Goal: Task Accomplishment & Management: Manage account settings

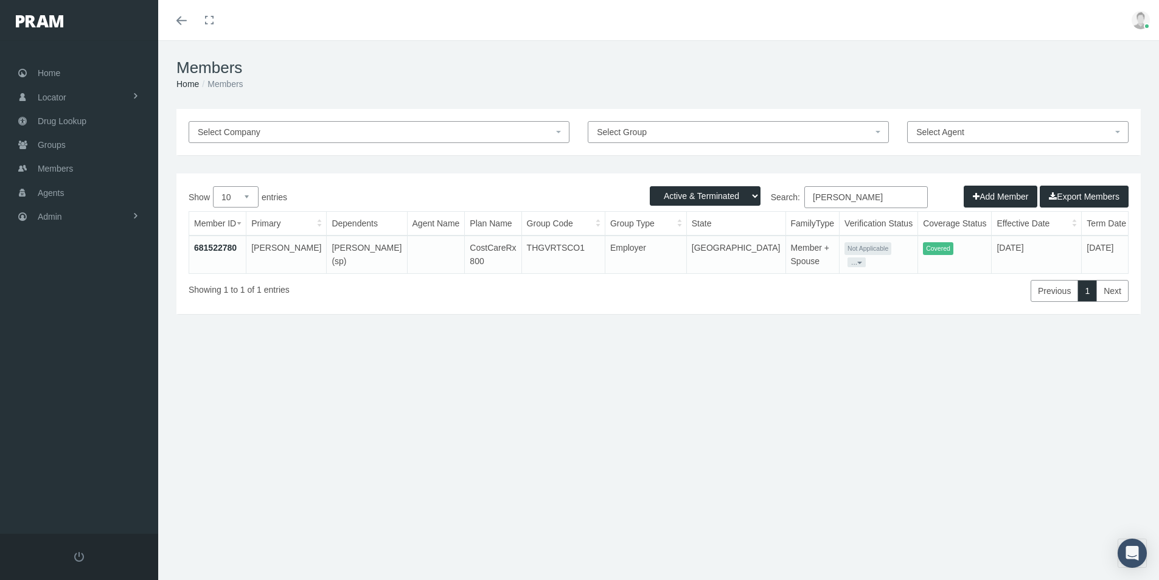
select select "3"
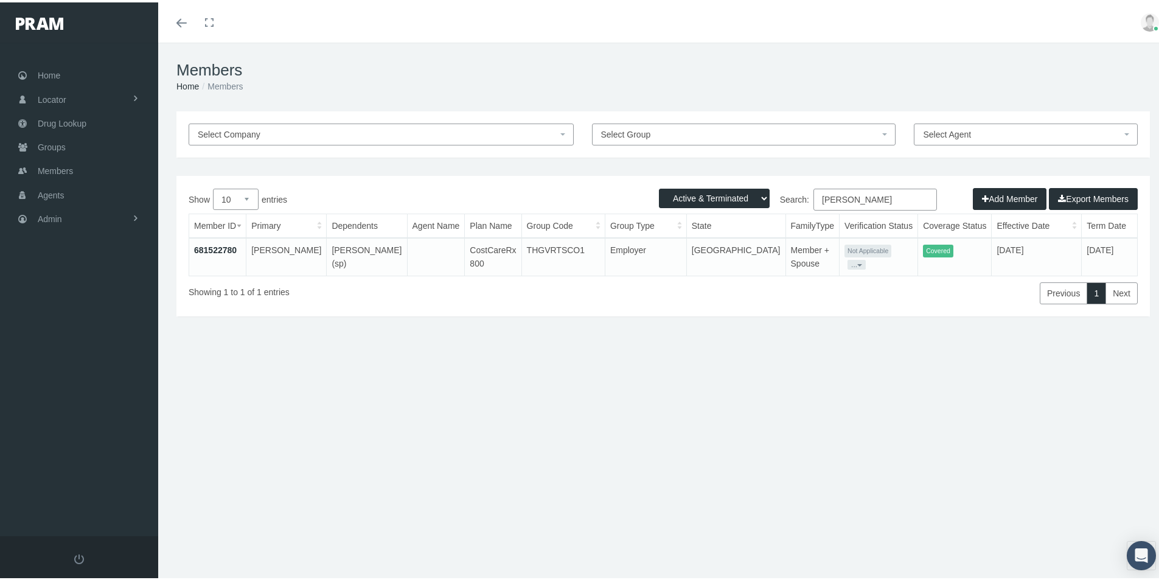
click at [456, 519] on div "Members Home Members Select Company Select Group Select Agent Loading... Active…" at bounding box center [663, 316] width 1010 height 553
click at [55, 218] on span "Admin" at bounding box center [50, 216] width 24 height 23
click at [74, 421] on span "Eligibility File Uploads" at bounding box center [91, 421] width 83 height 21
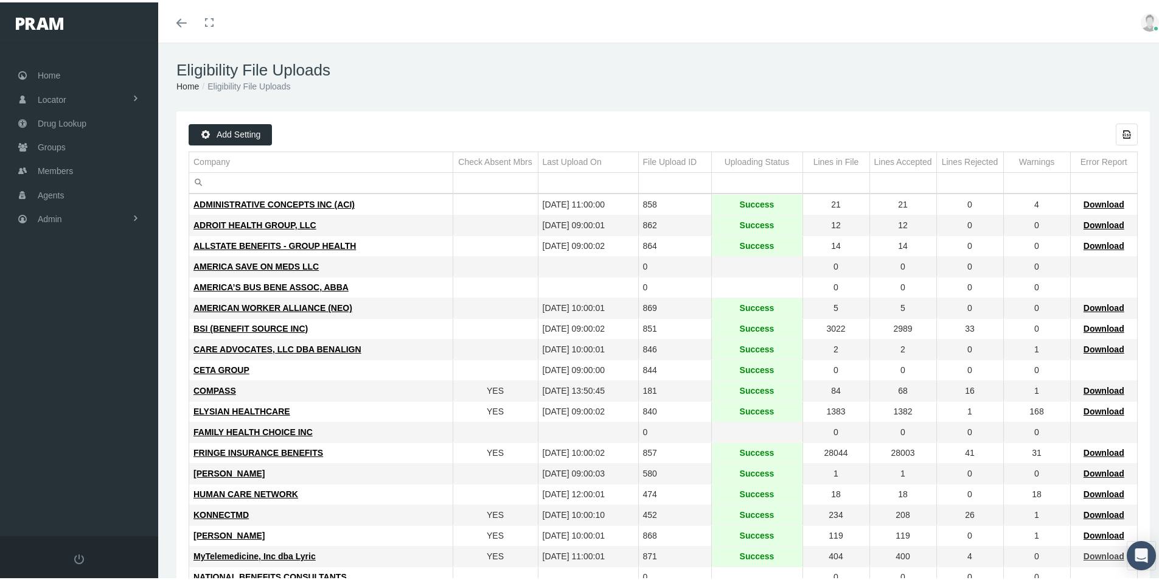
click at [1087, 552] on span "Download" at bounding box center [1104, 554] width 41 height 10
click at [55, 166] on span "Members" at bounding box center [55, 168] width 35 height 23
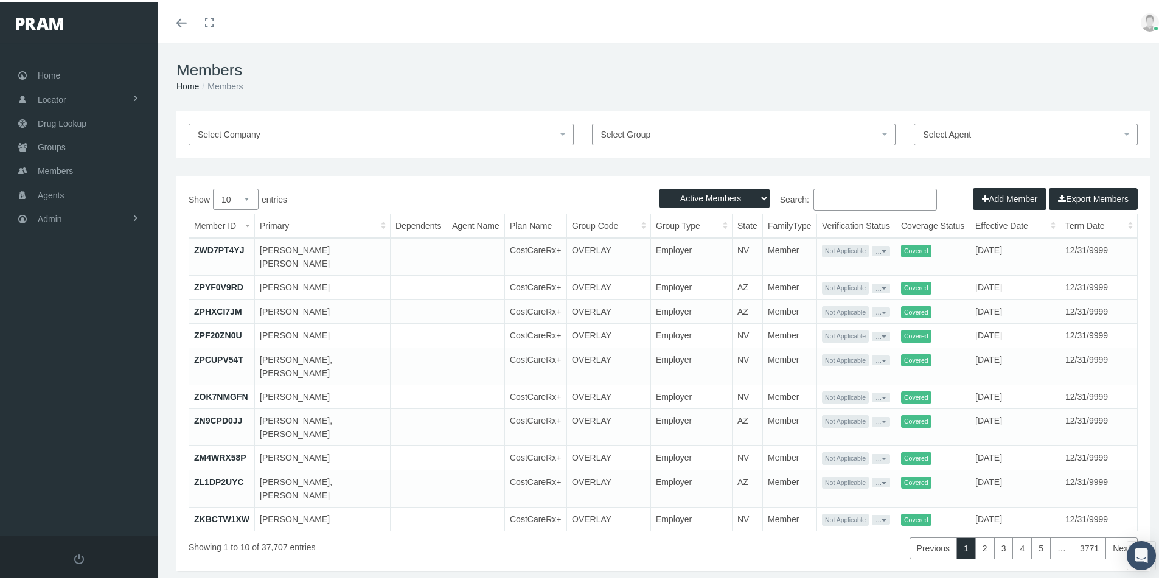
paste input "8814798"
type input "8814798"
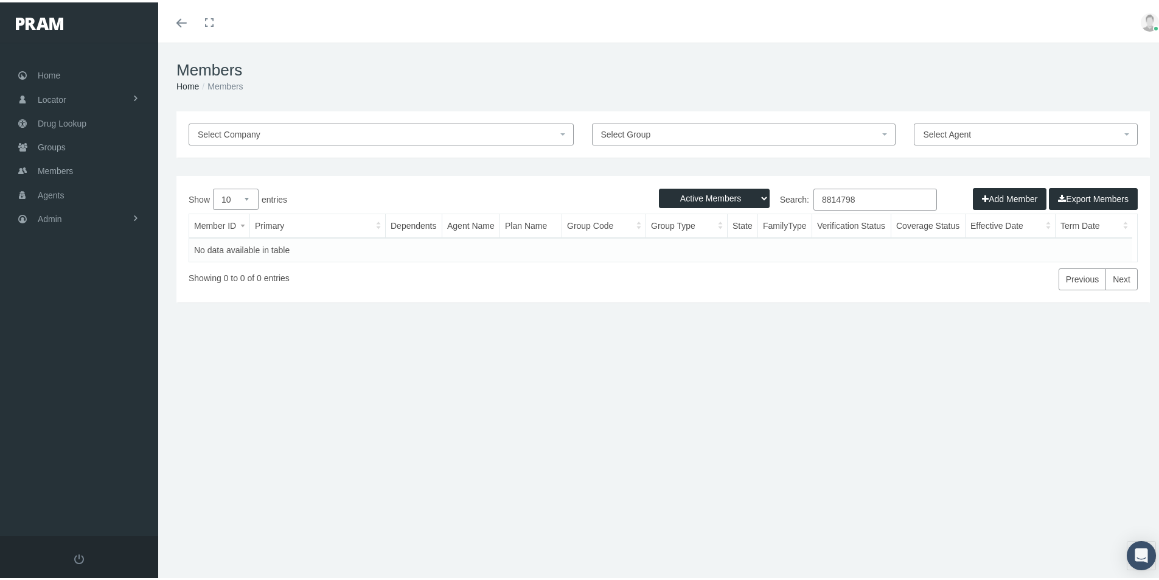
drag, startPoint x: 858, startPoint y: 199, endPoint x: 774, endPoint y: 201, distance: 84.0
click at [774, 201] on label "Search: 8814798" at bounding box center [800, 197] width 274 height 22
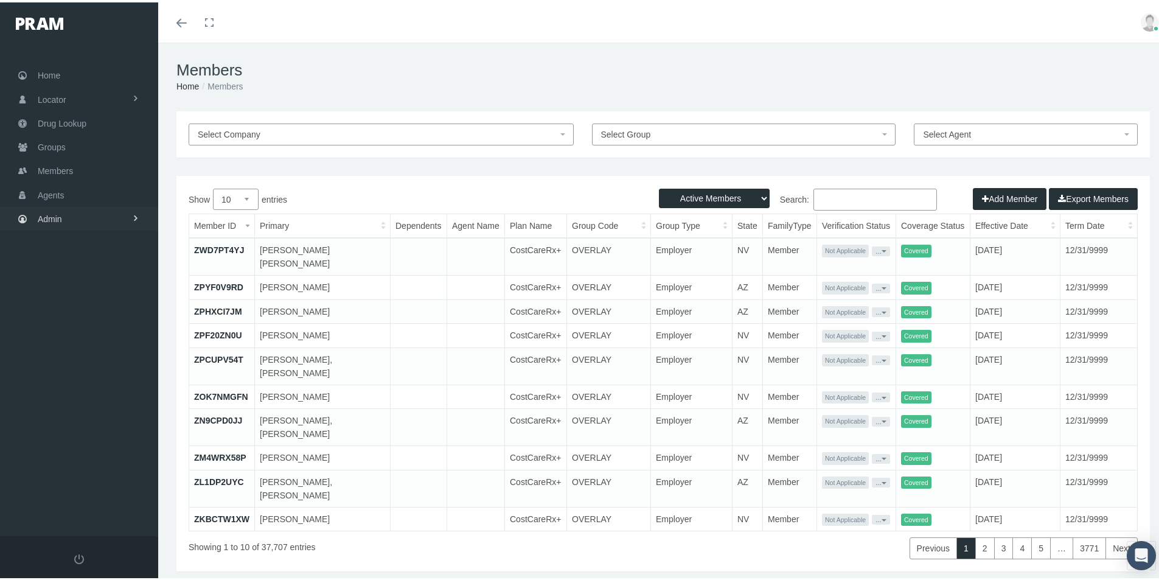
click at [51, 212] on span "Admin" at bounding box center [50, 216] width 24 height 23
click at [68, 422] on span "Eligibility File Uploads" at bounding box center [91, 421] width 83 height 21
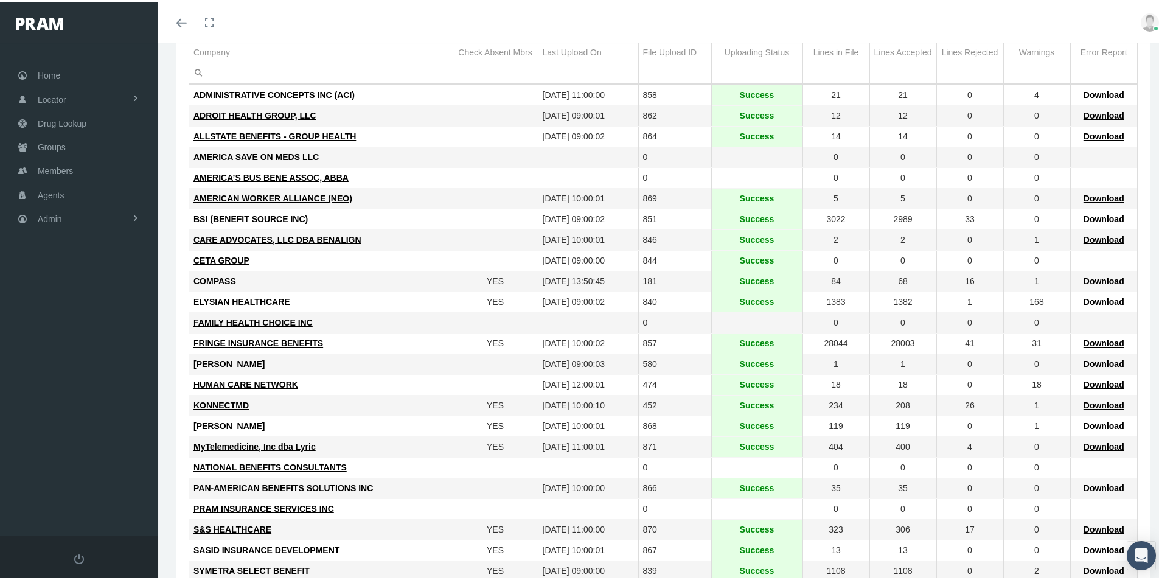
scroll to position [122, 0]
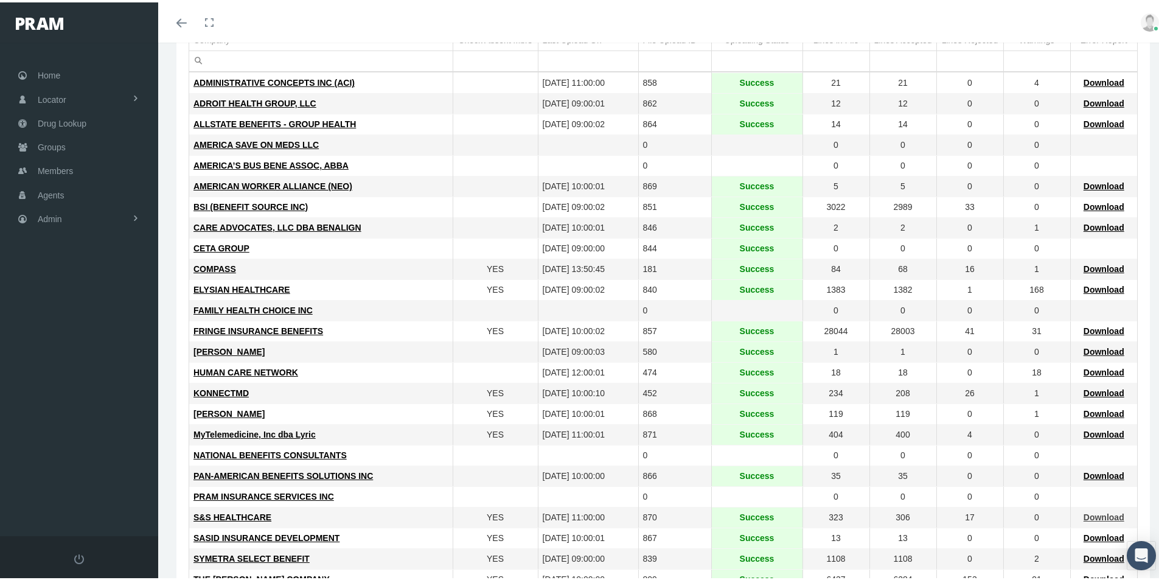
click at [1085, 517] on span "Download" at bounding box center [1104, 515] width 41 height 10
click at [48, 145] on span "Groups" at bounding box center [52, 144] width 28 height 23
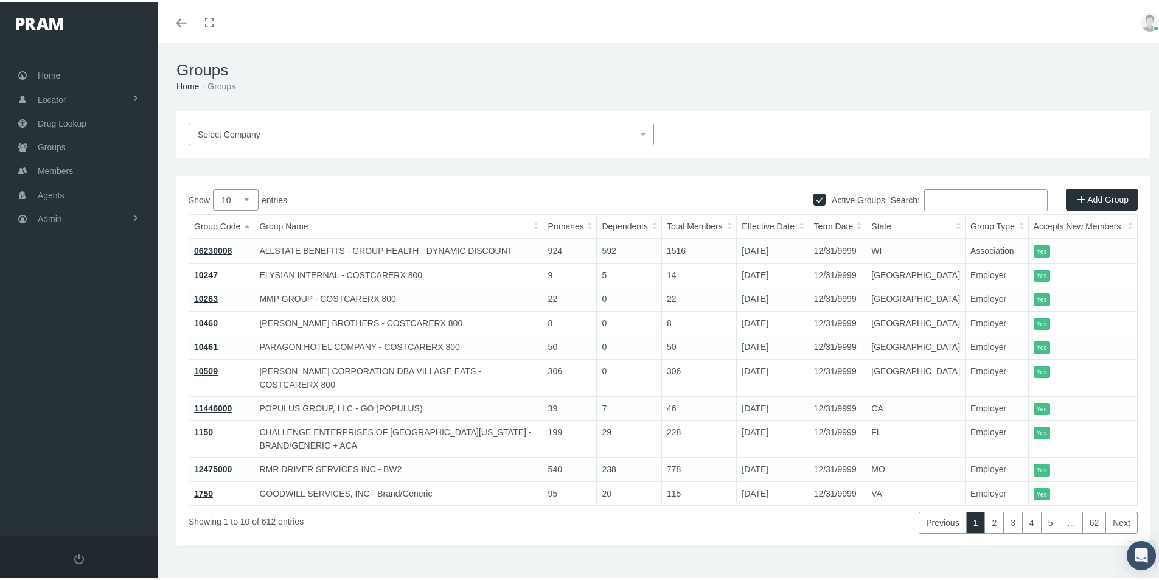
drag, startPoint x: 934, startPoint y: 199, endPoint x: 946, endPoint y: 197, distance: 12.4
click at [935, 199] on input "Search:" at bounding box center [986, 198] width 124 height 22
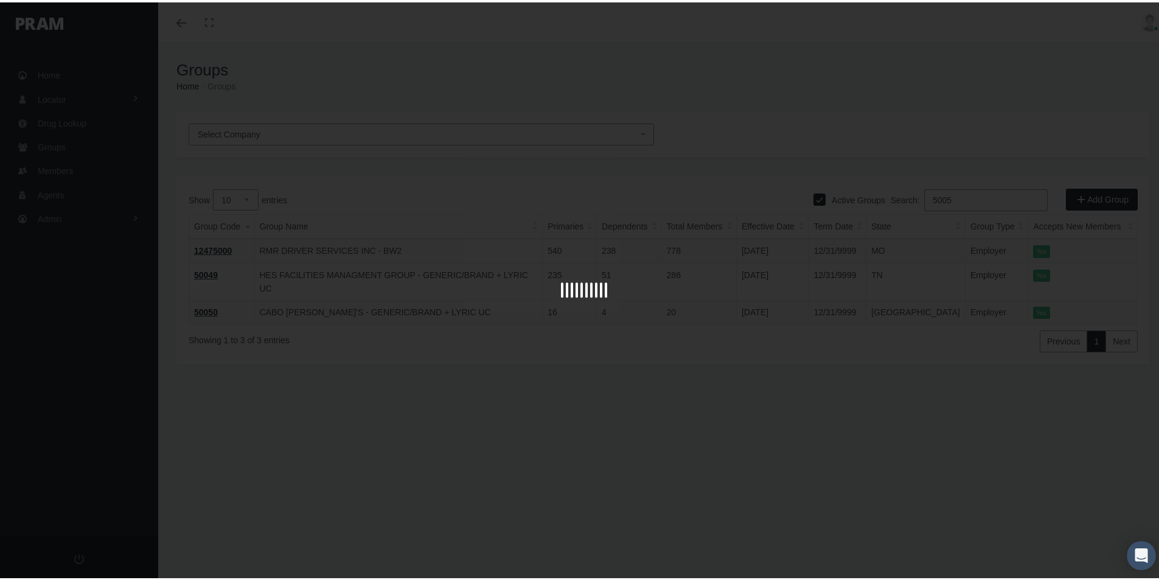
type input "50051"
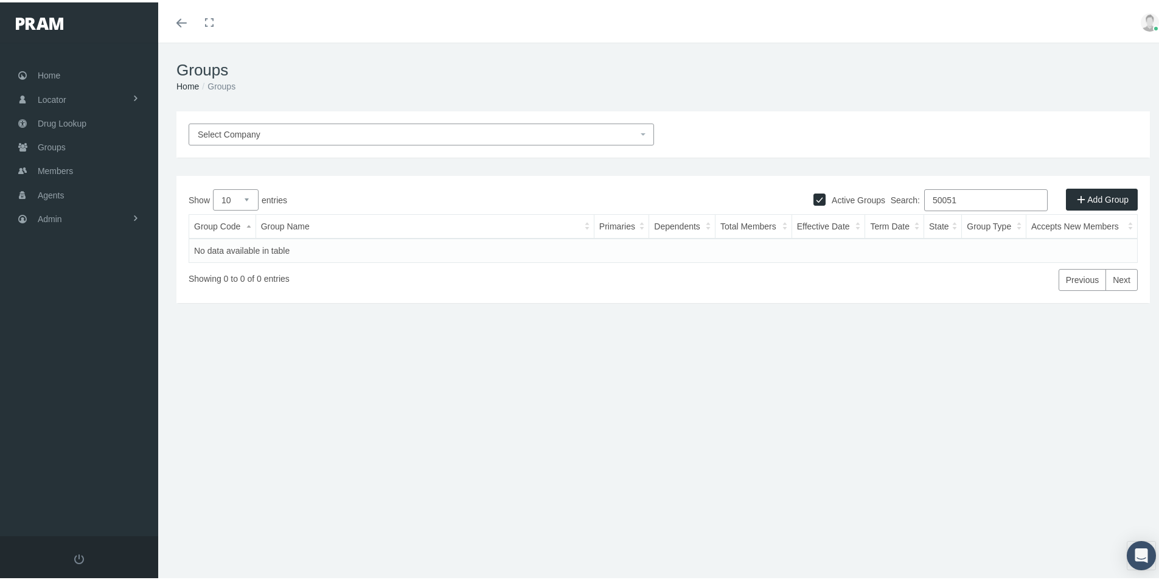
drag, startPoint x: 951, startPoint y: 194, endPoint x: 886, endPoint y: 202, distance: 65.1
click at [891, 202] on label "Search: 50051" at bounding box center [969, 198] width 157 height 22
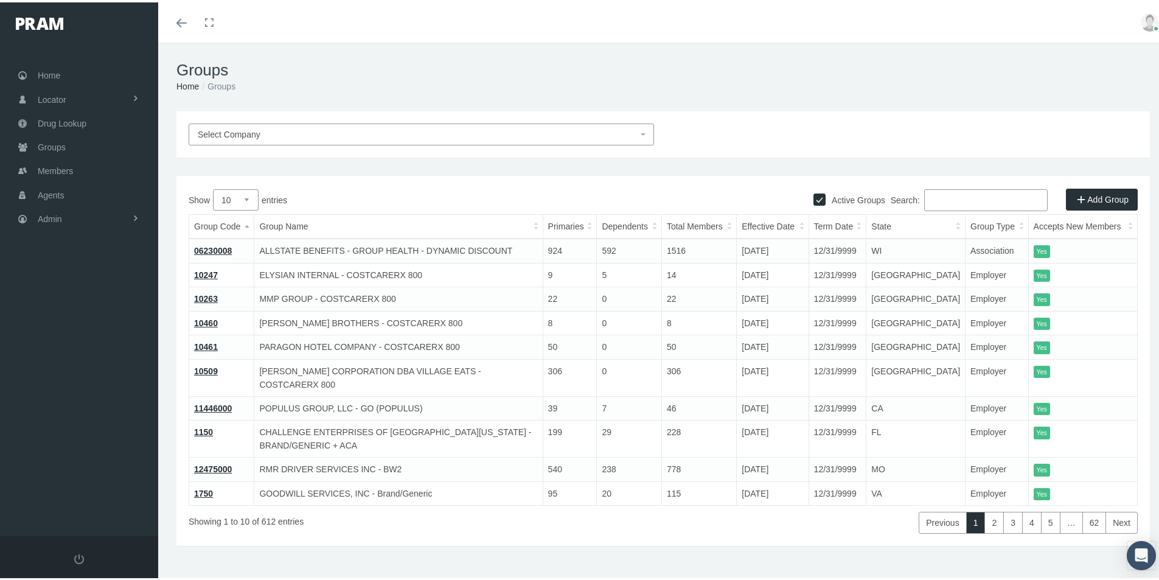
click at [233, 131] on span "Select Company" at bounding box center [229, 132] width 63 height 10
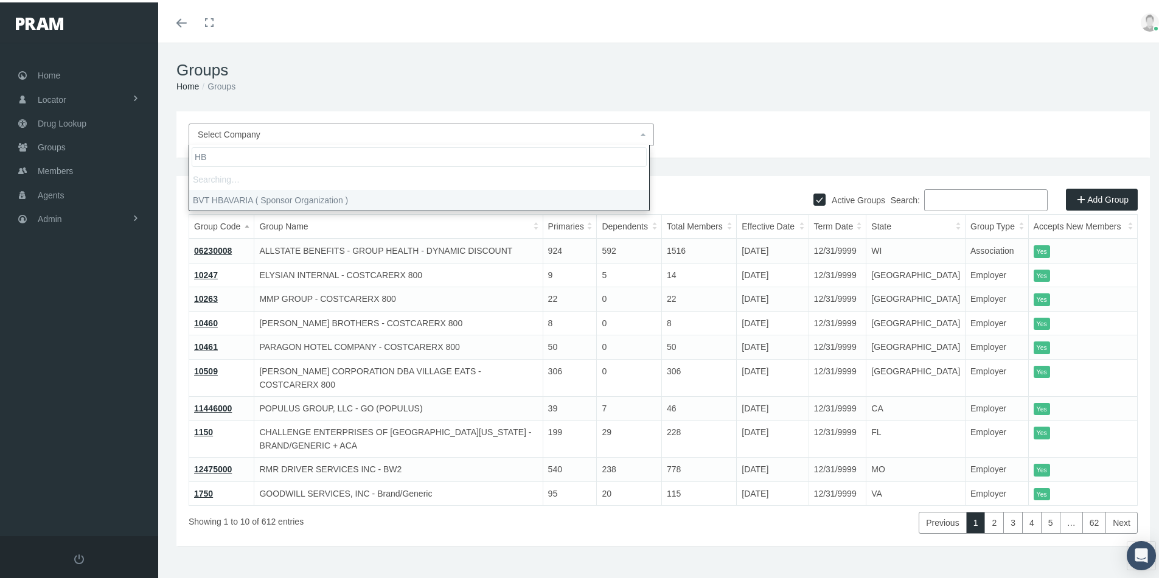
type input "H"
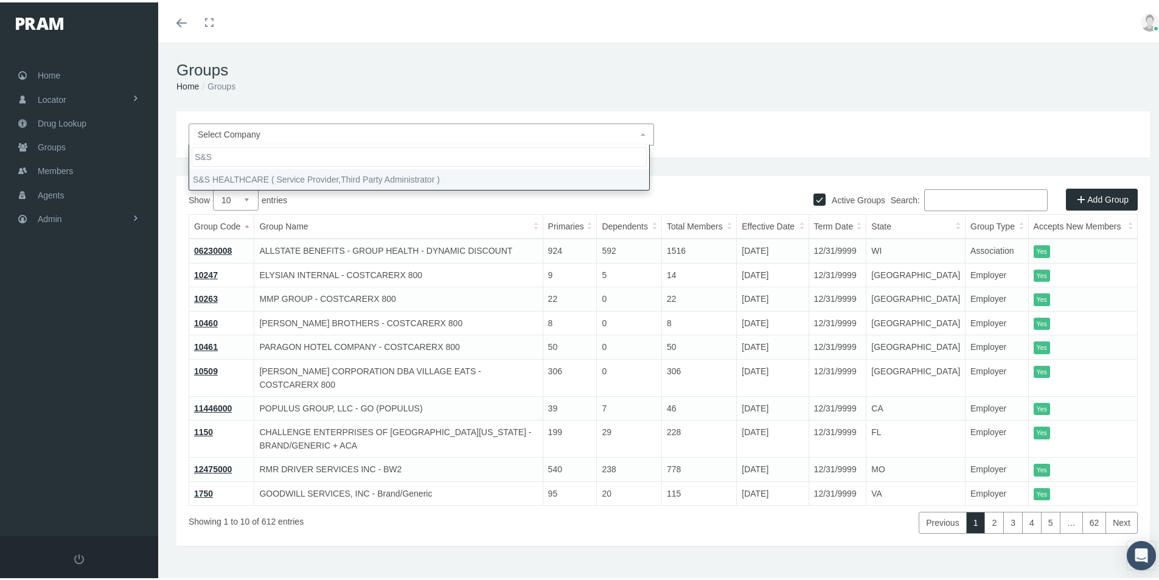
type input "S&S"
select select "9158"
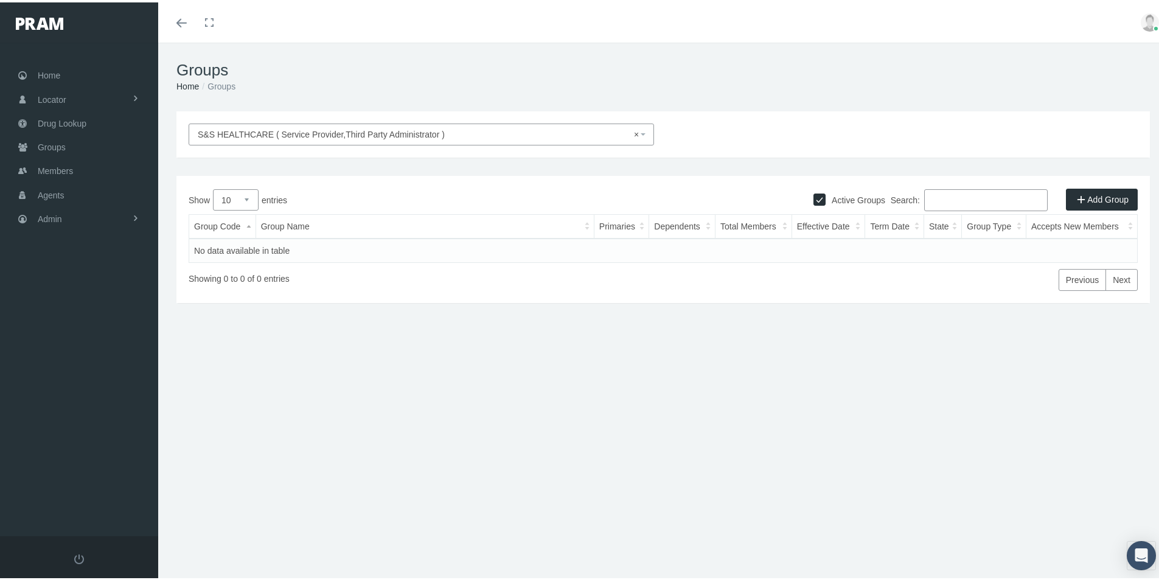
select select
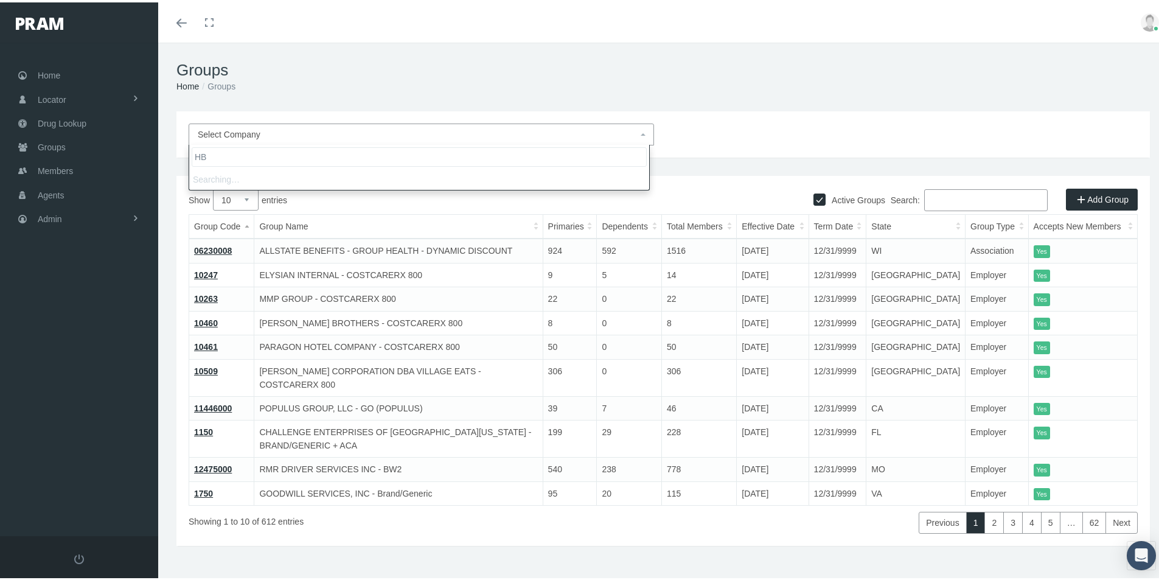
type input "H"
type input "The Health"
select select "9155"
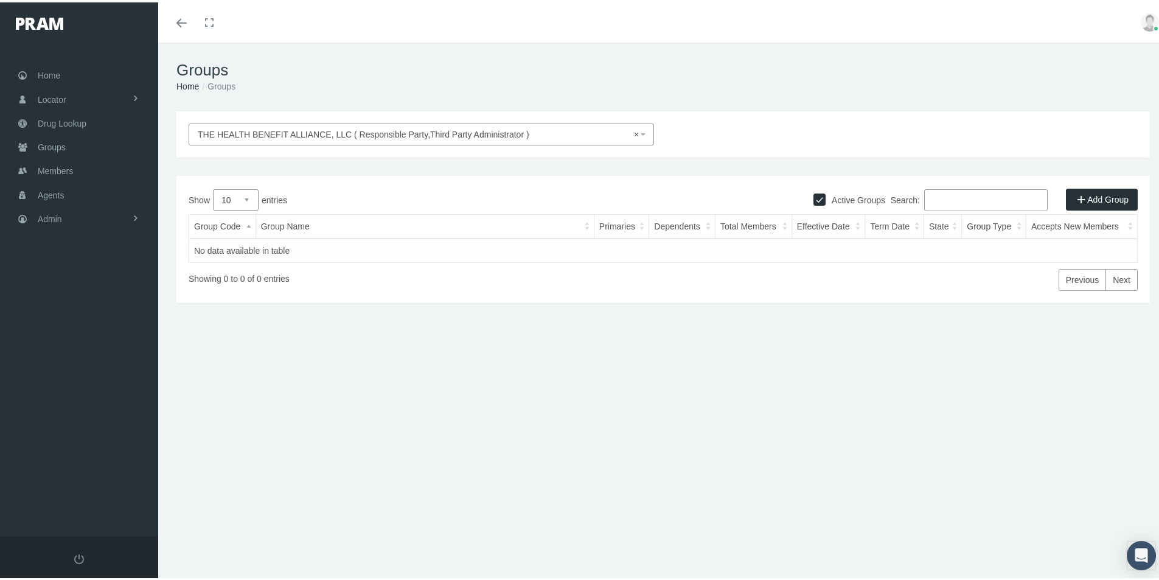
select select
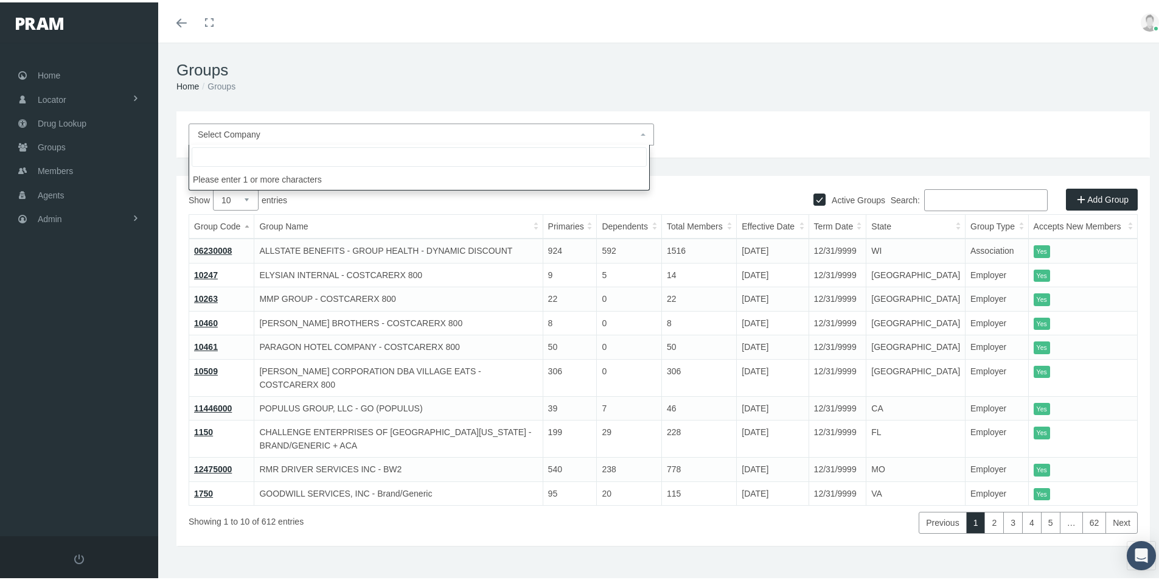
click at [591, 49] on div "Groups Home Groups" at bounding box center [663, 74] width 1010 height 69
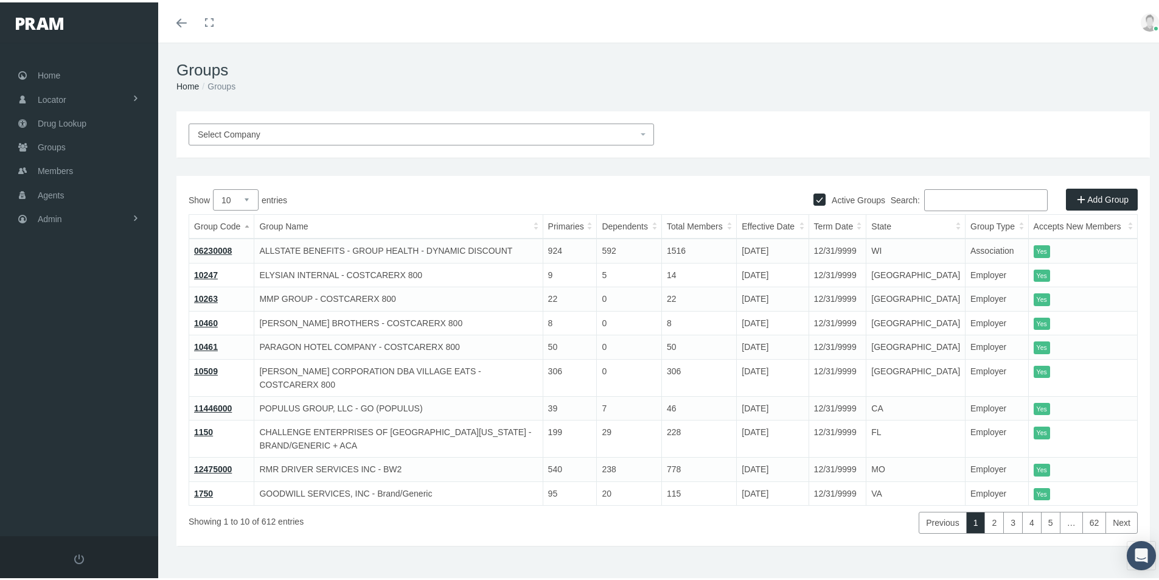
click at [234, 124] on span "Select Company" at bounding box center [422, 132] width 466 height 22
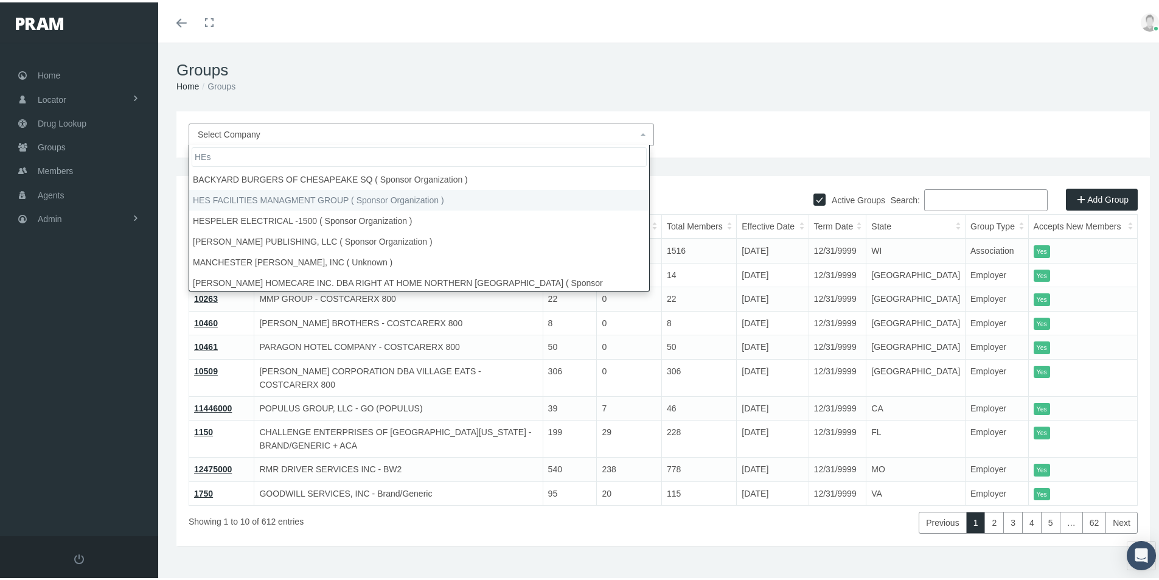
type input "HEs"
select select "9156"
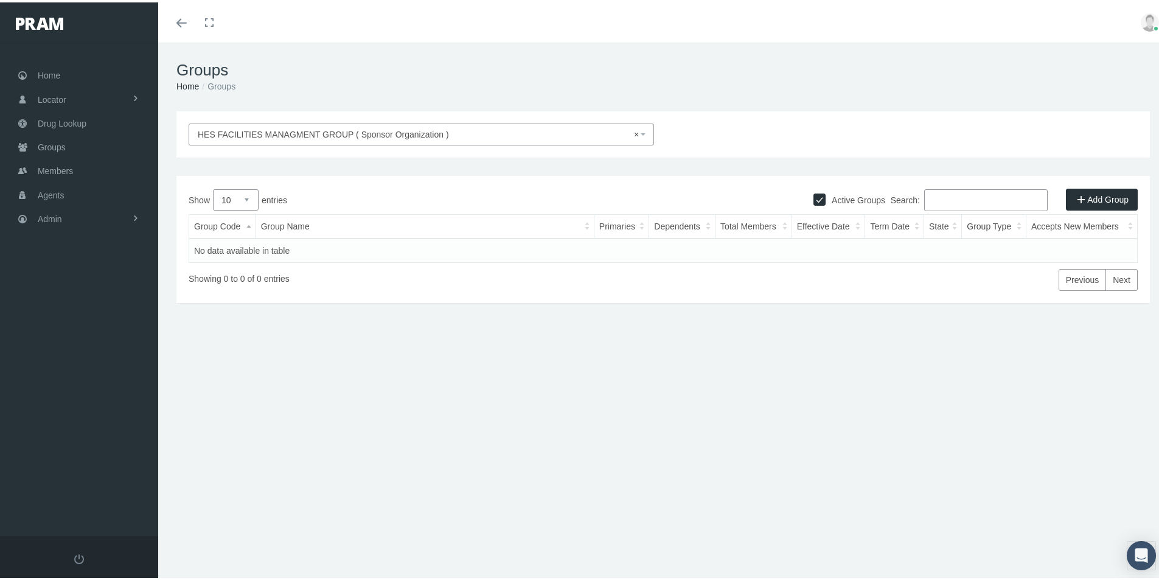
click at [629, 131] on span "× HES FACILITIES MANAGMENT GROUP ( Sponsor Organization )" at bounding box center [418, 131] width 440 height 13
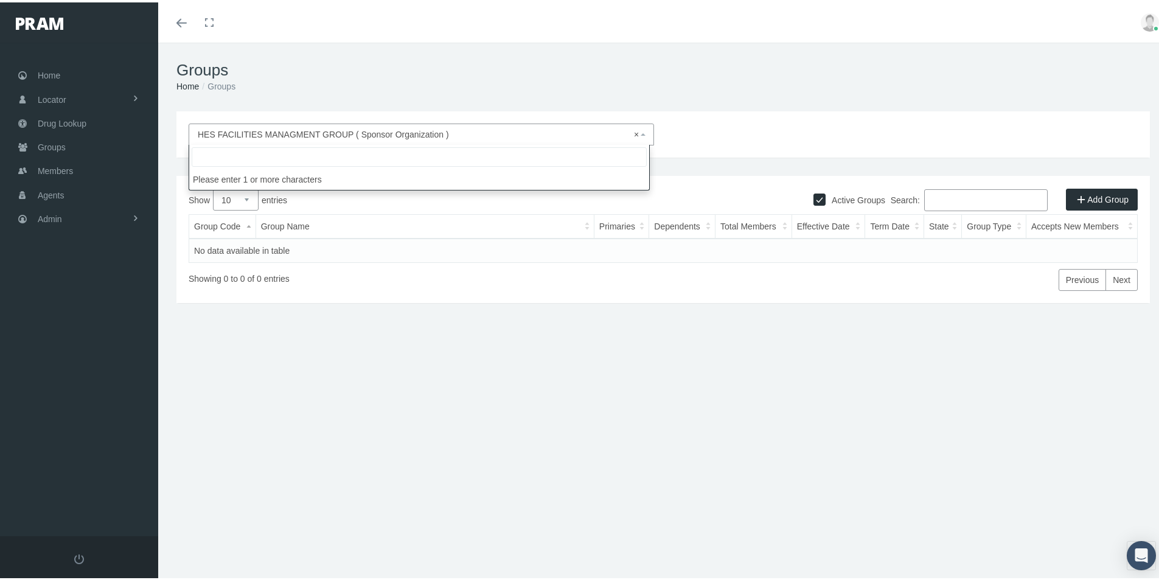
click at [490, 391] on div "S&S HEALTHCARE ( Service Provider,Third Party Administrator ) THE HEALTH BENEFI…" at bounding box center [663, 261] width 1010 height 304
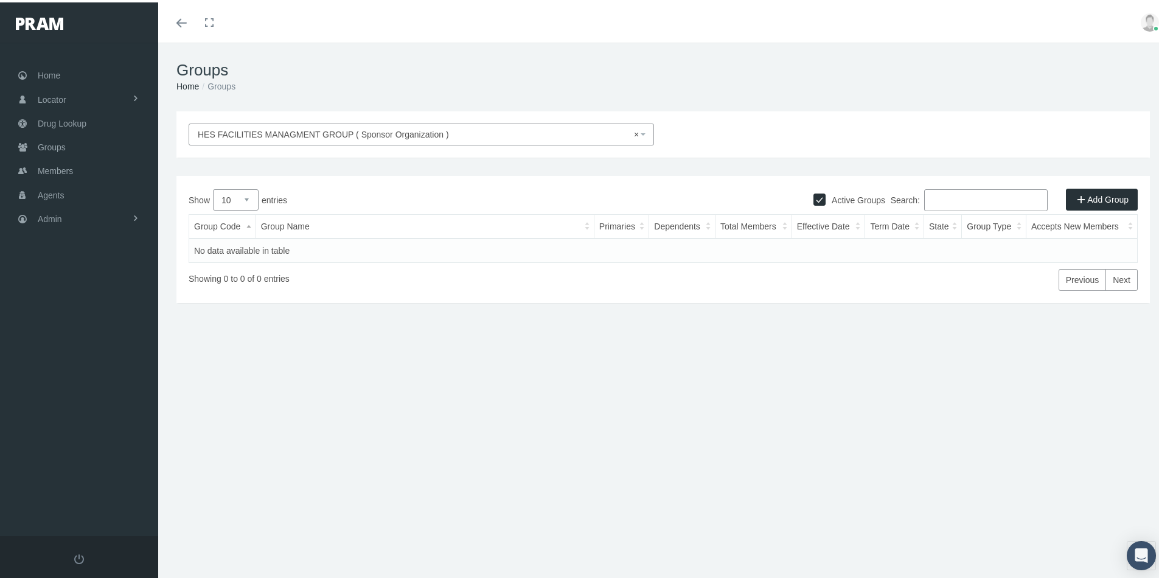
drag, startPoint x: 934, startPoint y: 198, endPoint x: 1168, endPoint y: 194, distance: 234.3
click at [954, 198] on input "Search:" at bounding box center [986, 198] width 124 height 22
type input "50050"
click at [50, 142] on span "Groups" at bounding box center [52, 144] width 28 height 23
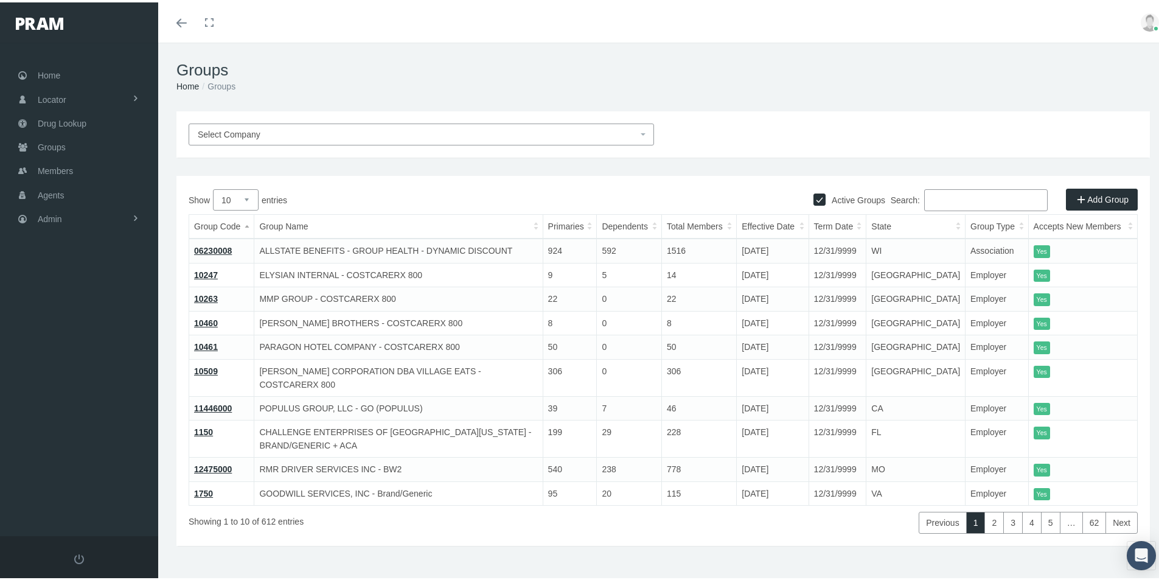
drag, startPoint x: 933, startPoint y: 199, endPoint x: 1168, endPoint y: 191, distance: 235.1
click at [934, 200] on input "Search:" at bounding box center [986, 198] width 124 height 22
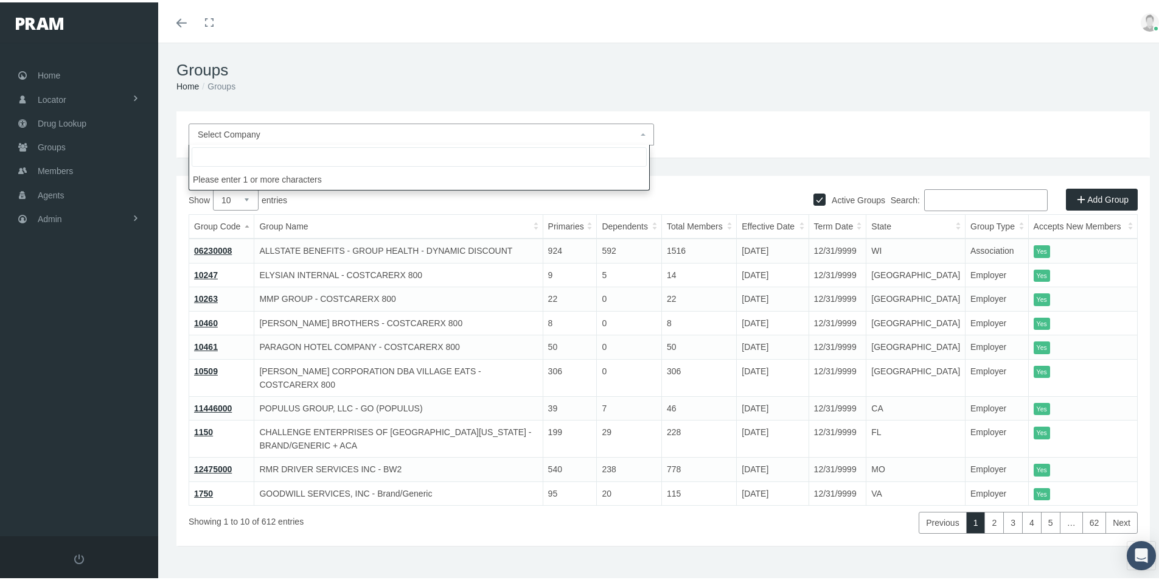
drag, startPoint x: 222, startPoint y: 128, endPoint x: 232, endPoint y: 131, distance: 10.0
click at [223, 128] on span "Select Company" at bounding box center [229, 132] width 63 height 10
type input "HES Facilities"
select select "9156"
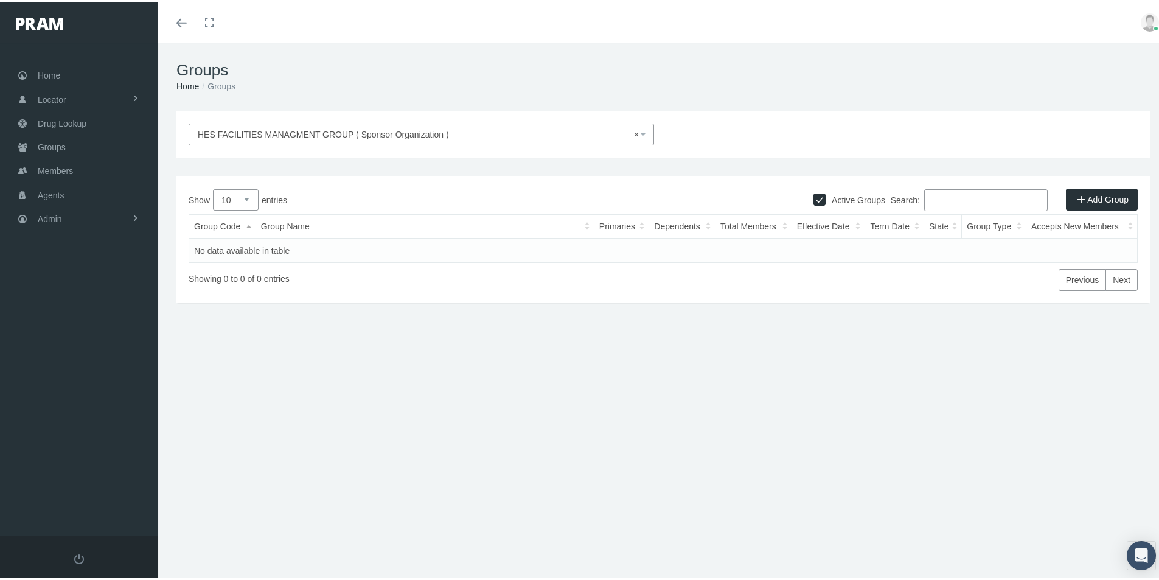
click at [814, 195] on input "Active Groups" at bounding box center [820, 196] width 12 height 12
click at [814, 198] on input "Active Groups" at bounding box center [820, 196] width 12 height 12
checkbox input "true"
drag, startPoint x: 929, startPoint y: 203, endPoint x: 1168, endPoint y: 254, distance: 244.7
click at [929, 203] on input "Search:" at bounding box center [986, 198] width 124 height 22
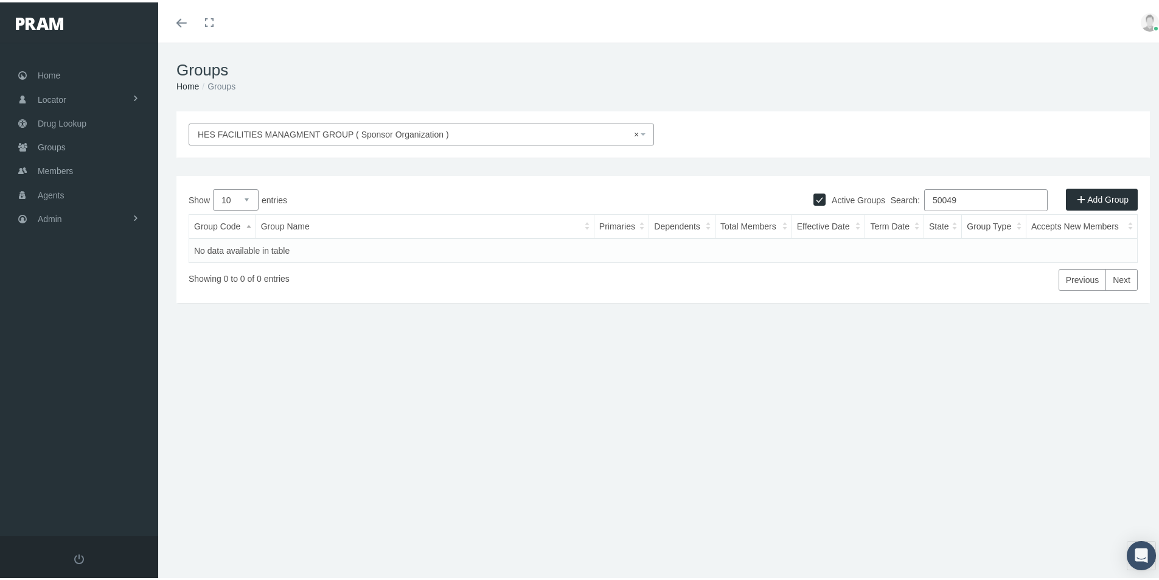
type input "50049"
click at [390, 356] on div "HES FACILITIES MANAGMENT GROUP ( Sponsor Organization ) × HES FACILITIES MANAGM…" at bounding box center [663, 261] width 1010 height 304
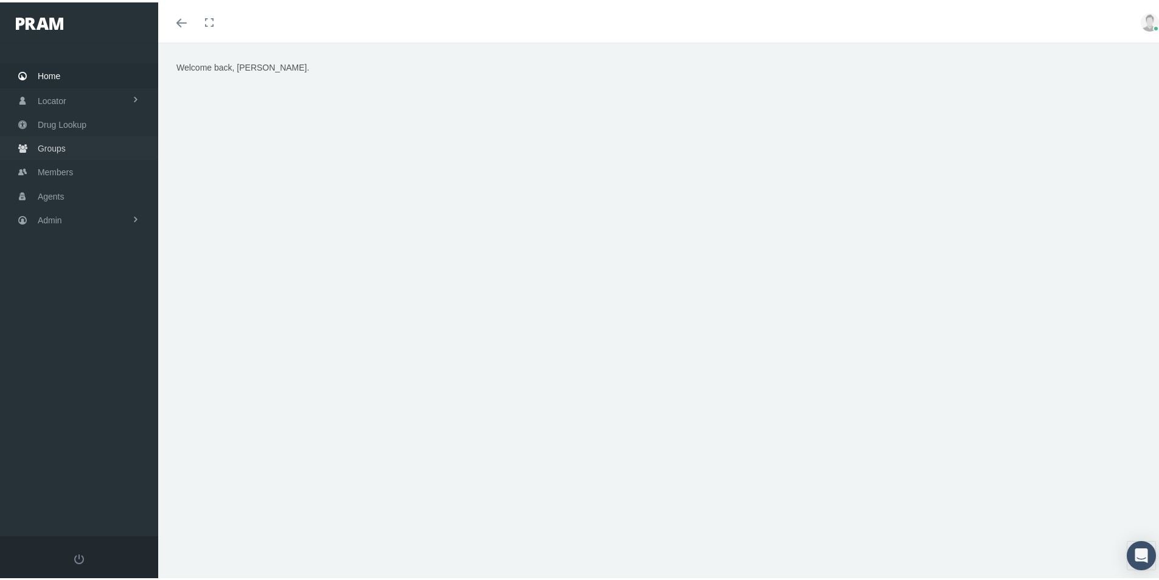
click at [46, 147] on span "Groups" at bounding box center [52, 146] width 28 height 23
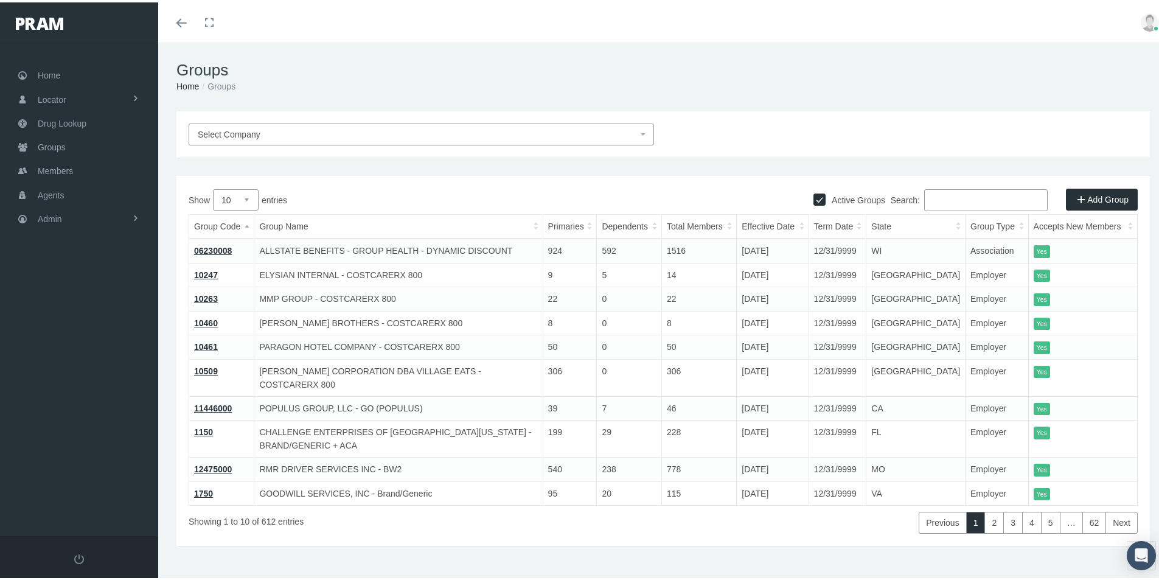
click at [251, 130] on span "Select Company" at bounding box center [229, 132] width 63 height 10
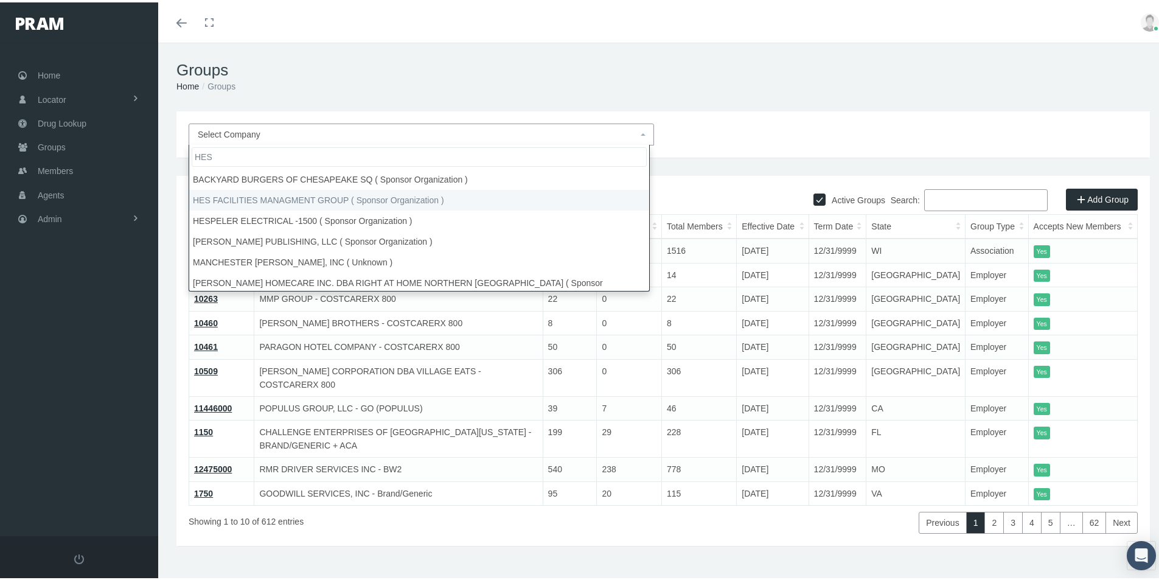
type input "HES"
select select "9156"
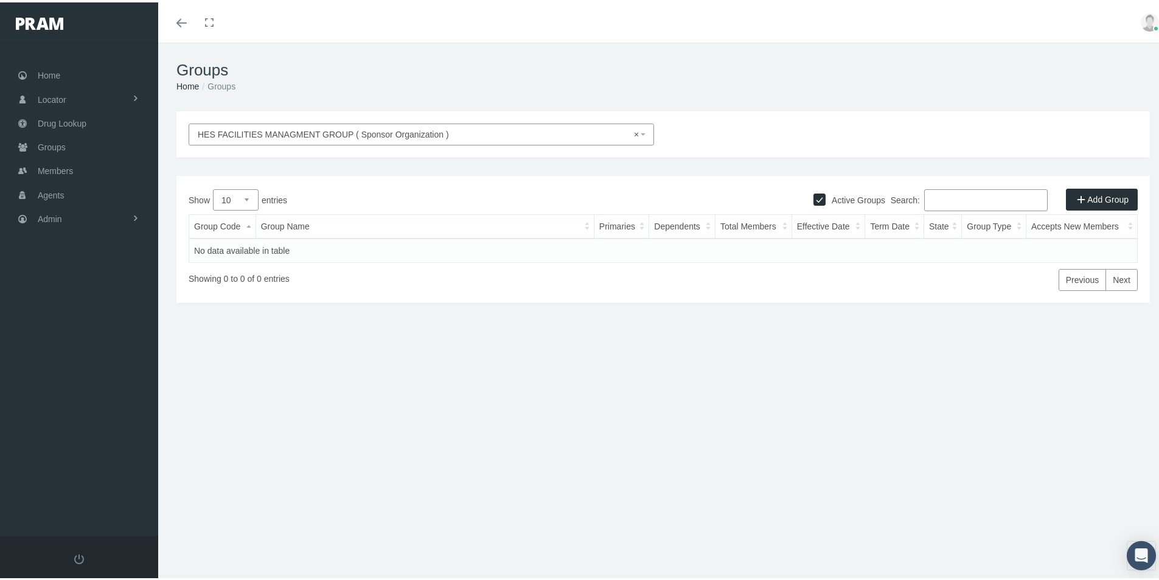
select select
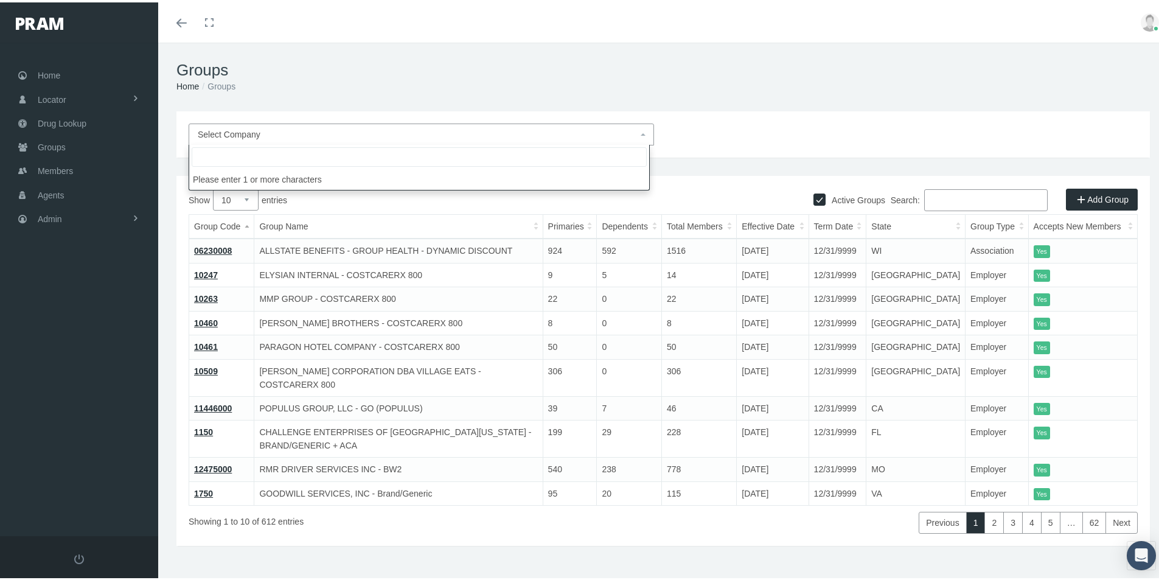
click at [929, 197] on input "Search:" at bounding box center [986, 198] width 124 height 22
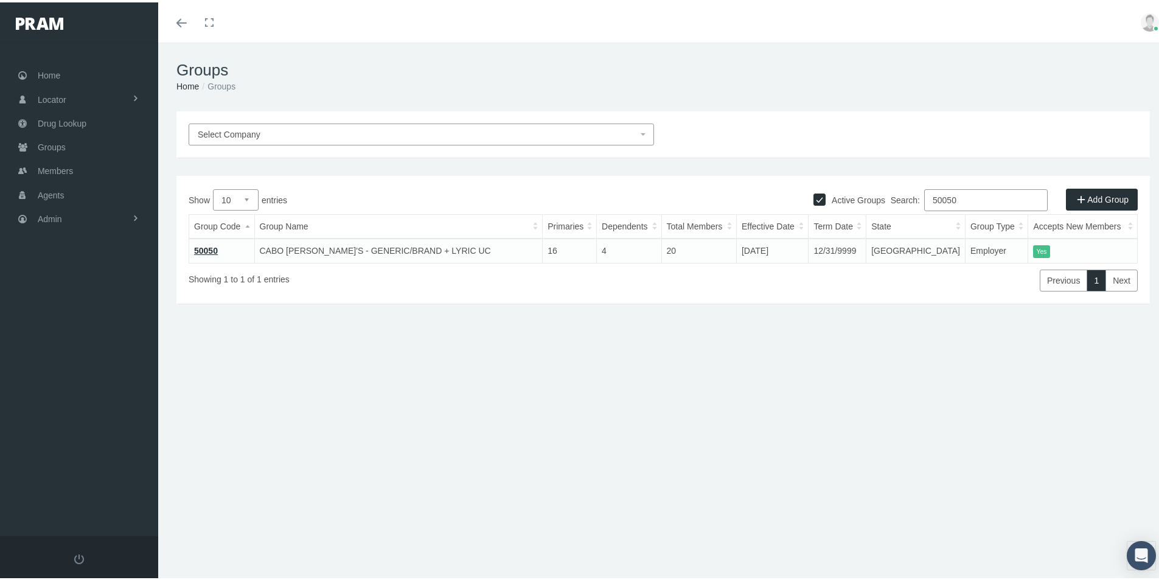
type input "50050"
drag, startPoint x: 398, startPoint y: 466, endPoint x: 603, endPoint y: 411, distance: 211.5
click at [398, 466] on div "Groups Home Groups HES FACILITIES MANAGMENT GROUP ( Sponsor Organization ) Sele…" at bounding box center [663, 316] width 1010 height 553
click at [431, 395] on div "HES FACILITIES MANAGMENT GROUP ( Sponsor Organization ) Select Company Active G…" at bounding box center [663, 261] width 1010 height 304
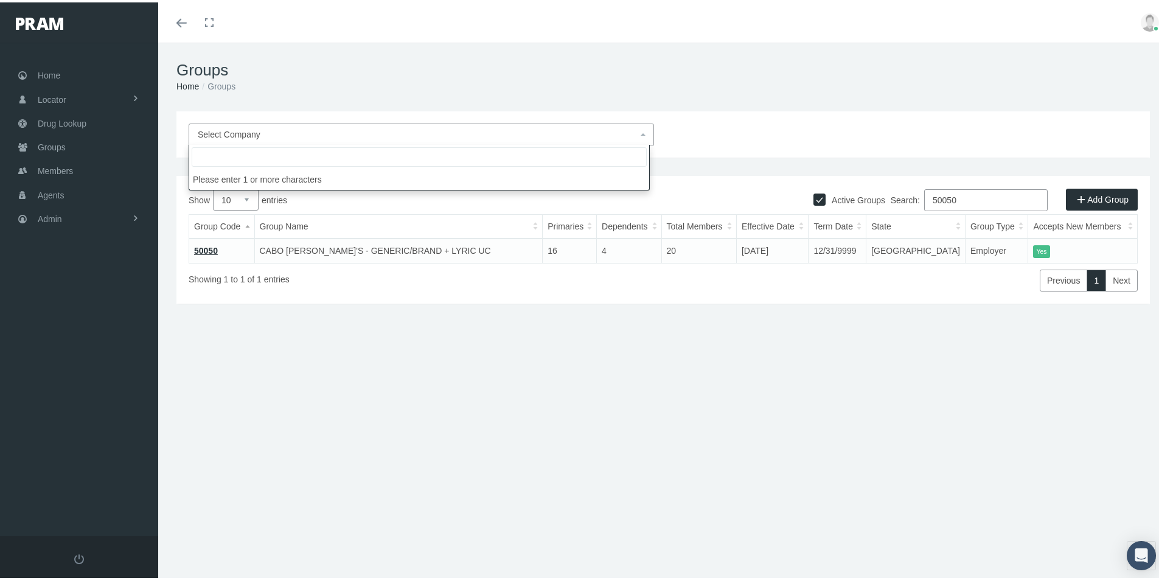
click at [222, 128] on span "Select Company" at bounding box center [229, 132] width 63 height 10
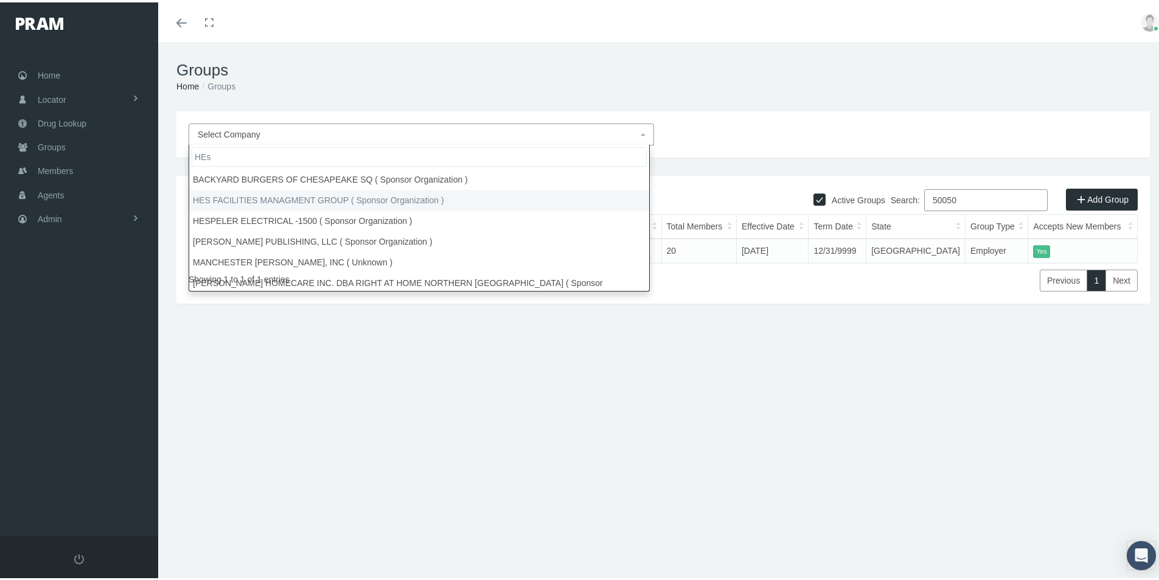
type input "HEs"
select select "9156"
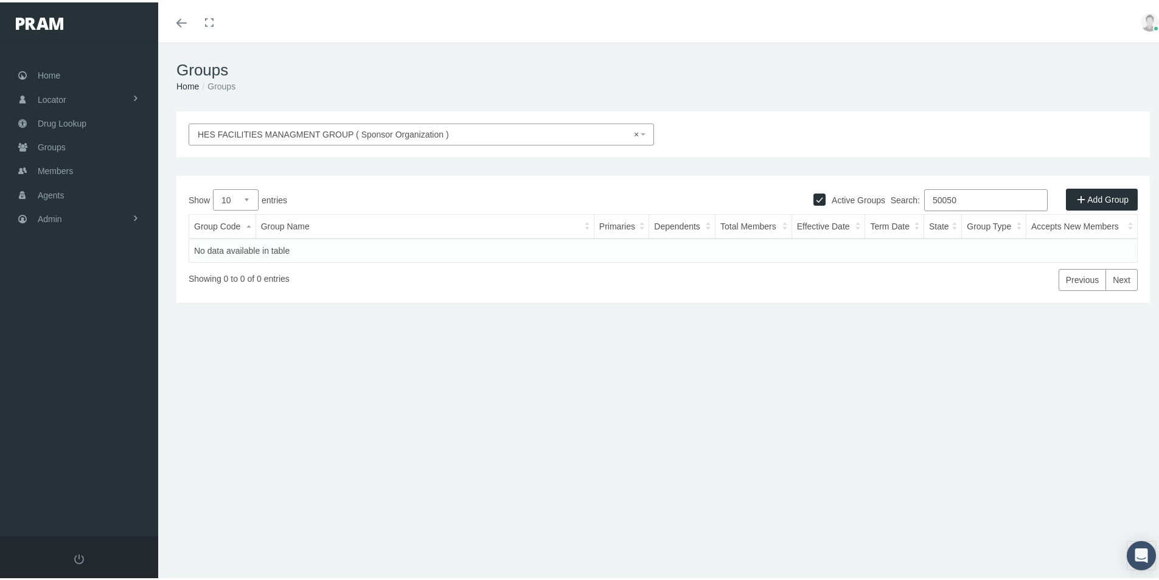
select select
drag, startPoint x: 630, startPoint y: 132, endPoint x: 607, endPoint y: 141, distance: 24.9
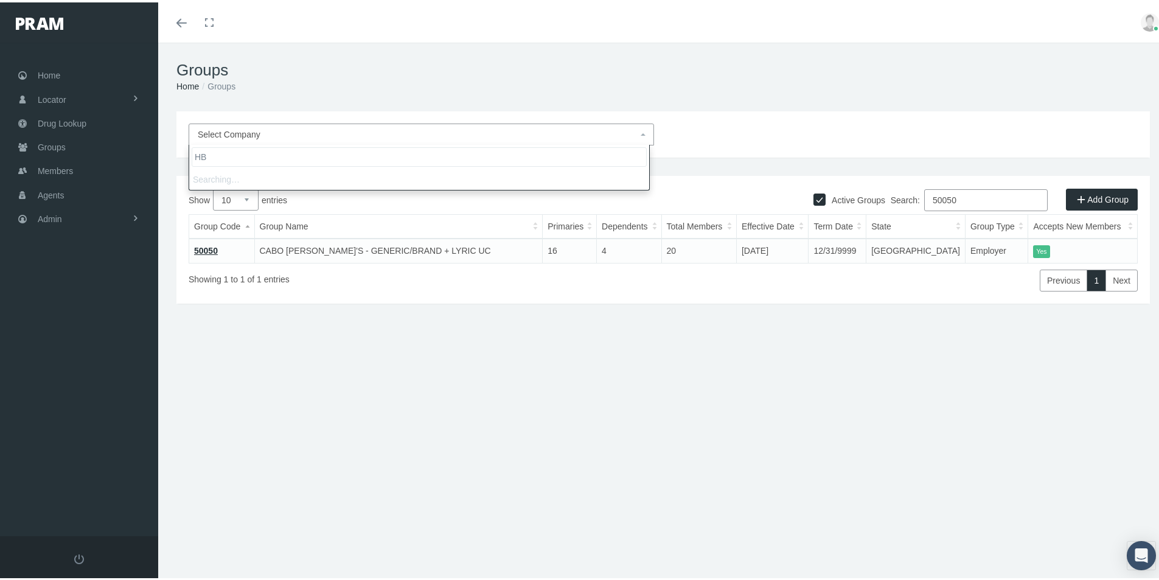
type input "H"
type input "S&S"
select select "9158"
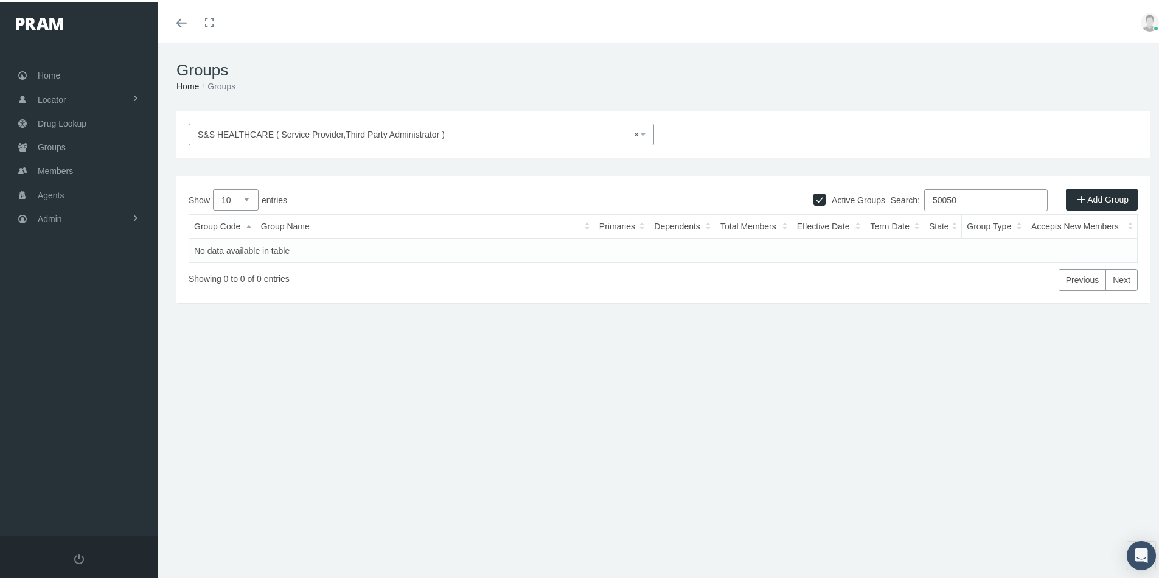
drag, startPoint x: 958, startPoint y: 197, endPoint x: 861, endPoint y: 228, distance: 102.2
click at [865, 217] on div "Show 10 25 50 100 entries Search: 50050 Group Code Group Name Primaries Depende…" at bounding box center [663, 238] width 949 height 102
select select
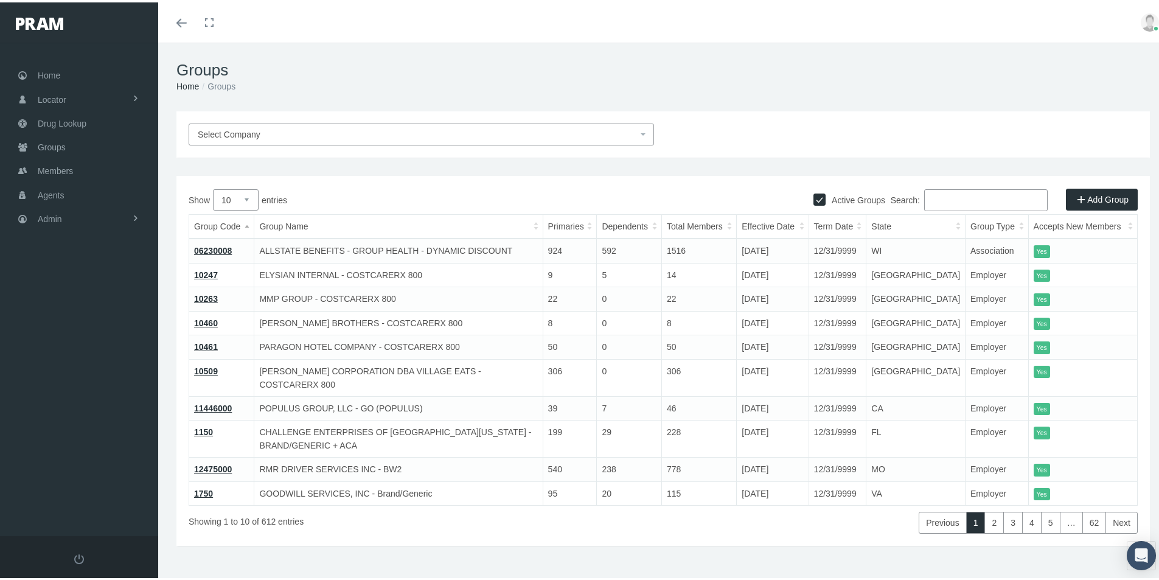
drag, startPoint x: 929, startPoint y: 195, endPoint x: 1168, endPoint y: 216, distance: 240.1
click at [939, 201] on input "Search:" at bounding box center [986, 198] width 124 height 22
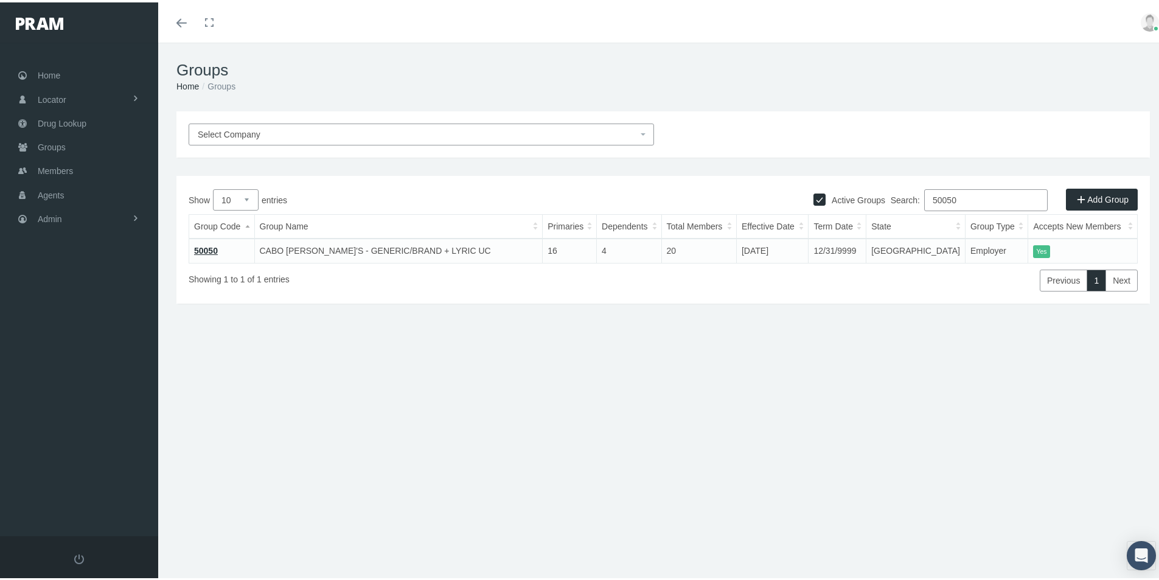
type input "50050"
click at [211, 245] on link "50050" at bounding box center [206, 248] width 24 height 10
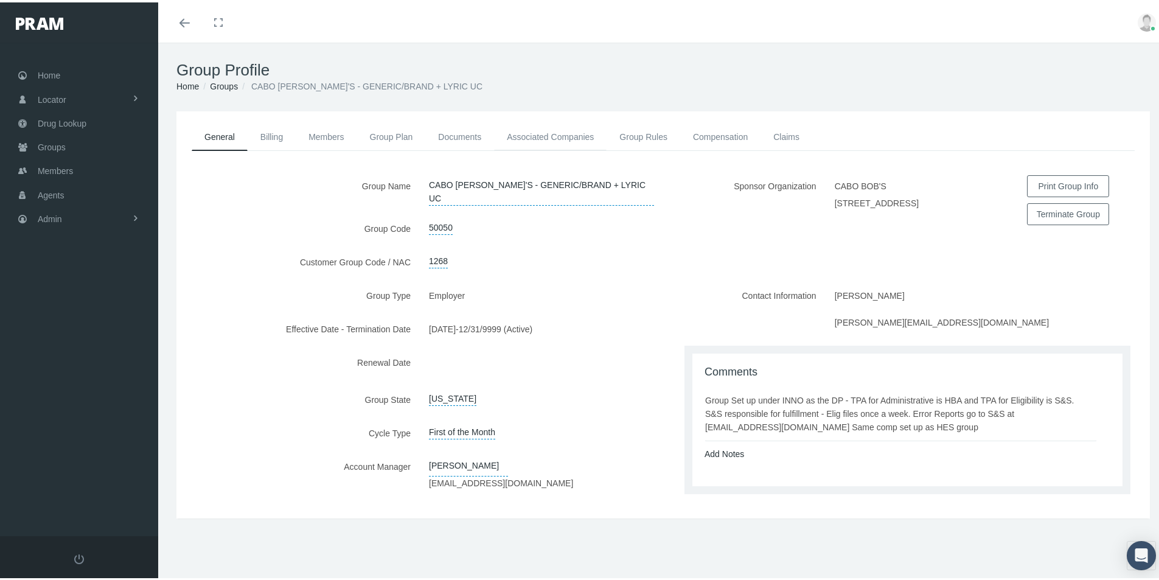
click at [552, 132] on link "Associated Companies" at bounding box center [550, 134] width 113 height 27
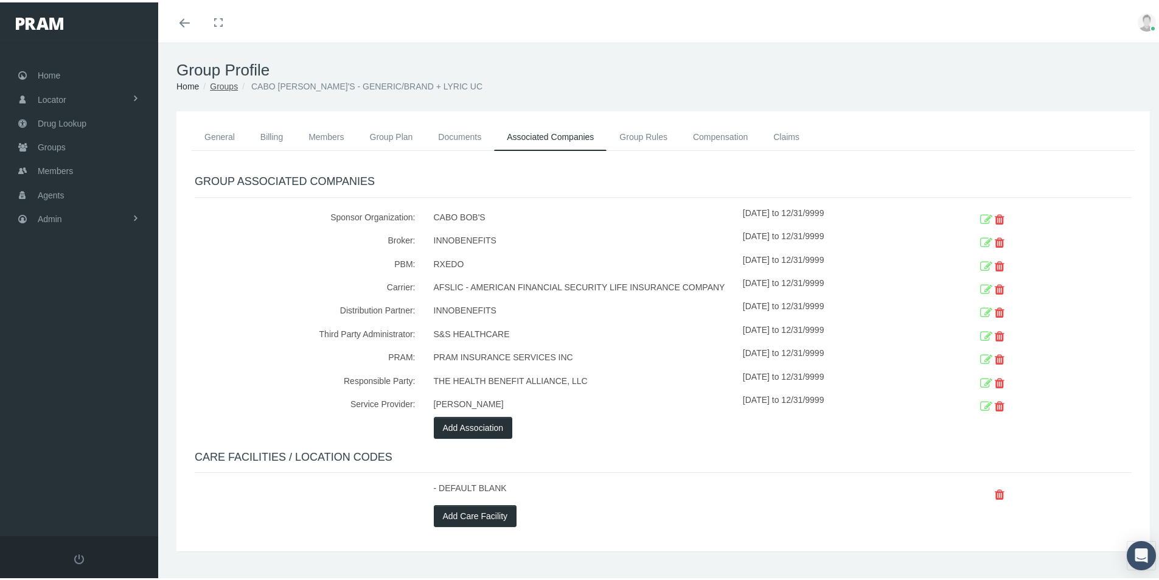
click at [222, 82] on link "Groups" at bounding box center [224, 84] width 28 height 10
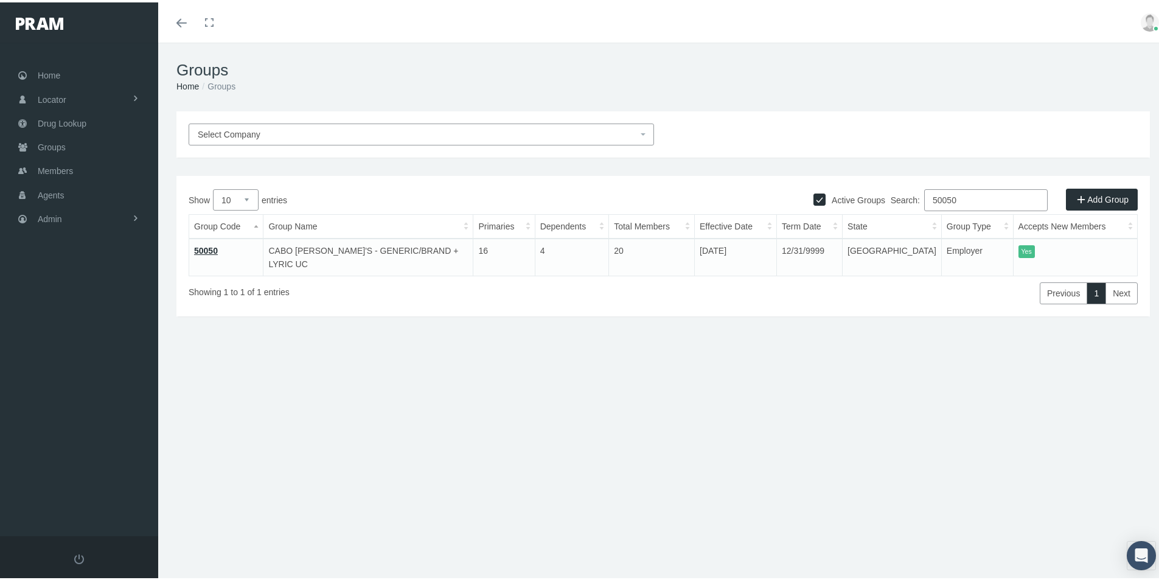
drag, startPoint x: 956, startPoint y: 197, endPoint x: 809, endPoint y: 254, distance: 157.7
click at [838, 233] on div "Show 10 25 50 100 entries Search: 50050 Group Code Group Name Primaries Depende…" at bounding box center [663, 244] width 949 height 115
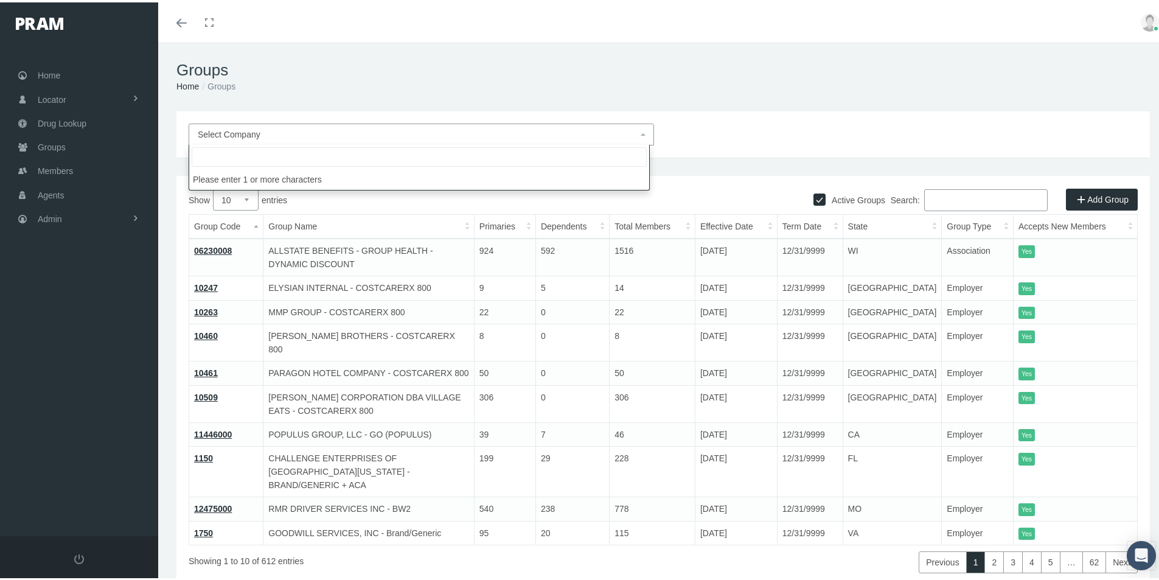
click at [214, 130] on span "Select Company" at bounding box center [229, 132] width 63 height 10
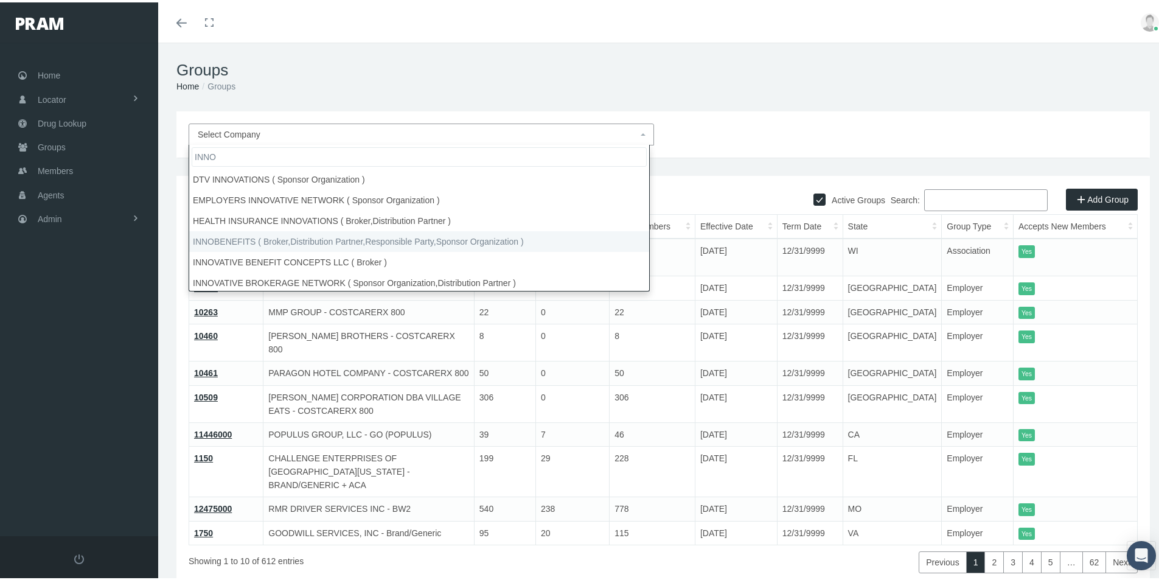
type input "INNO"
drag, startPoint x: 215, startPoint y: 236, endPoint x: 232, endPoint y: 240, distance: 17.1
select select "2715"
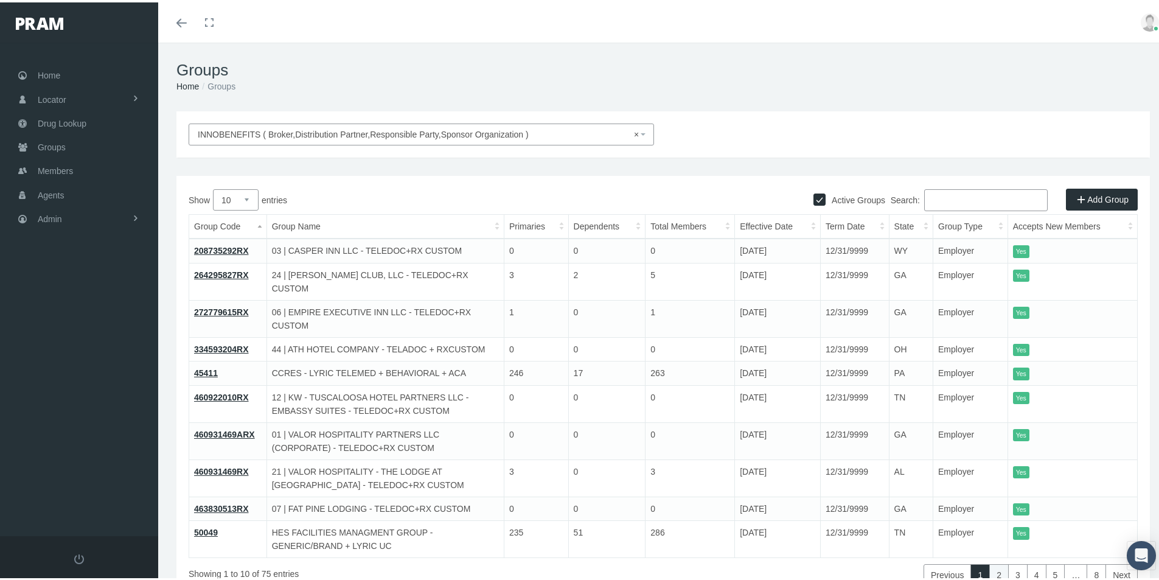
click at [994, 562] on link "2" at bounding box center [999, 573] width 19 height 22
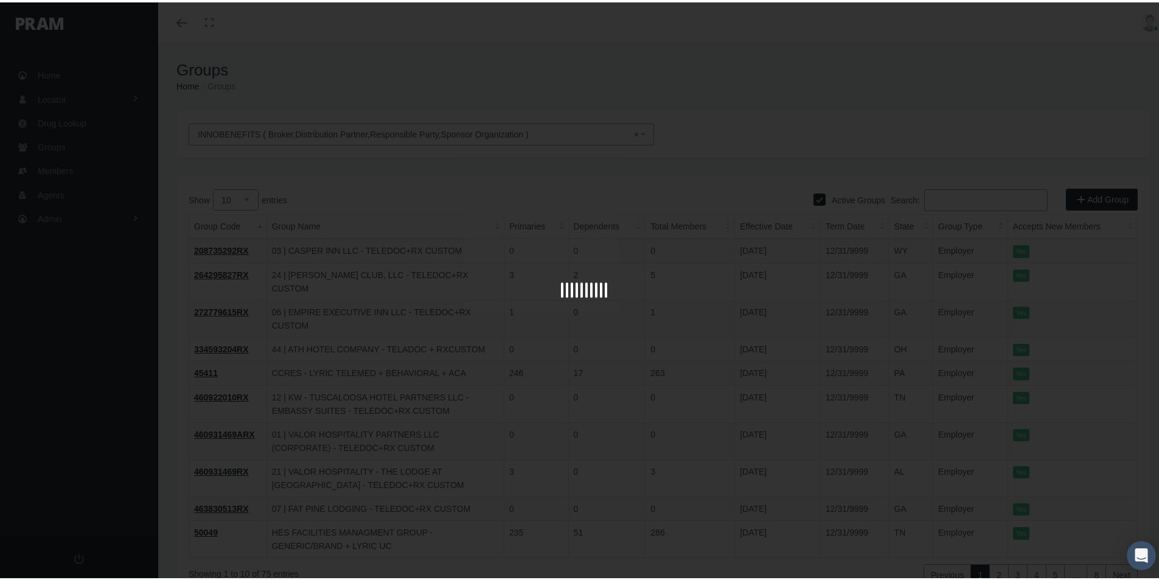
scroll to position [17, 0]
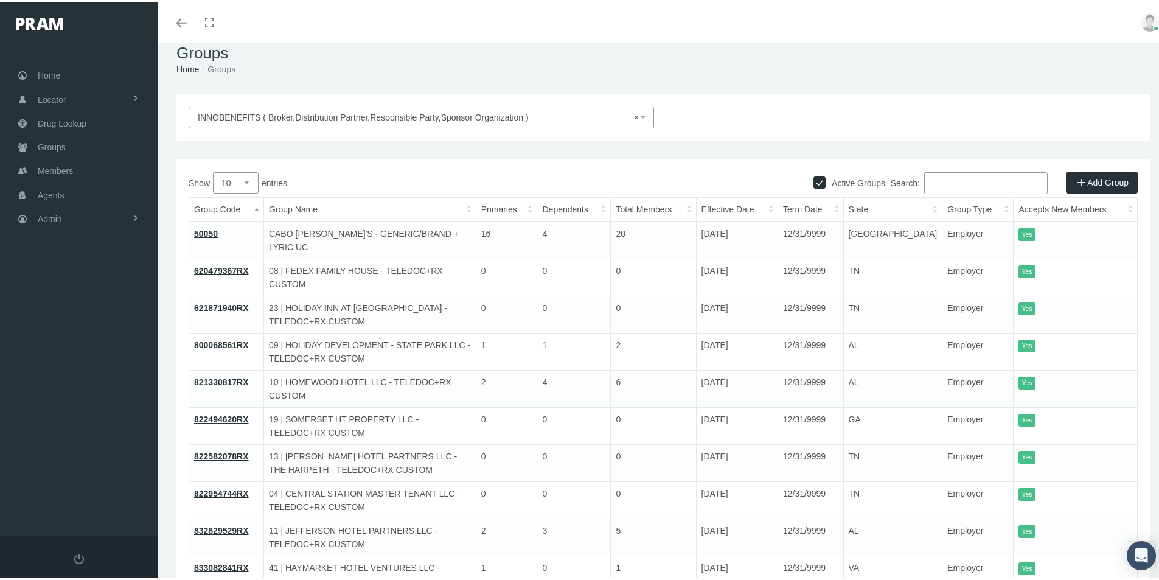
select select
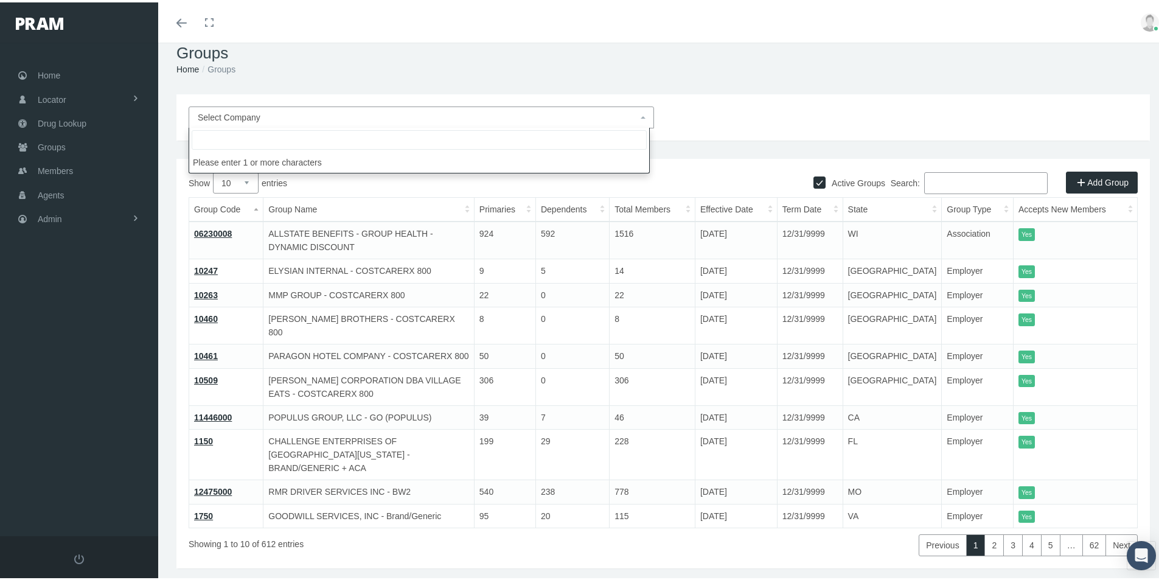
click at [726, 89] on div "Groups Home Groups" at bounding box center [663, 57] width 1010 height 69
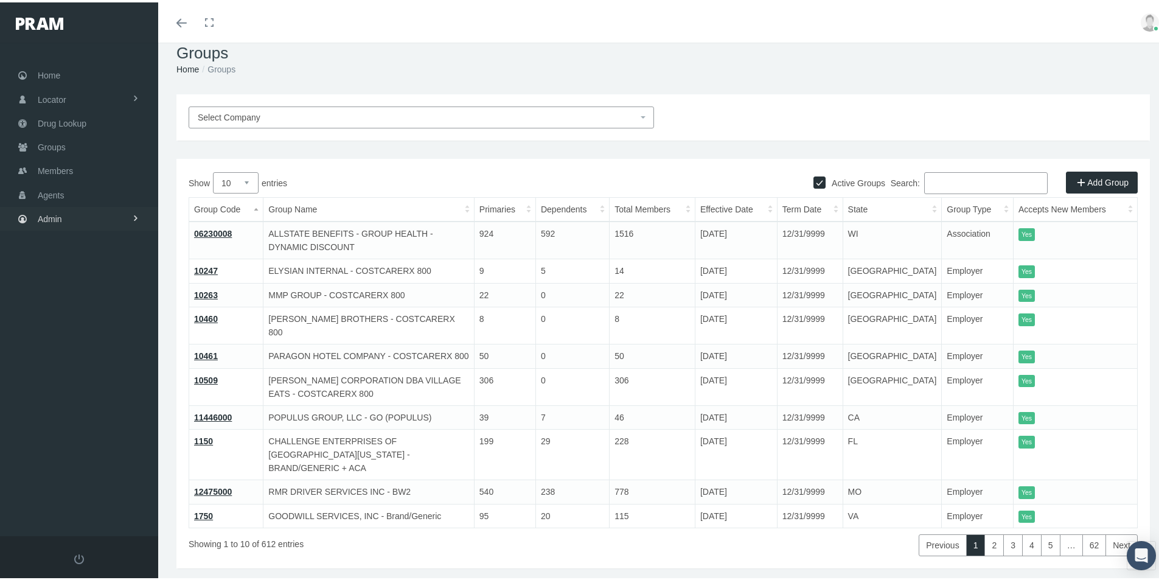
click at [44, 217] on span "Admin" at bounding box center [50, 216] width 24 height 23
click at [69, 418] on span "Eligibility File Uploads" at bounding box center [91, 421] width 83 height 21
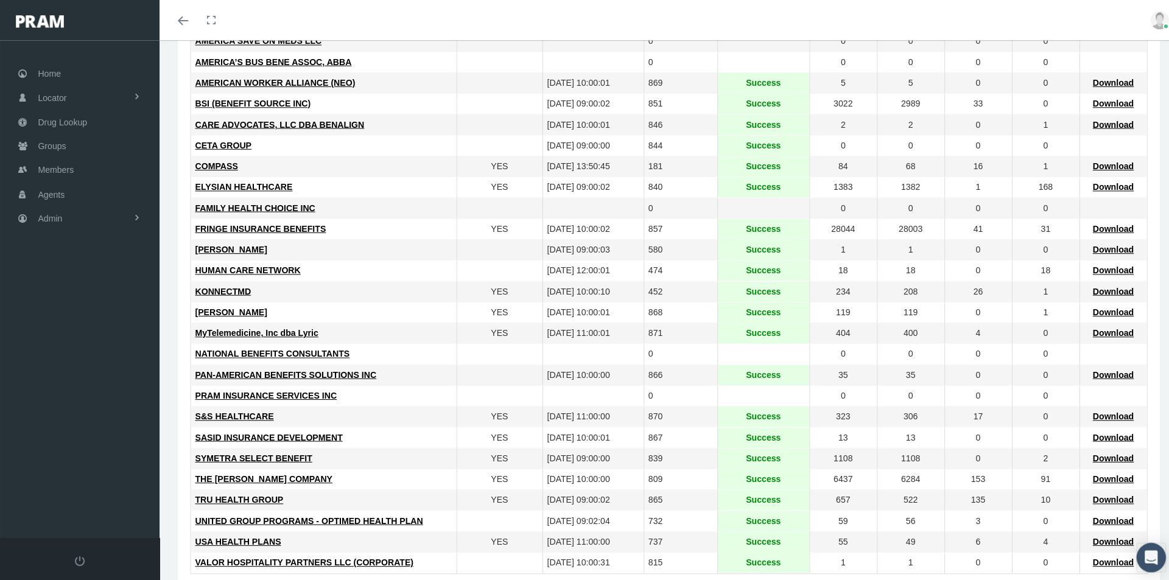
scroll to position [248, 0]
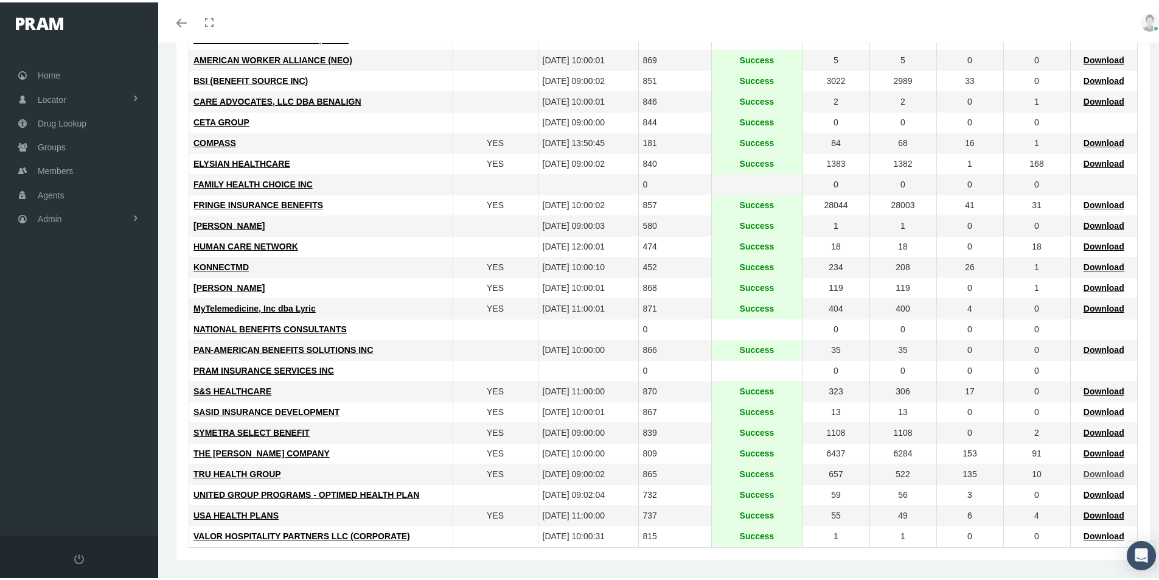
click at [1090, 472] on span "Download" at bounding box center [1104, 472] width 41 height 10
click at [228, 474] on span "TRU HEALTH GROUP" at bounding box center [238, 472] width 88 height 10
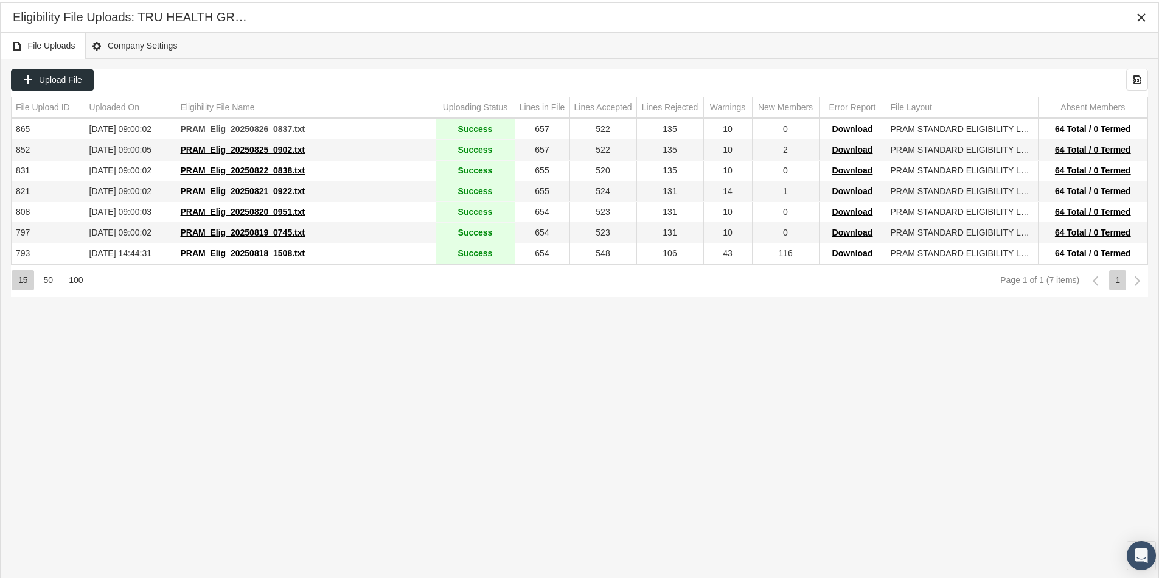
click at [238, 128] on span "PRAM_Elig_20250826_0837.txt" at bounding box center [243, 127] width 125 height 10
click at [929, 423] on div "File Uploads Company Settings Upload File Export all data to Excel File Upload …" at bounding box center [580, 291] width 1158 height 522
click at [852, 128] on span "Download" at bounding box center [853, 127] width 41 height 10
click at [1074, 129] on span "64 Total / 0 Termed" at bounding box center [1093, 127] width 76 height 10
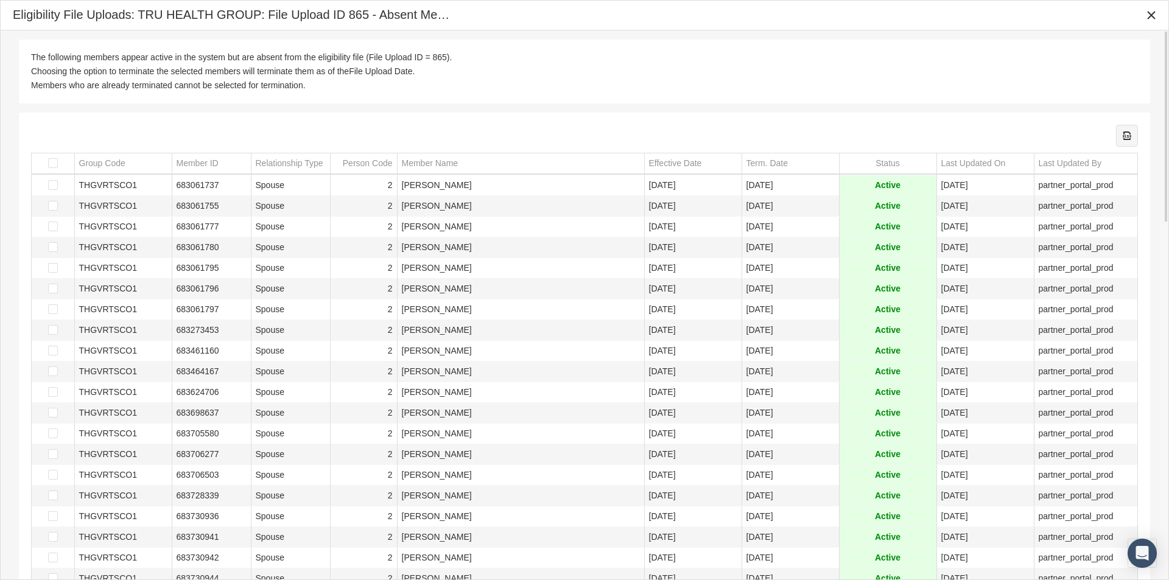
drag, startPoint x: 1125, startPoint y: 134, endPoint x: 808, endPoint y: 183, distance: 320.8
click at [1125, 134] on icon "Export all data to Excel" at bounding box center [1126, 135] width 11 height 11
click at [811, 63] on div "The following members appear active in the system but are absent from the eligi…" at bounding box center [584, 58] width 1106 height 12
drag, startPoint x: 51, startPoint y: 161, endPoint x: 372, endPoint y: 198, distance: 323.4
click at [51, 161] on span "Select all" at bounding box center [53, 163] width 10 height 10
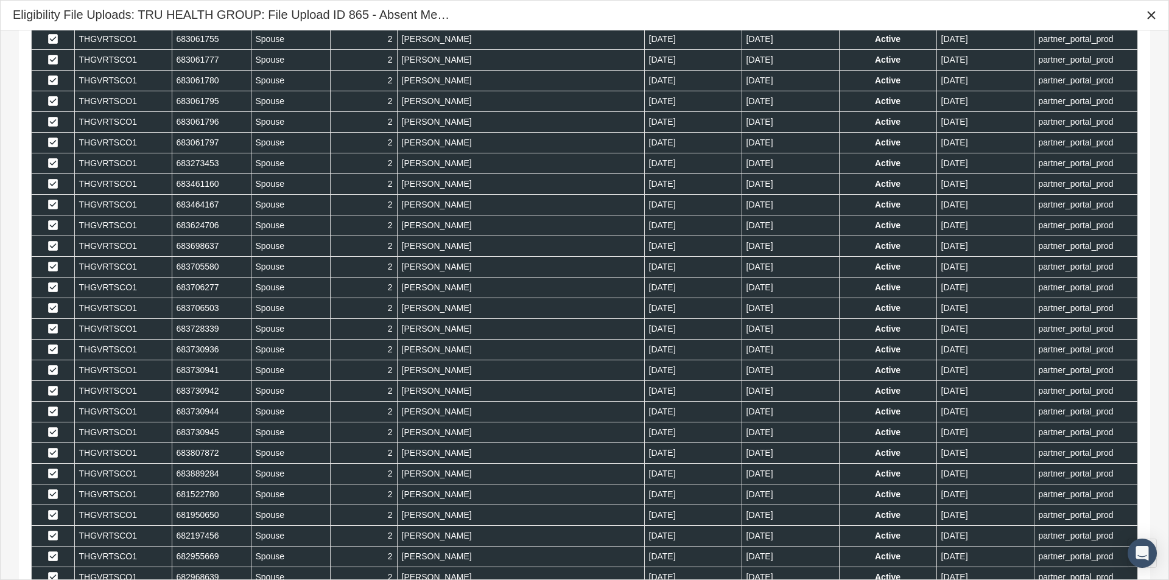
scroll to position [0, 0]
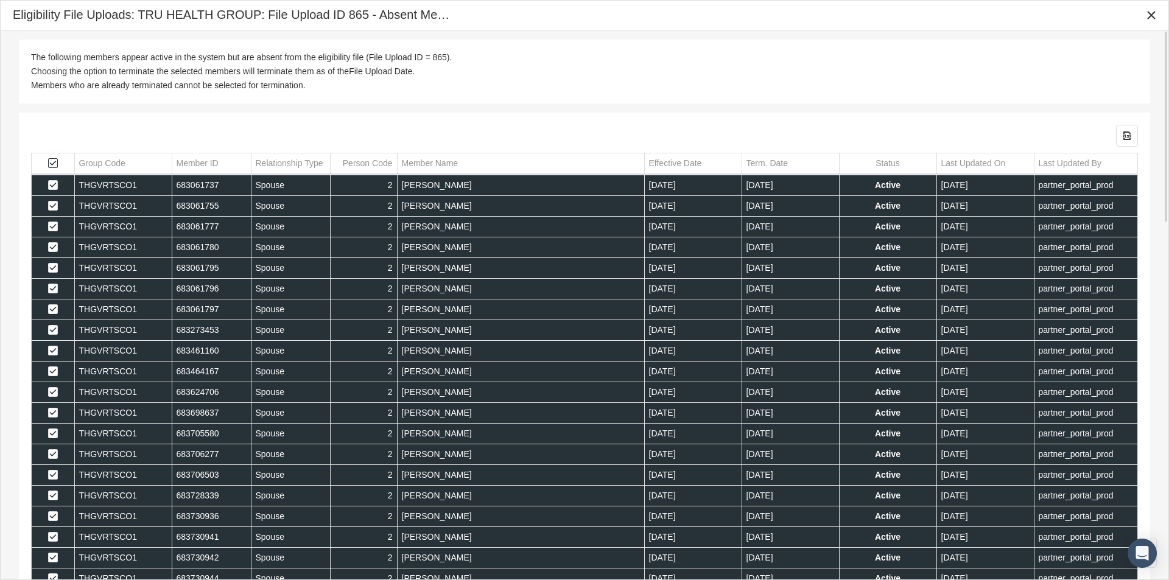
click at [51, 164] on span "Select all" at bounding box center [53, 163] width 10 height 10
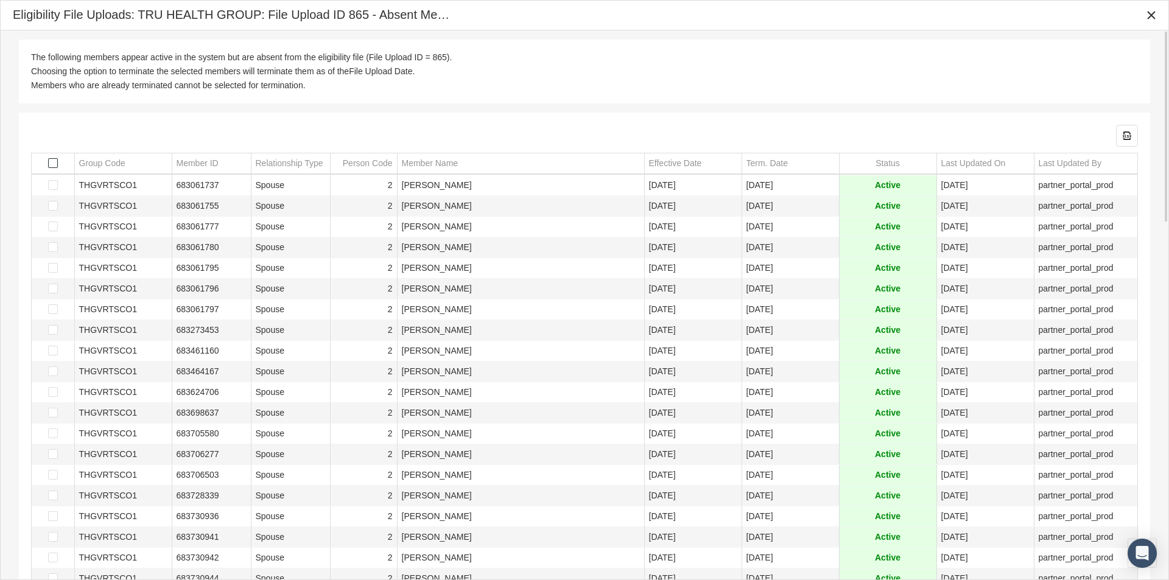
click at [53, 165] on span "Select all" at bounding box center [53, 163] width 10 height 10
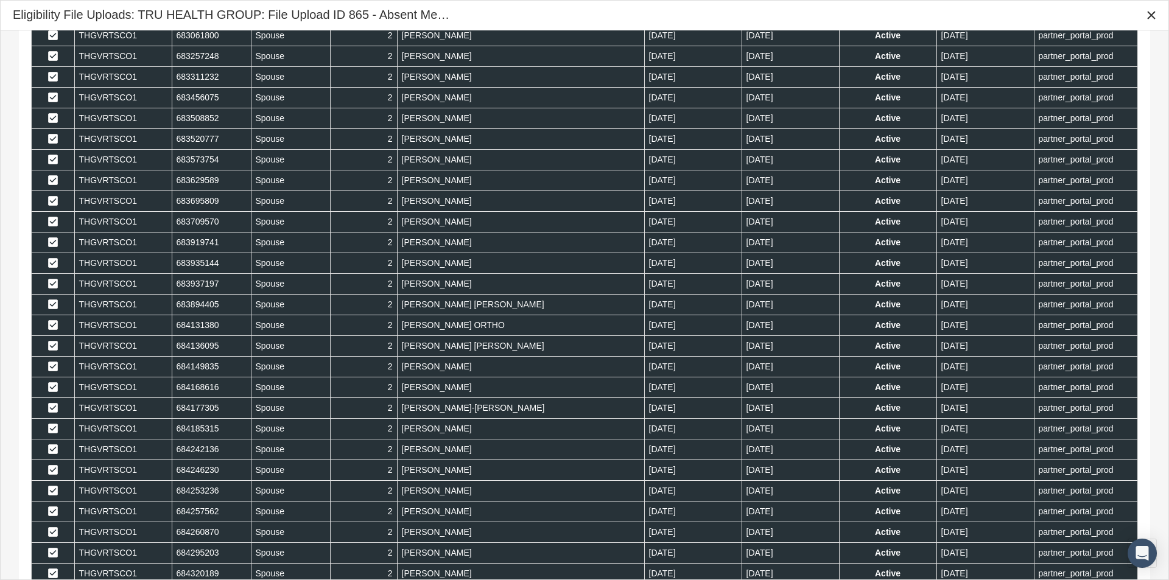
scroll to position [1019, 0]
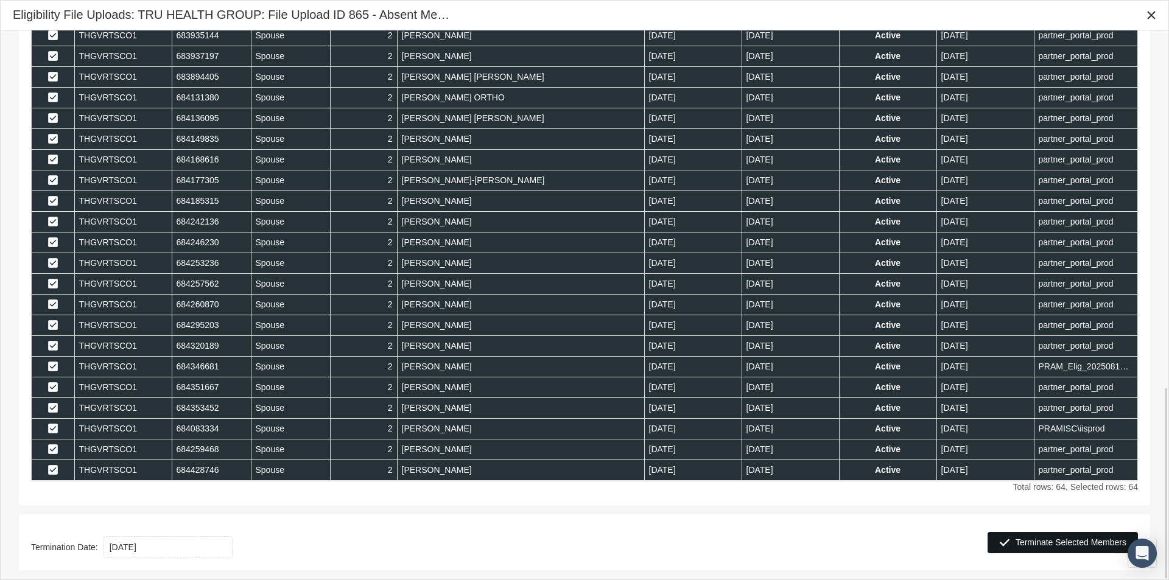
click at [1045, 543] on span "Terminate Selected Members" at bounding box center [1070, 542] width 111 height 10
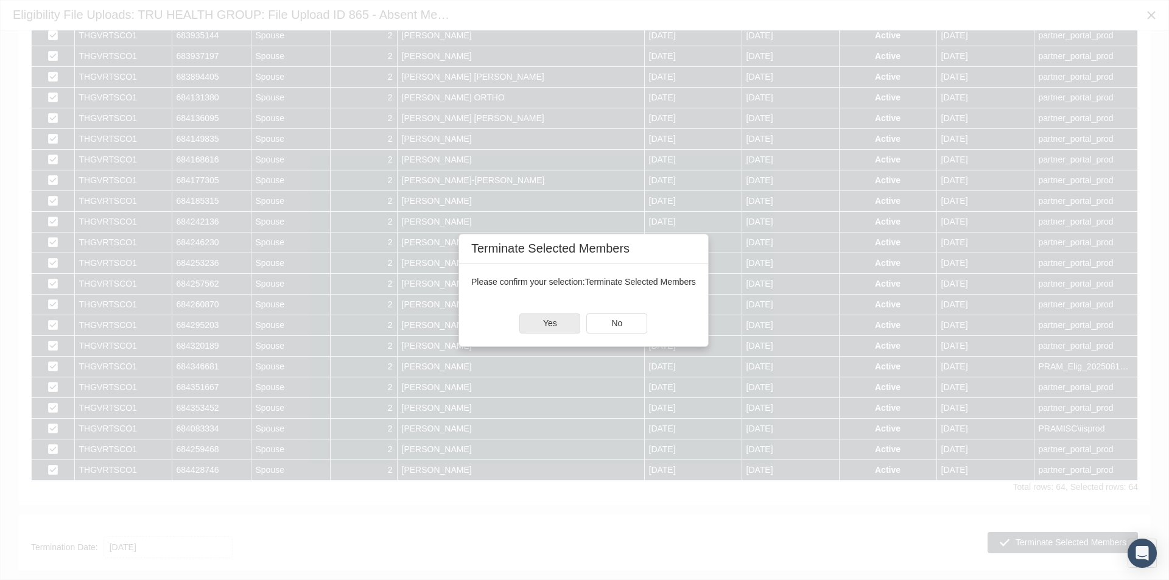
click at [543, 322] on div "Yes" at bounding box center [550, 323] width 60 height 19
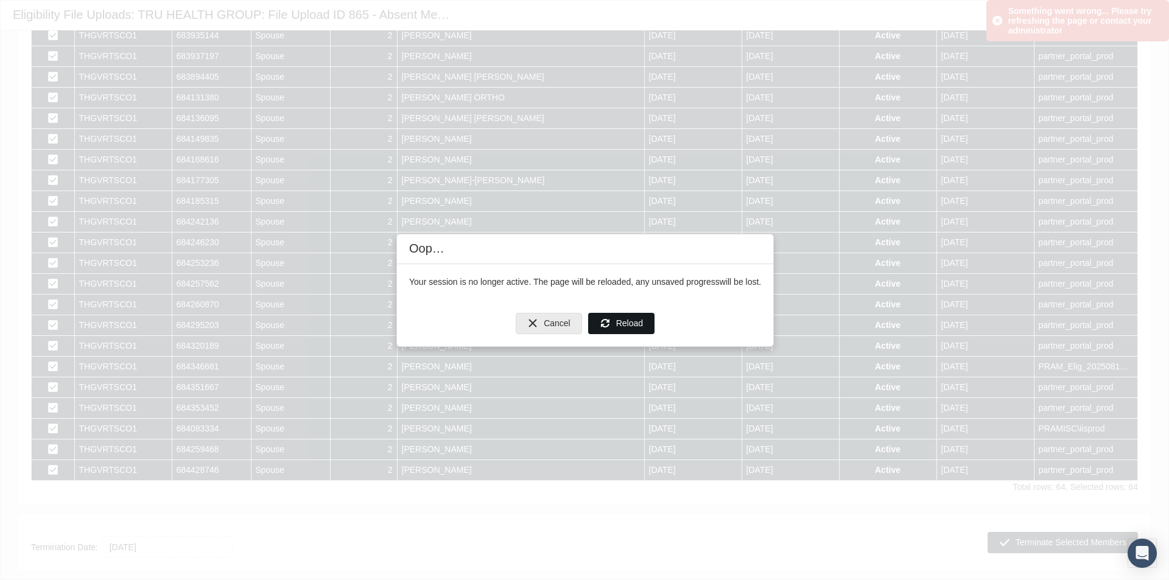
drag, startPoint x: 618, startPoint y: 326, endPoint x: 620, endPoint y: 334, distance: 8.1
click at [618, 325] on span "Reload" at bounding box center [629, 323] width 27 height 10
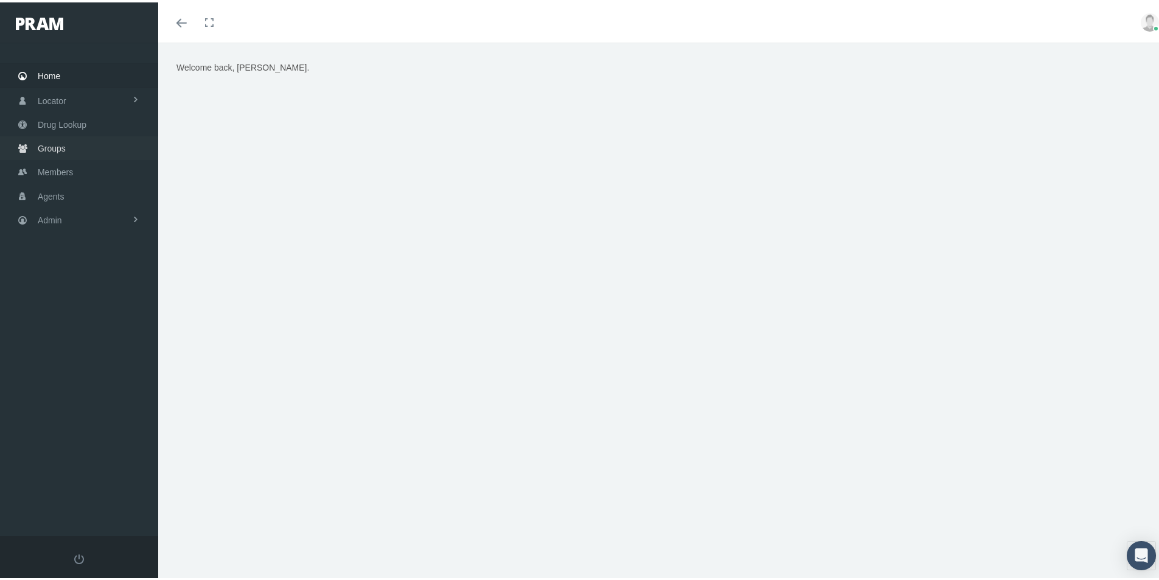
click at [54, 144] on span "Groups" at bounding box center [52, 146] width 28 height 23
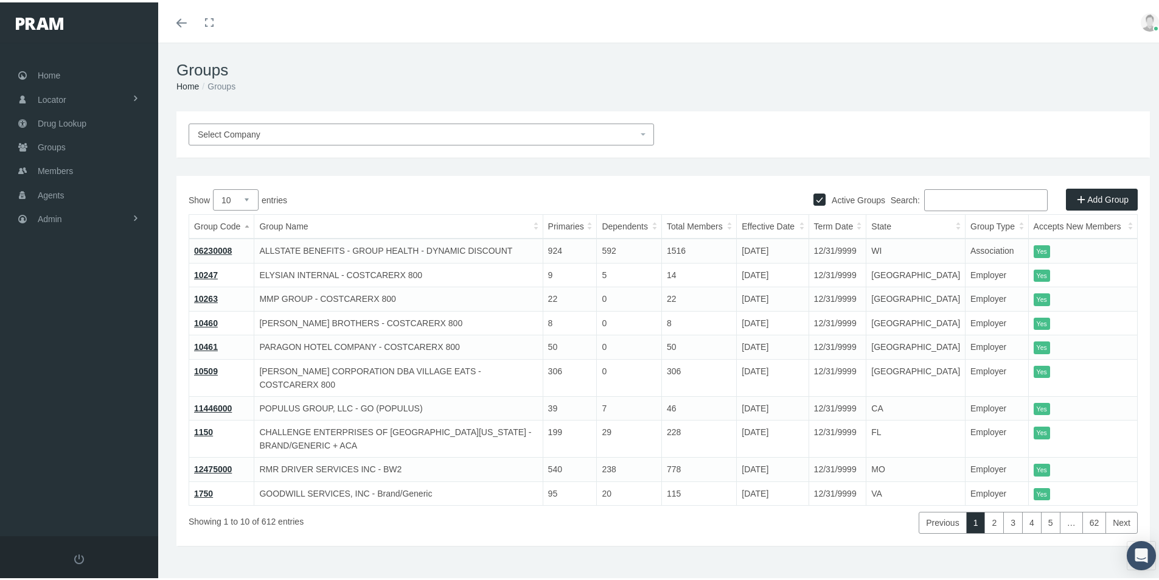
click at [237, 133] on span "Select Company" at bounding box center [229, 132] width 63 height 10
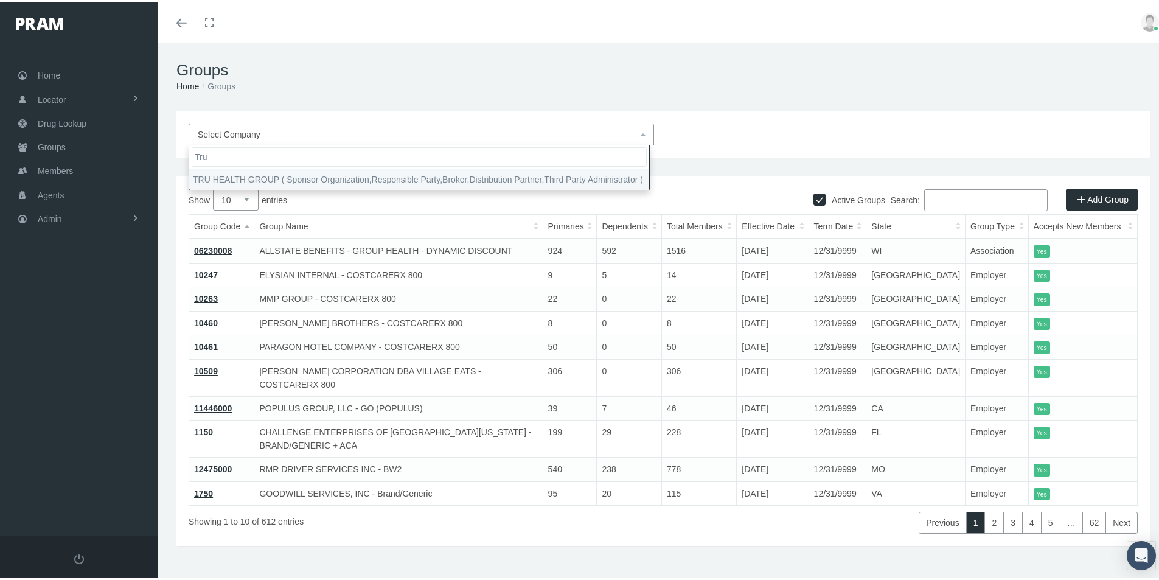
type input "Tru"
drag, startPoint x: 223, startPoint y: 178, endPoint x: 285, endPoint y: 211, distance: 70.0
select select "9118"
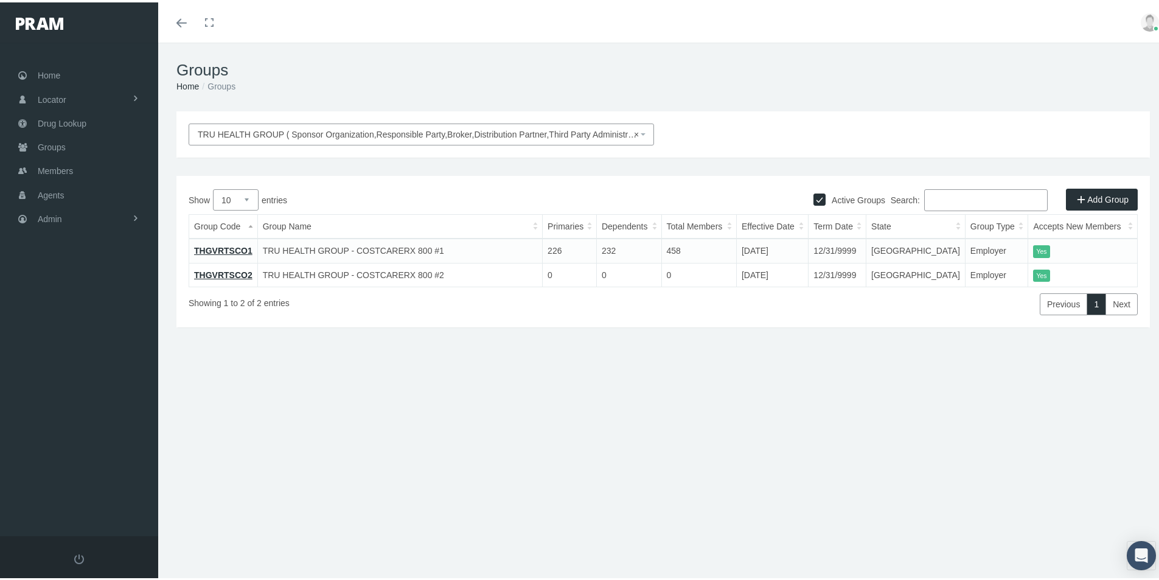
click at [220, 246] on link "THGVRTSCO1" at bounding box center [223, 248] width 58 height 10
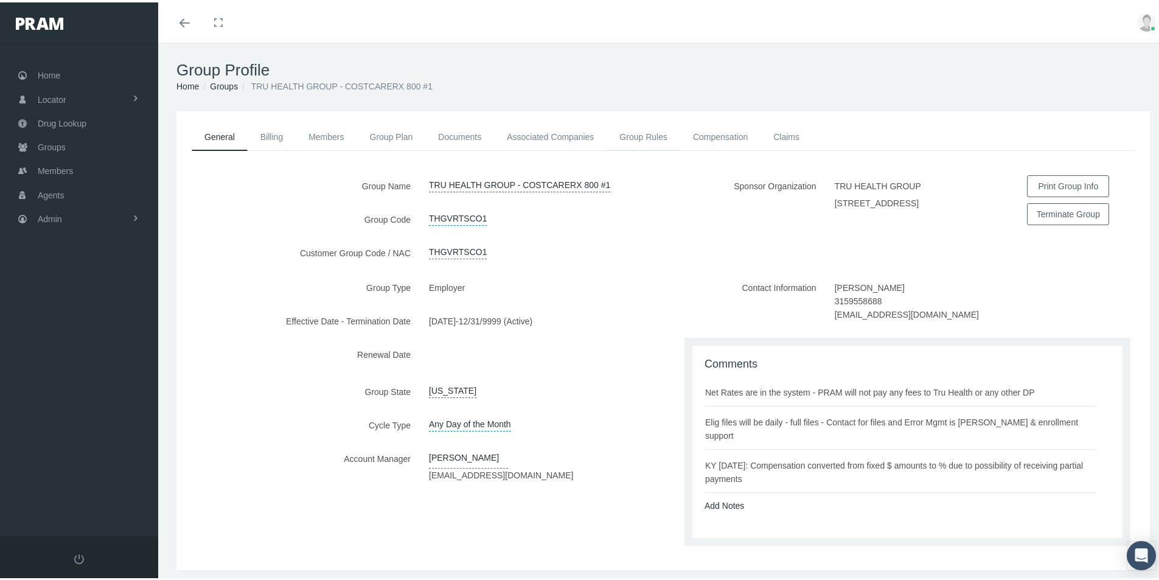
click at [634, 134] on link "Group Rules" at bounding box center [644, 134] width 74 height 27
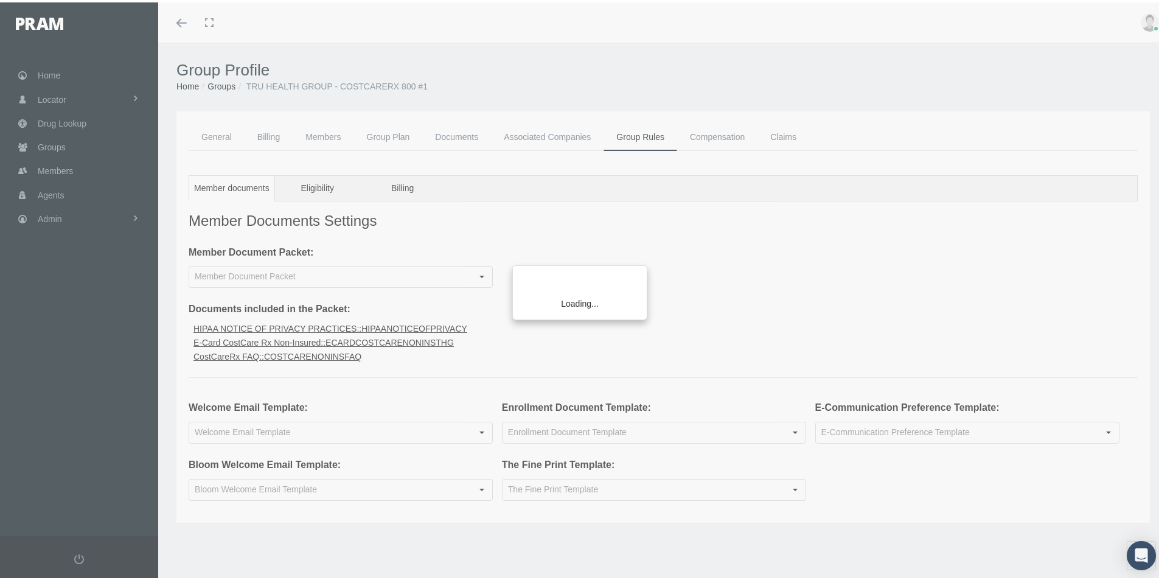
type input "Welcome Email Non-Insured CostCare Rx Group"
type input "RxEDO Non-insured CostCare Rx Tru Health Group"
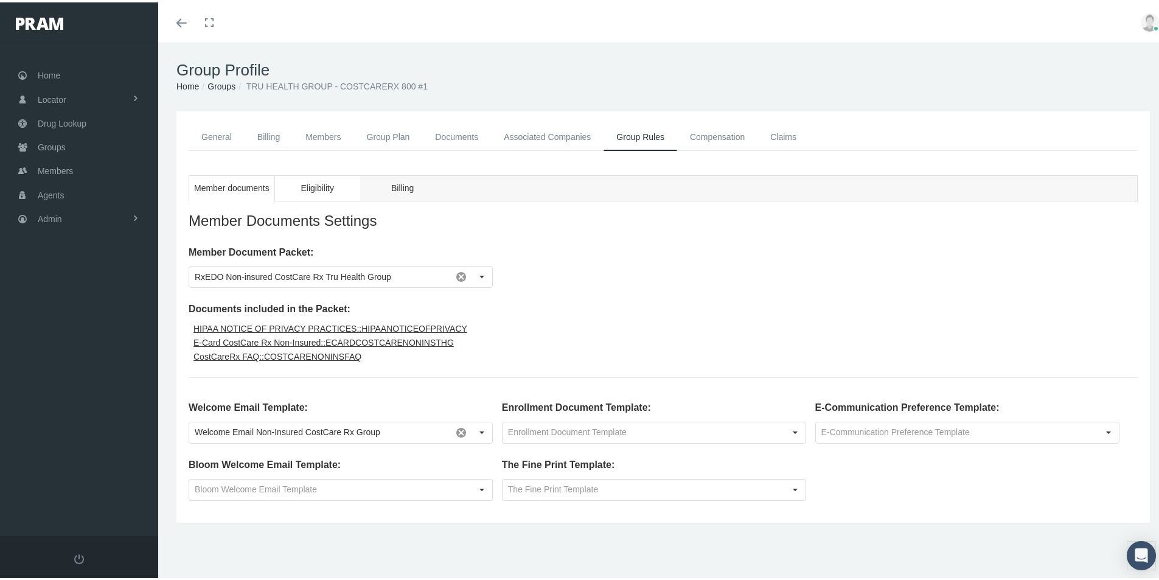
click at [313, 187] on span "Eligibility" at bounding box center [317, 185] width 33 height 15
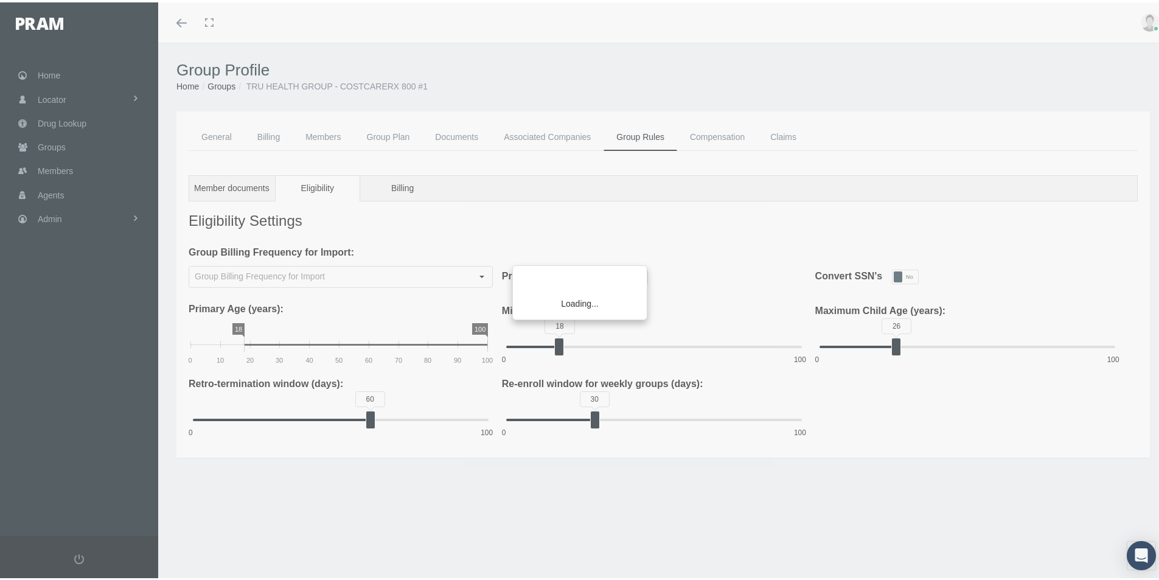
type input "Monthly"
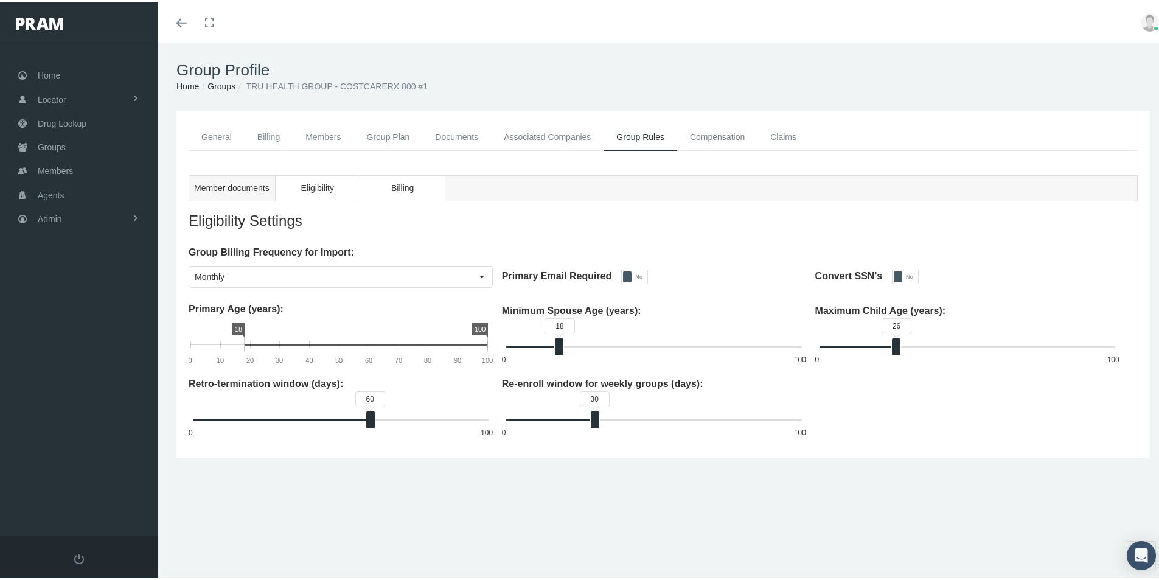
click at [404, 186] on span "Billing" at bounding box center [402, 185] width 23 height 15
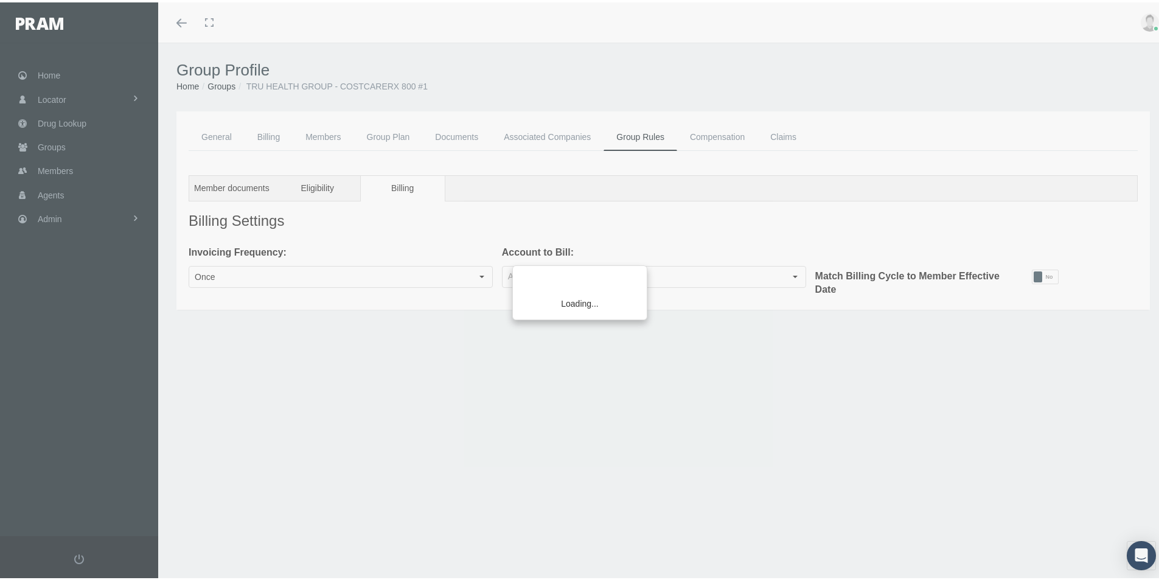
type input "Monthly"
type input "Company"
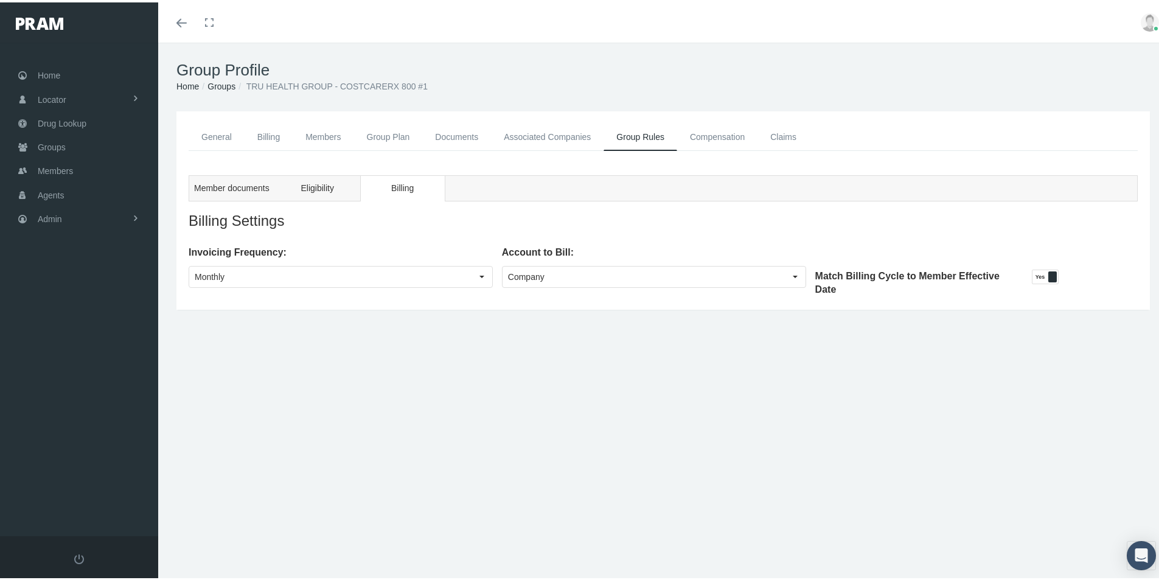
click at [214, 134] on link "General" at bounding box center [217, 134] width 56 height 27
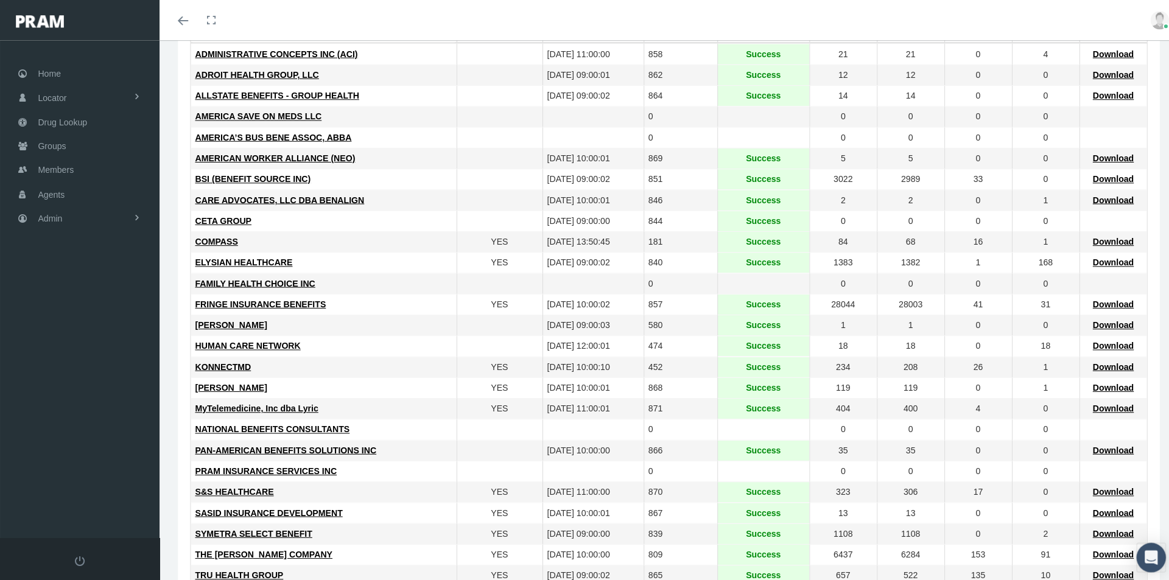
scroll to position [209, 0]
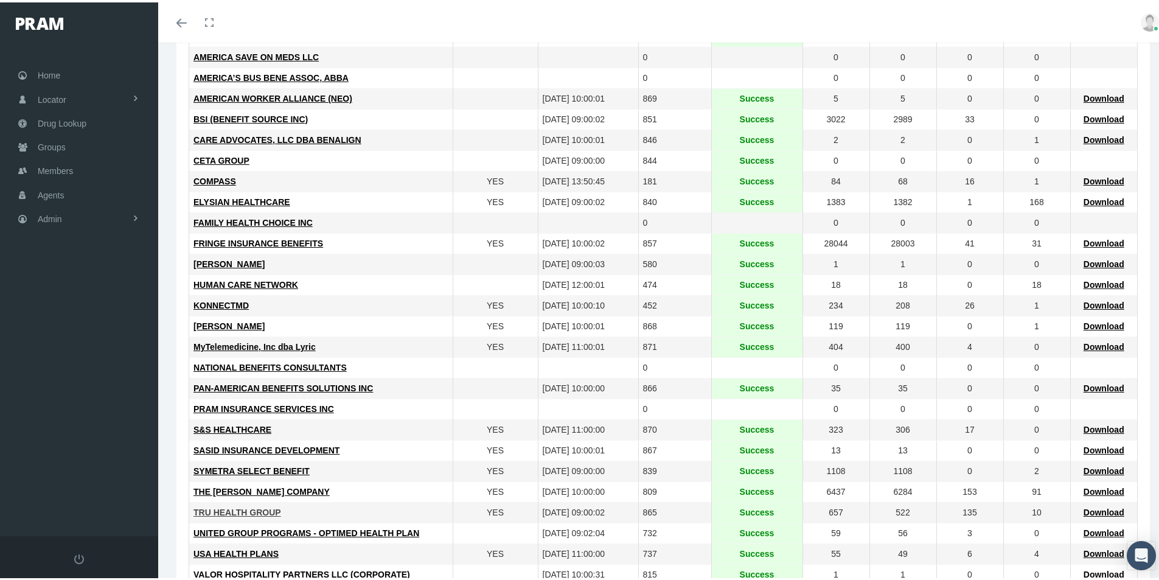
click at [221, 508] on span "TRU HEALTH GROUP" at bounding box center [238, 510] width 88 height 10
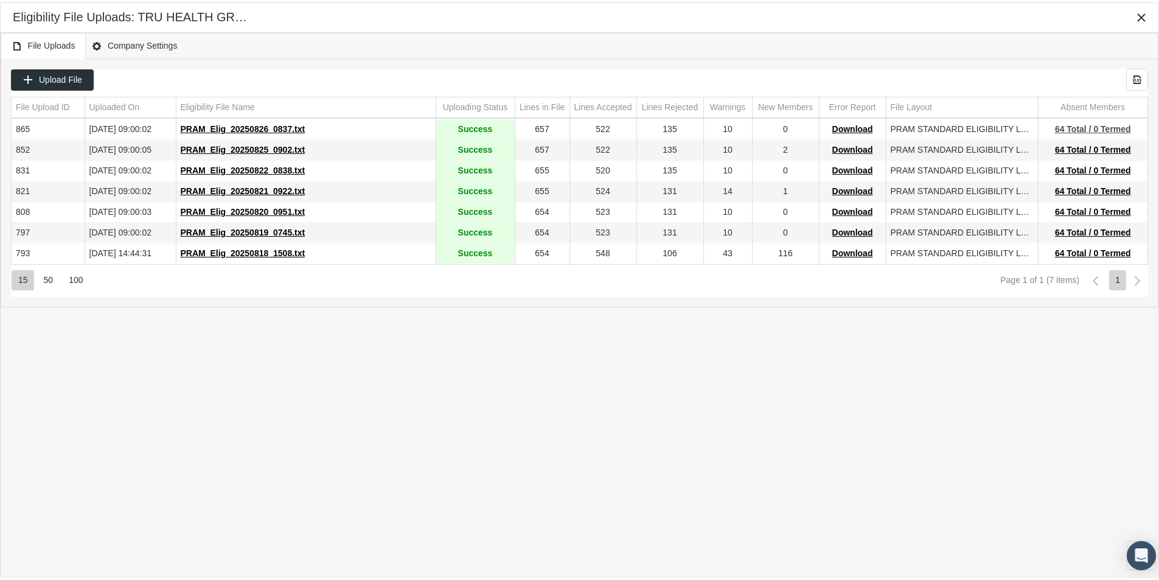
click at [1077, 125] on span "64 Total / 0 Termed" at bounding box center [1093, 127] width 76 height 10
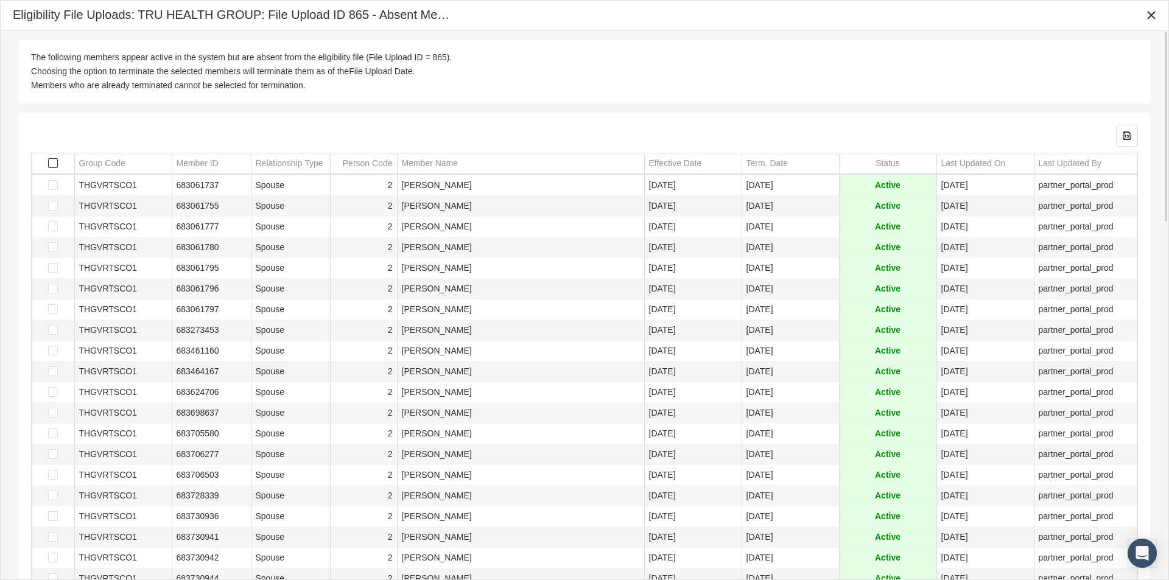
click at [48, 160] on span "Select all" at bounding box center [53, 163] width 10 height 10
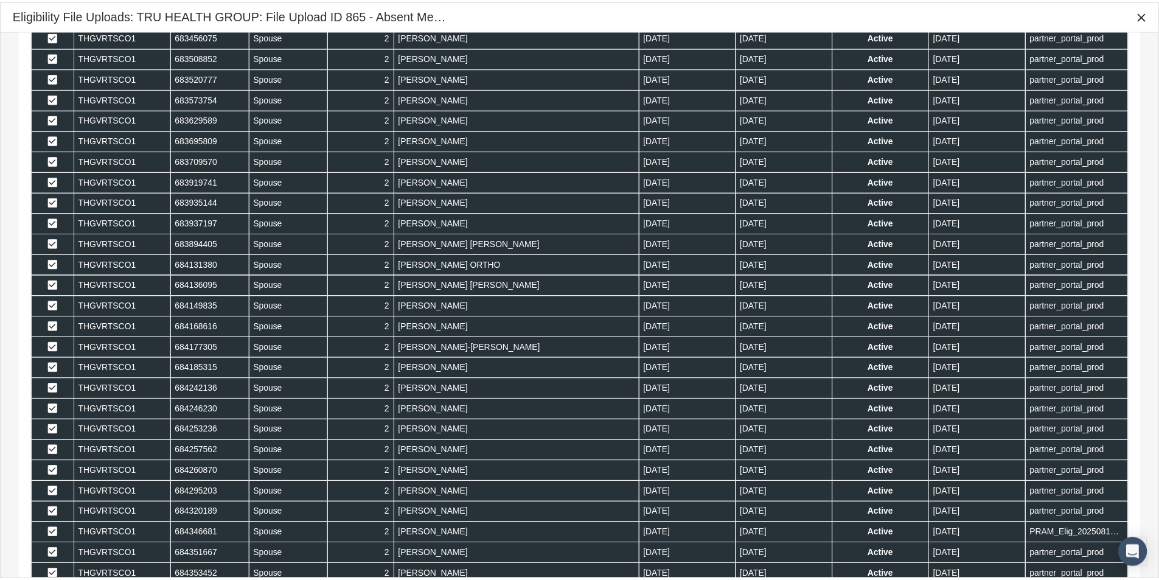
scroll to position [1019, 0]
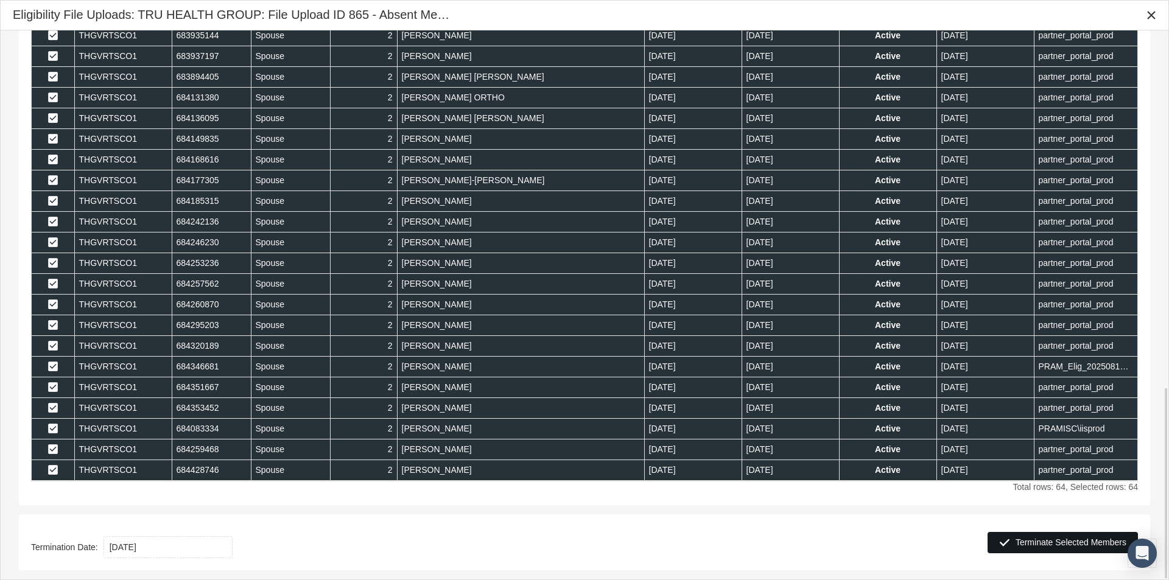
click at [1057, 543] on span "Terminate Selected Members" at bounding box center [1070, 542] width 111 height 10
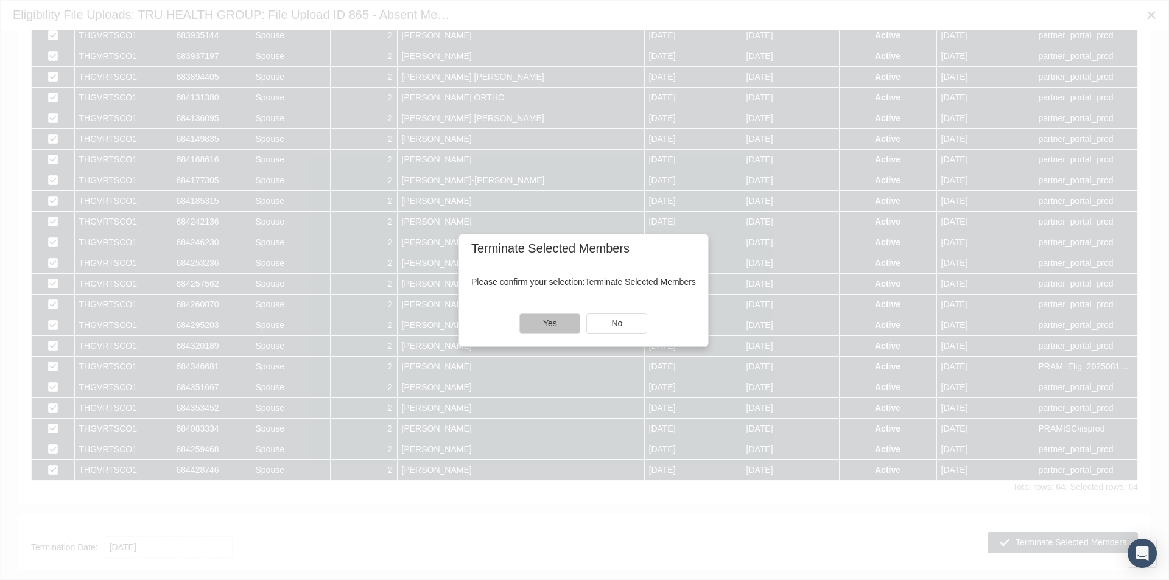
click at [551, 326] on span "Yes" at bounding box center [550, 323] width 14 height 10
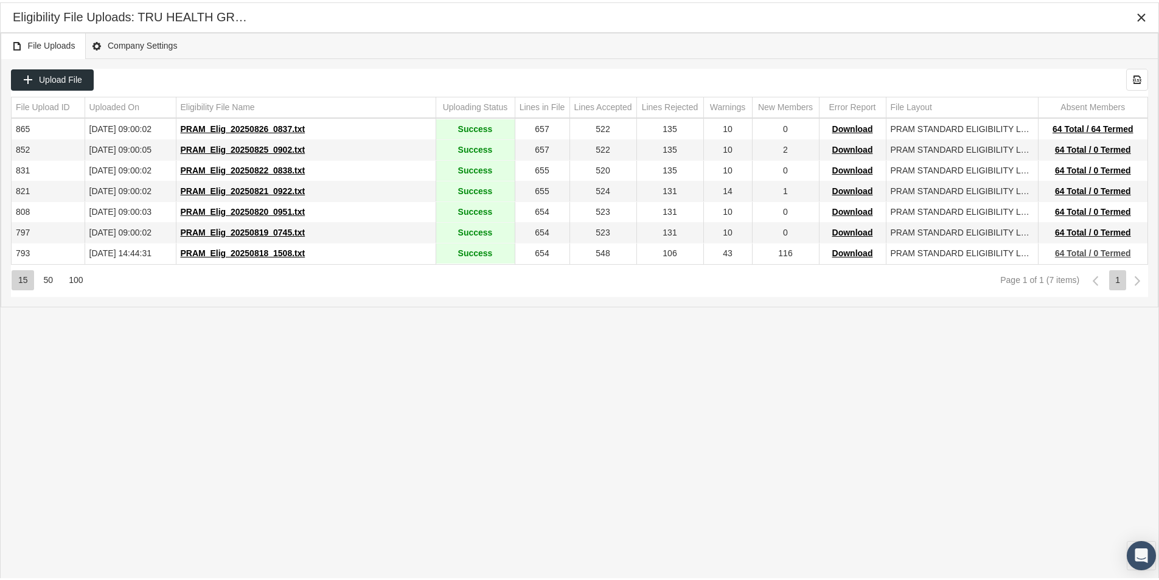
click at [1077, 250] on span "64 Total / 0 Termed" at bounding box center [1093, 251] width 76 height 10
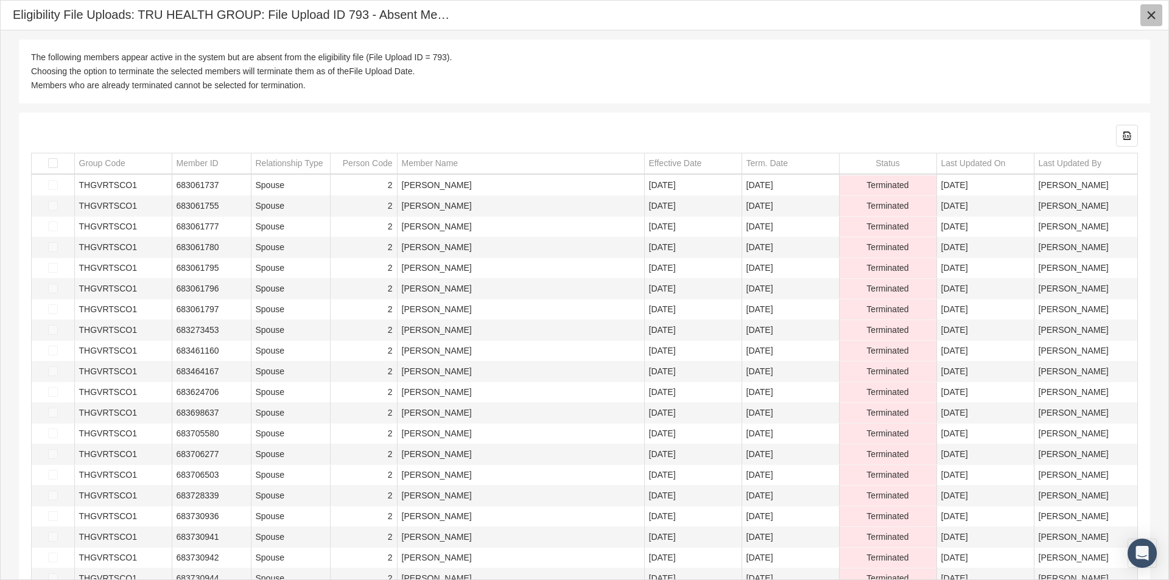
click at [1151, 13] on icon "Close" at bounding box center [1150, 15] width 11 height 11
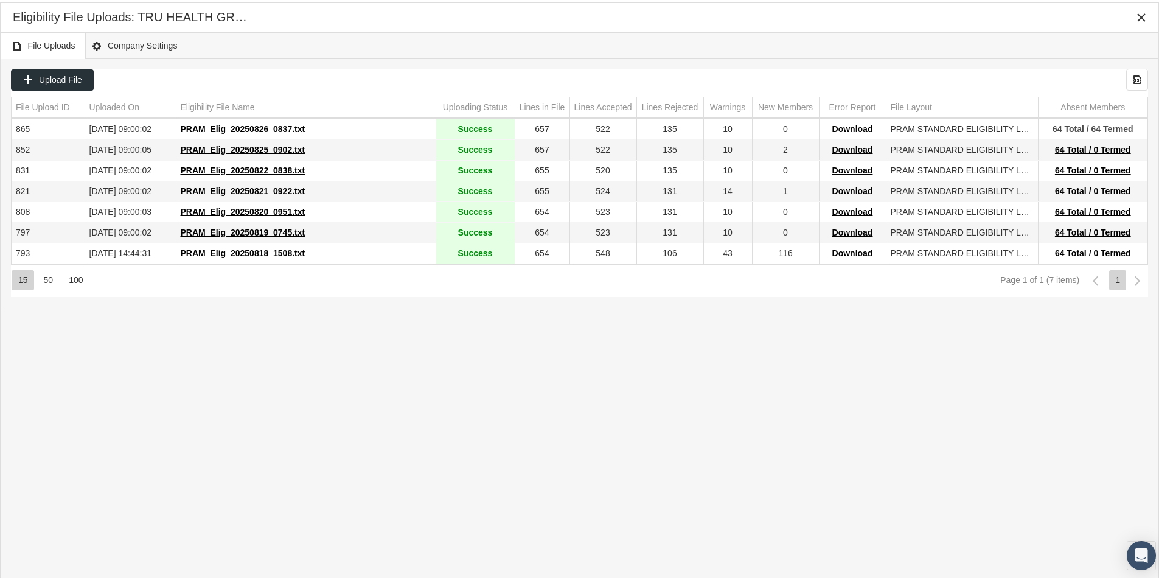
click at [1066, 124] on span "64 Total / 64 Termed" at bounding box center [1093, 127] width 81 height 10
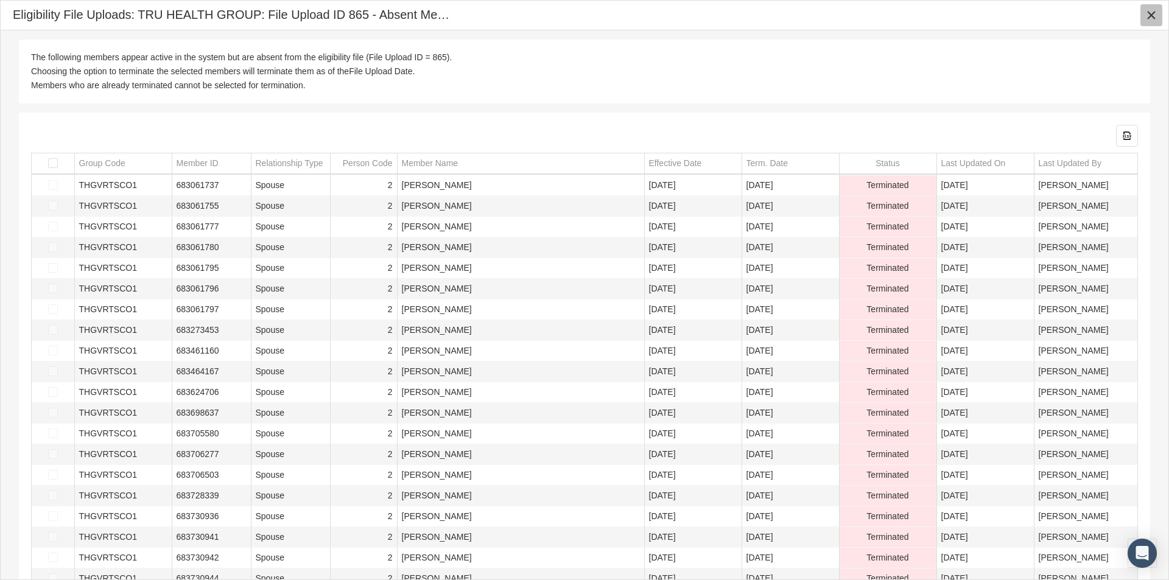
drag, startPoint x: 1150, startPoint y: 15, endPoint x: 1077, endPoint y: 40, distance: 76.6
click at [1149, 15] on icon "Close" at bounding box center [1150, 15] width 11 height 11
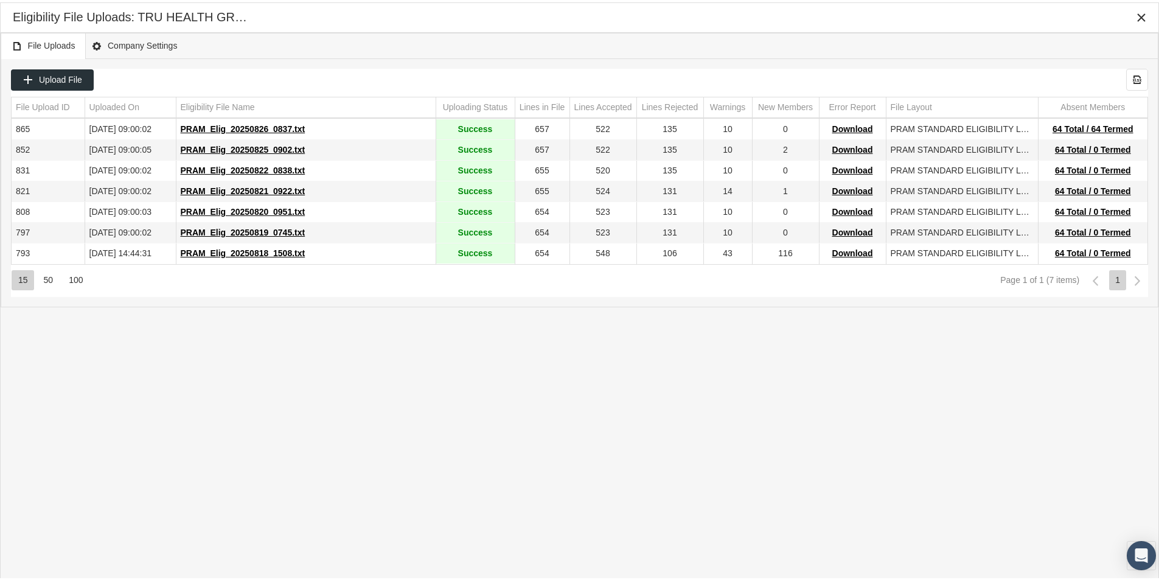
drag, startPoint x: 503, startPoint y: 489, endPoint x: 690, endPoint y: 309, distance: 260.0
click at [504, 489] on div "File Uploads Company Settings Upload File Export all data to Excel File Upload …" at bounding box center [580, 291] width 1158 height 522
click at [1141, 14] on icon "Close" at bounding box center [1141, 15] width 11 height 11
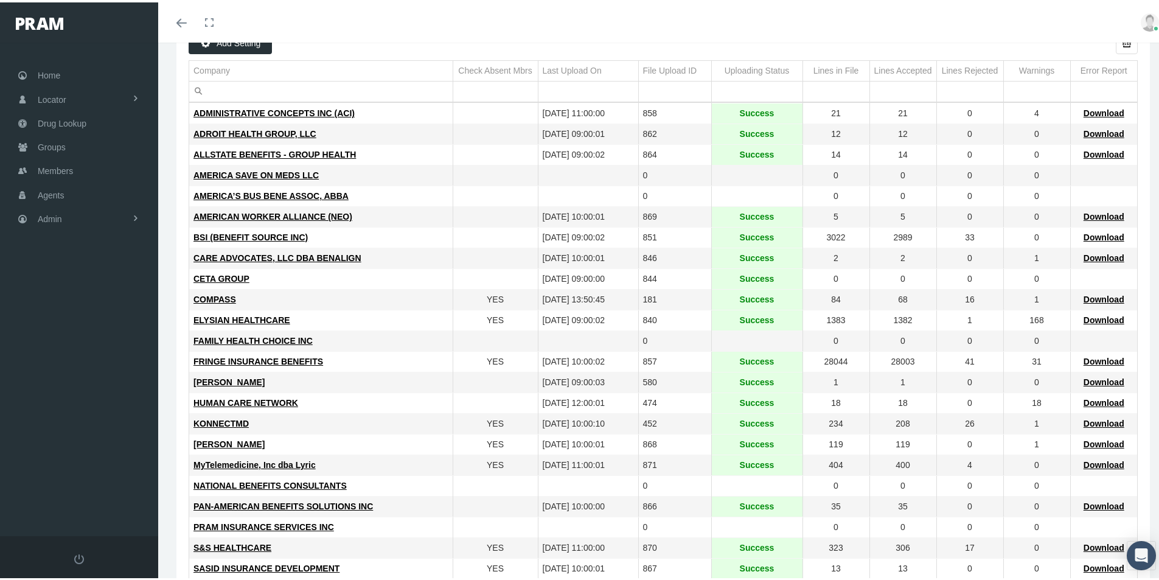
scroll to position [0, 0]
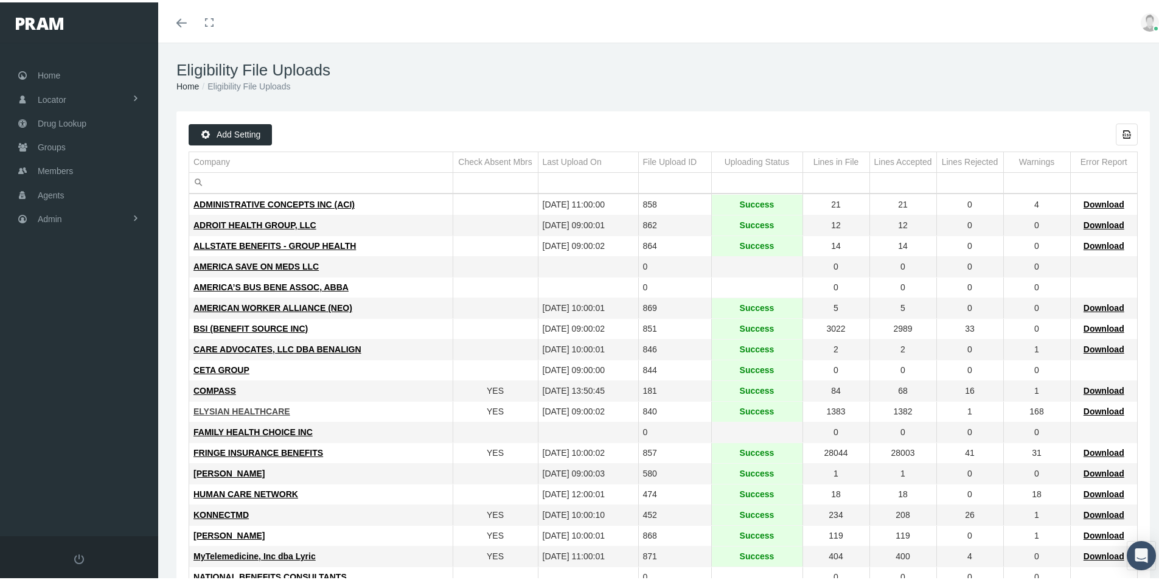
click at [243, 410] on span "ELYSIAN HEALTHCARE" at bounding box center [242, 409] width 97 height 10
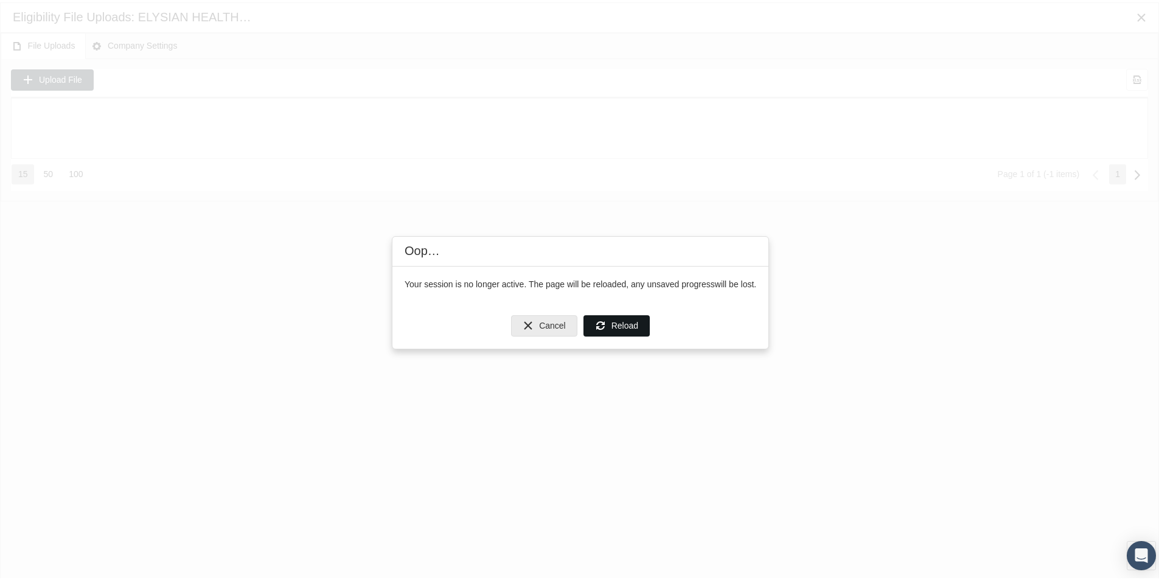
click at [626, 326] on span "Reload" at bounding box center [625, 323] width 27 height 10
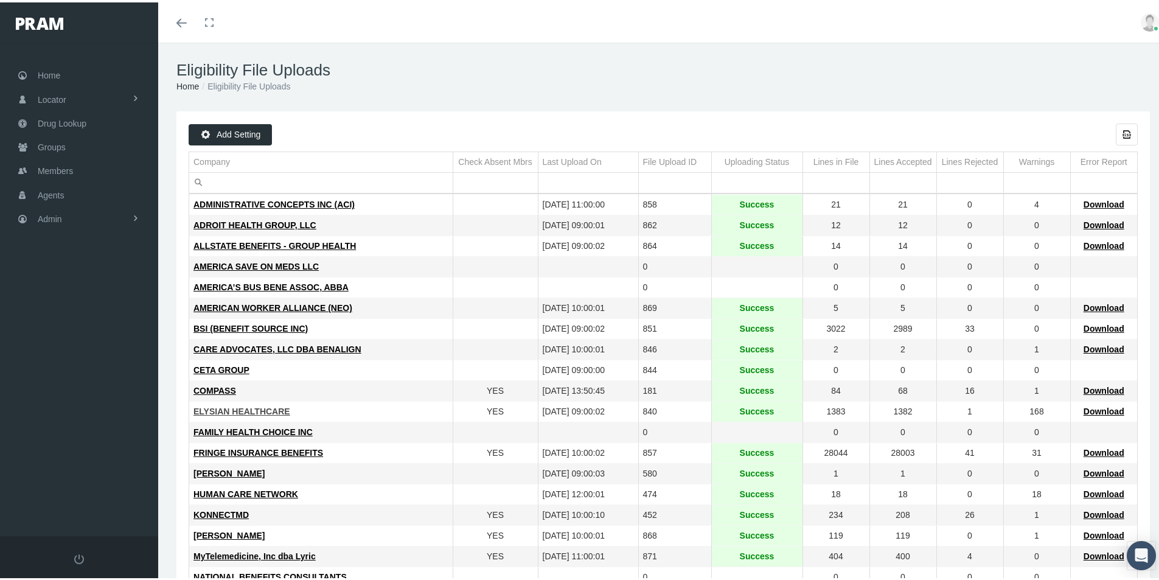
click at [250, 407] on span "ELYSIAN HEALTHCARE" at bounding box center [242, 409] width 97 height 10
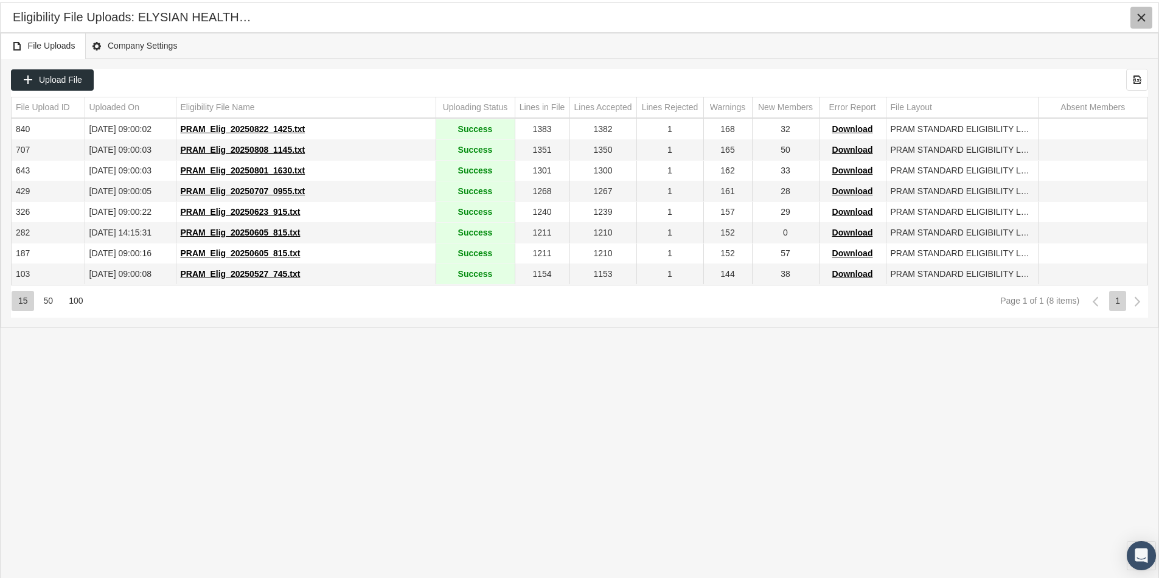
click at [1141, 12] on icon "Close" at bounding box center [1141, 15] width 11 height 11
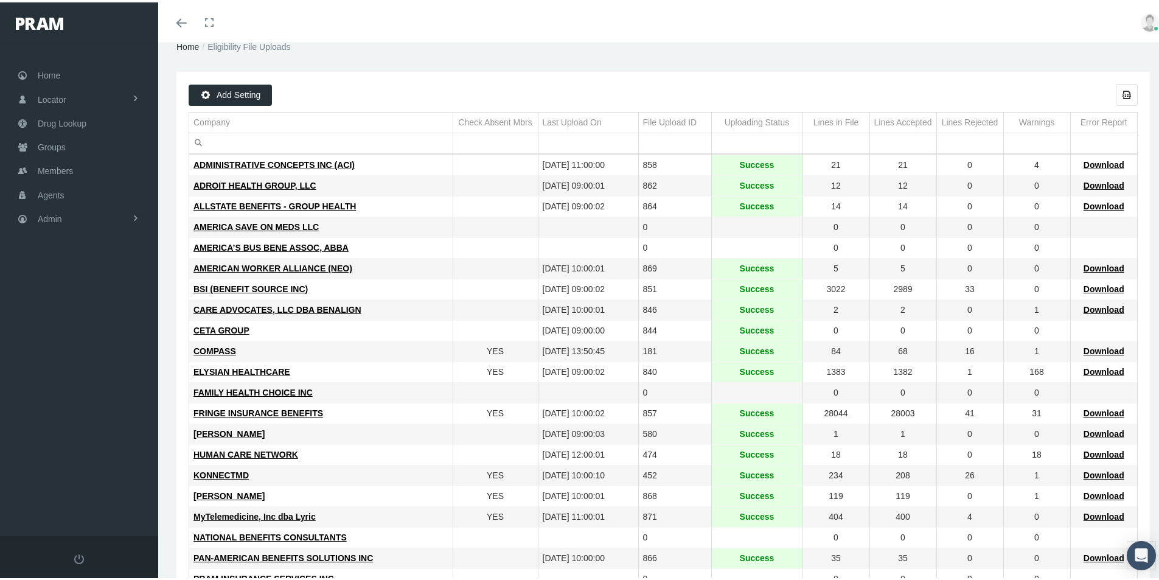
scroll to position [61, 0]
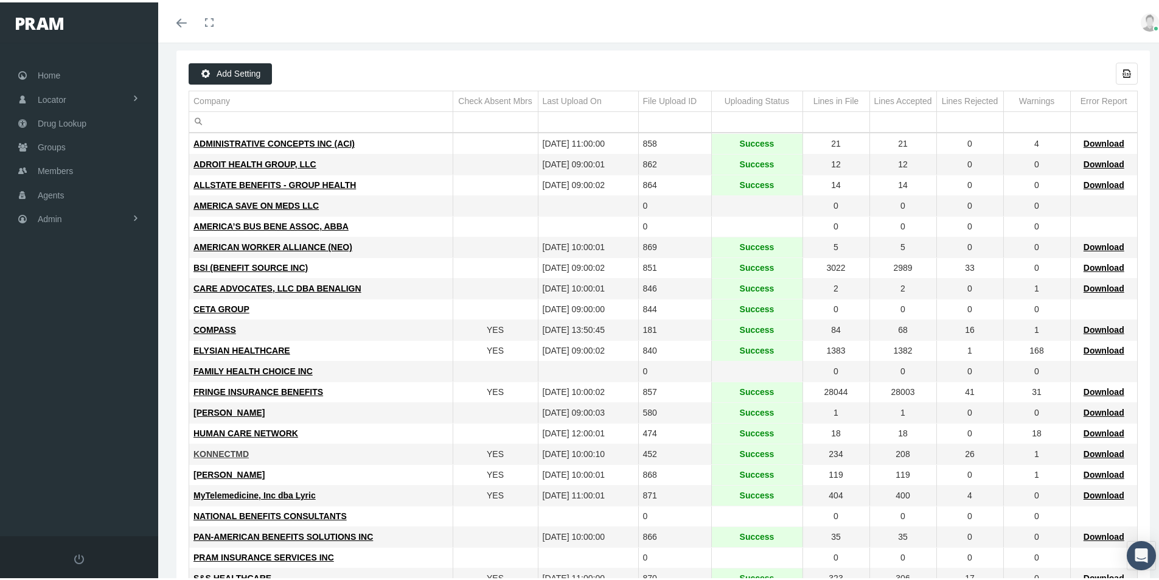
click at [210, 455] on span "KONNECTMD" at bounding box center [221, 452] width 55 height 10
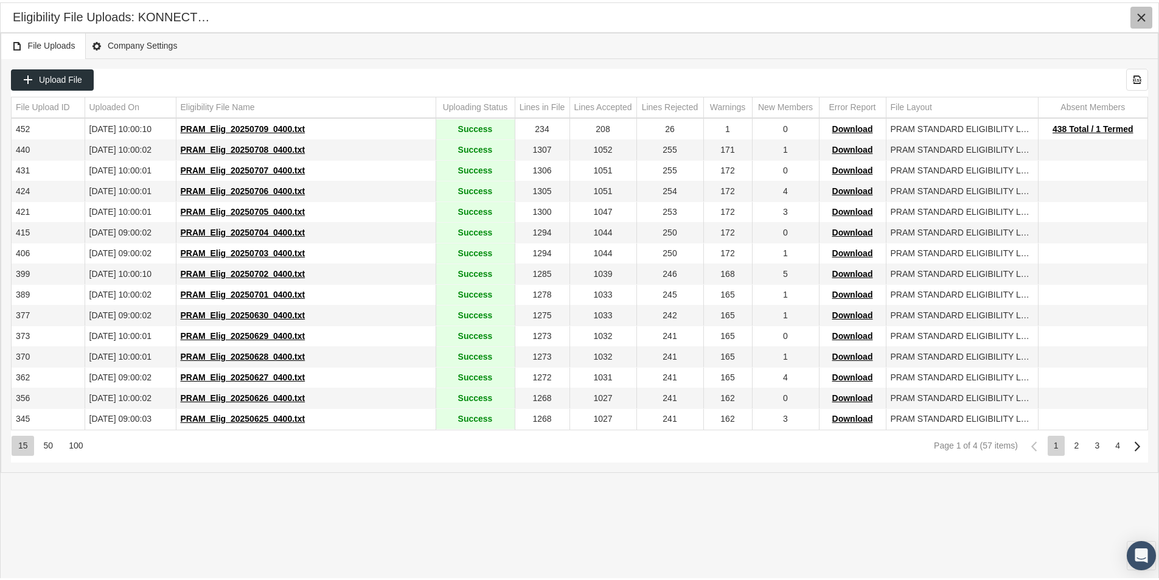
click at [1141, 15] on icon "Close" at bounding box center [1141, 15] width 11 height 11
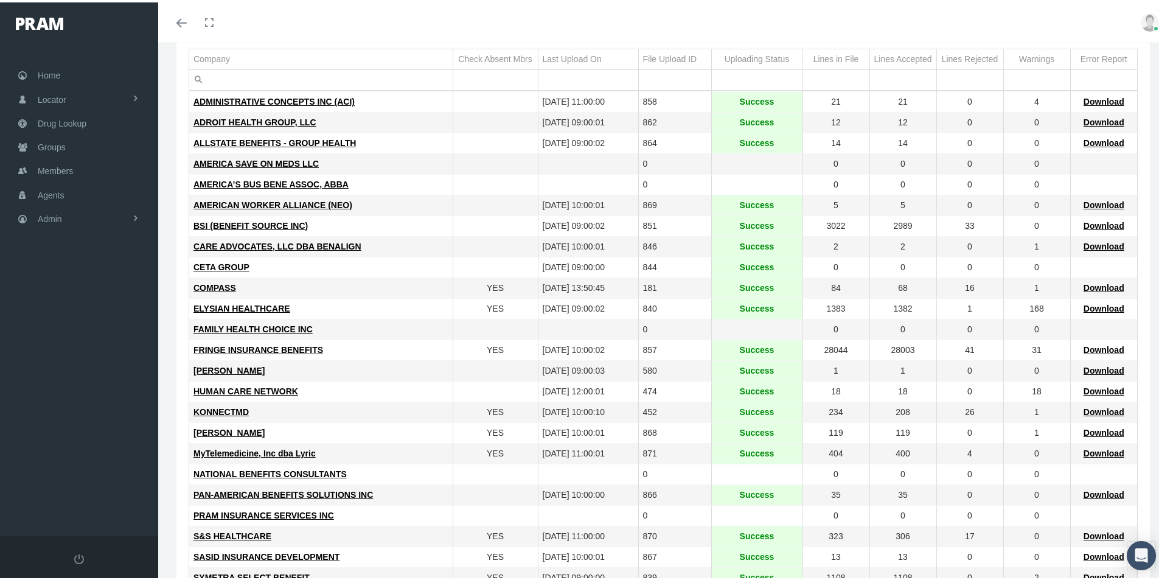
scroll to position [122, 0]
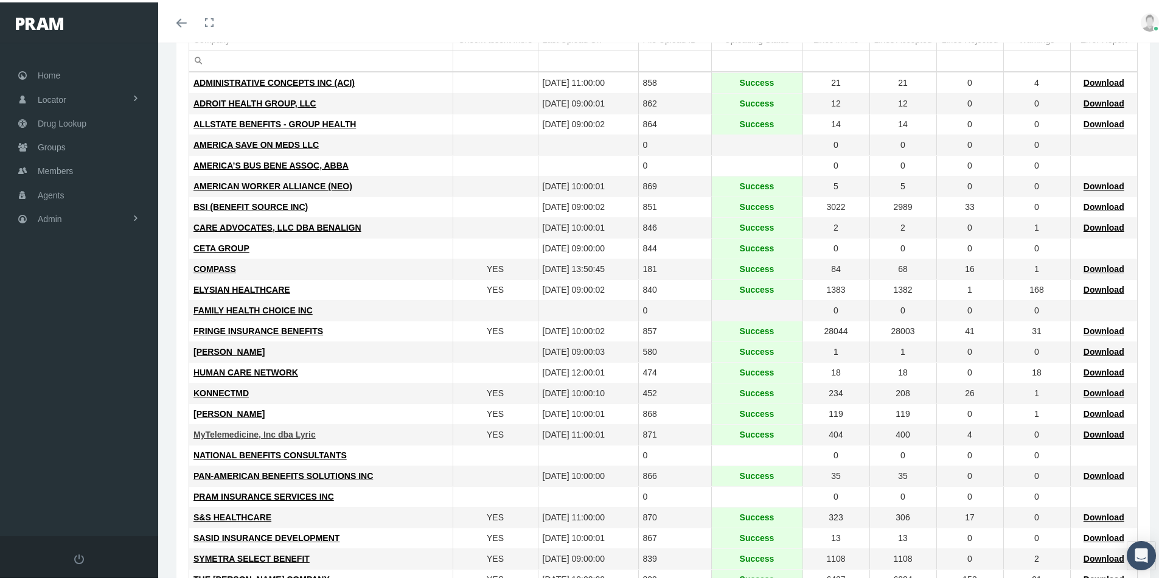
click at [237, 434] on span "MyTelemedicine, Inc dba Lyric" at bounding box center [255, 432] width 122 height 10
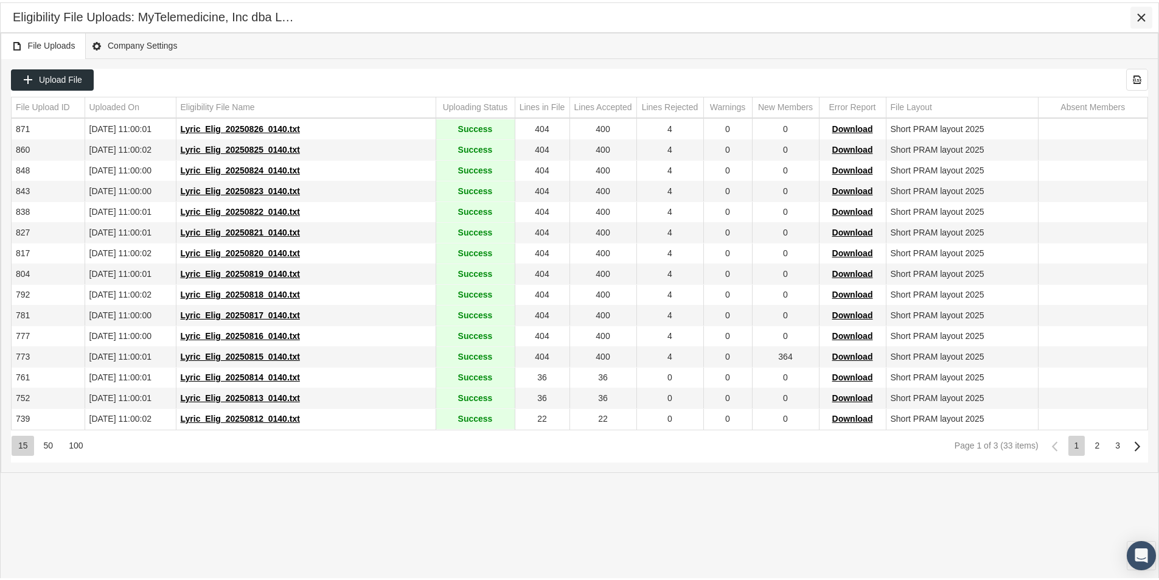
drag, startPoint x: 1139, startPoint y: 13, endPoint x: 1133, endPoint y: 19, distance: 8.7
click at [1139, 14] on icon "Close" at bounding box center [1141, 15] width 11 height 11
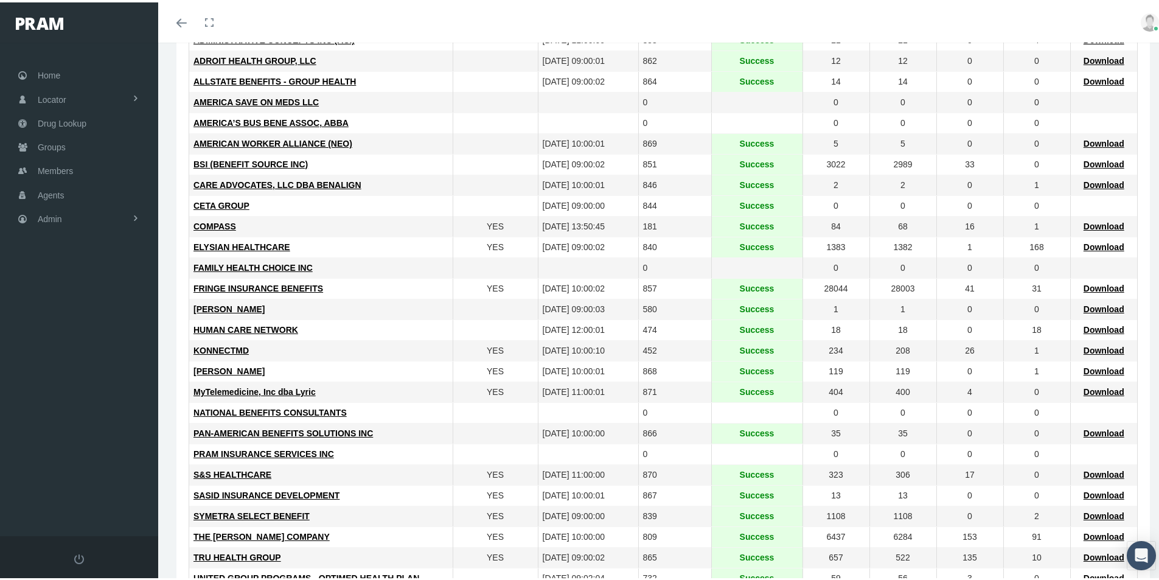
scroll to position [183, 0]
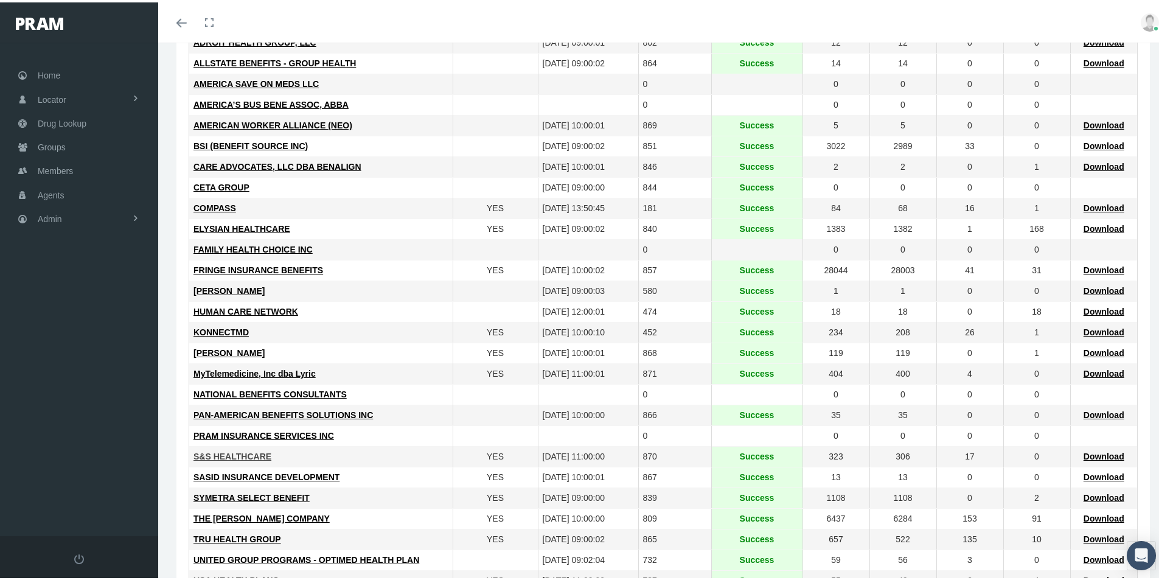
click at [235, 452] on span "S&S HEALTHCARE" at bounding box center [233, 454] width 78 height 10
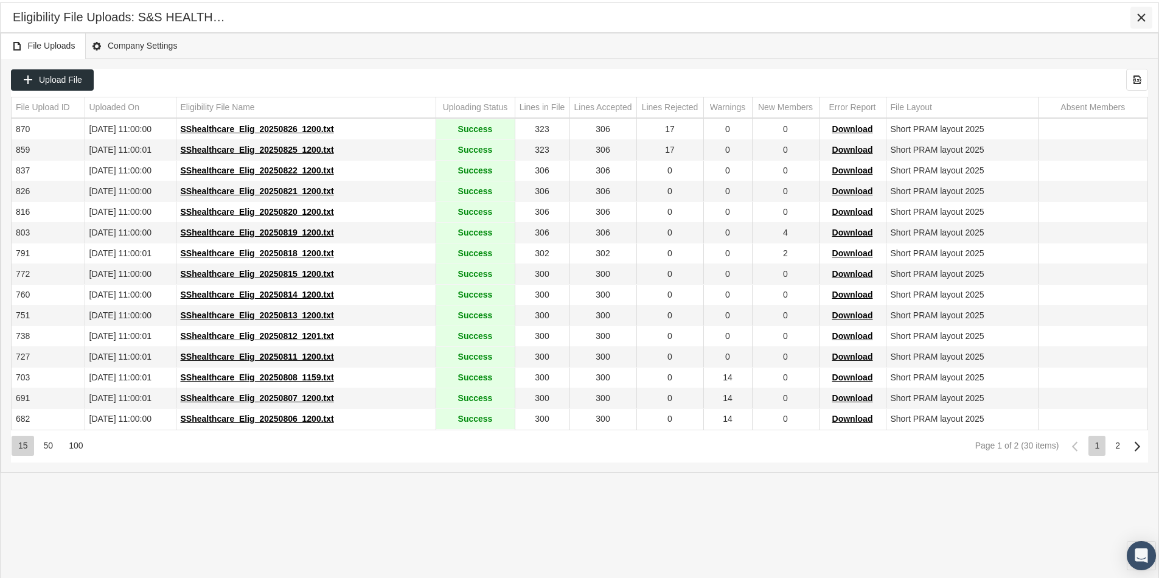
click at [1141, 13] on icon "Close" at bounding box center [1141, 15] width 11 height 11
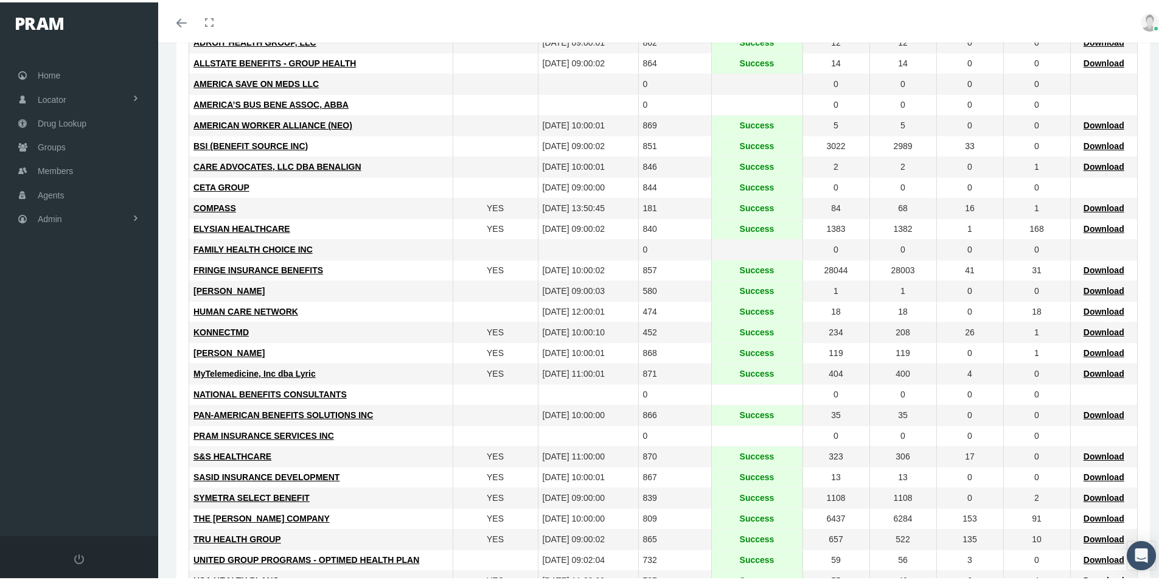
scroll to position [248, 0]
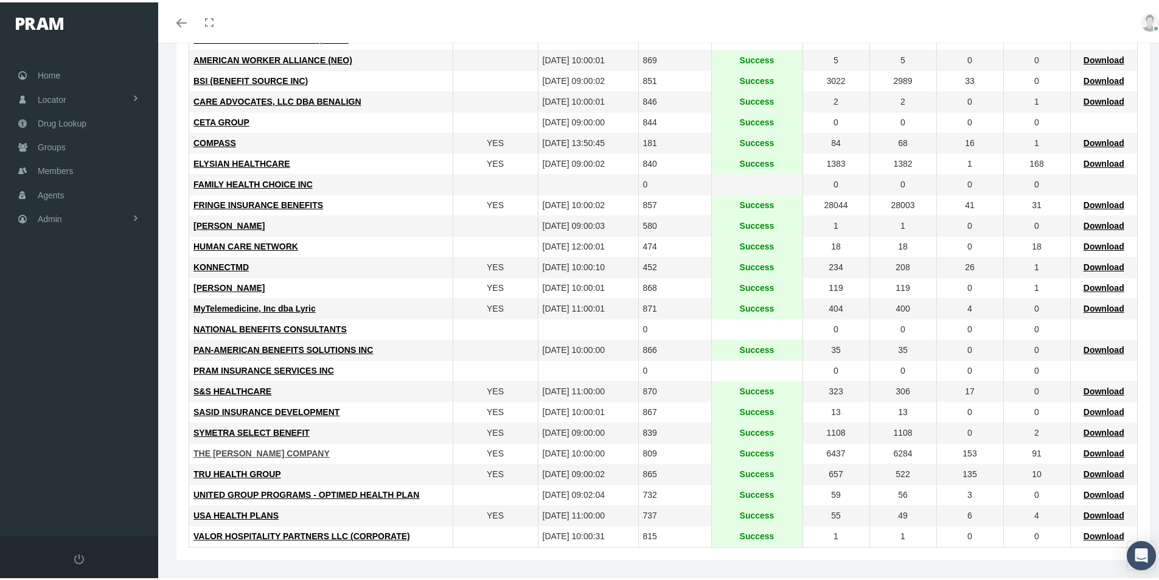
click at [236, 450] on span "THE [PERSON_NAME] COMPANY" at bounding box center [262, 451] width 136 height 10
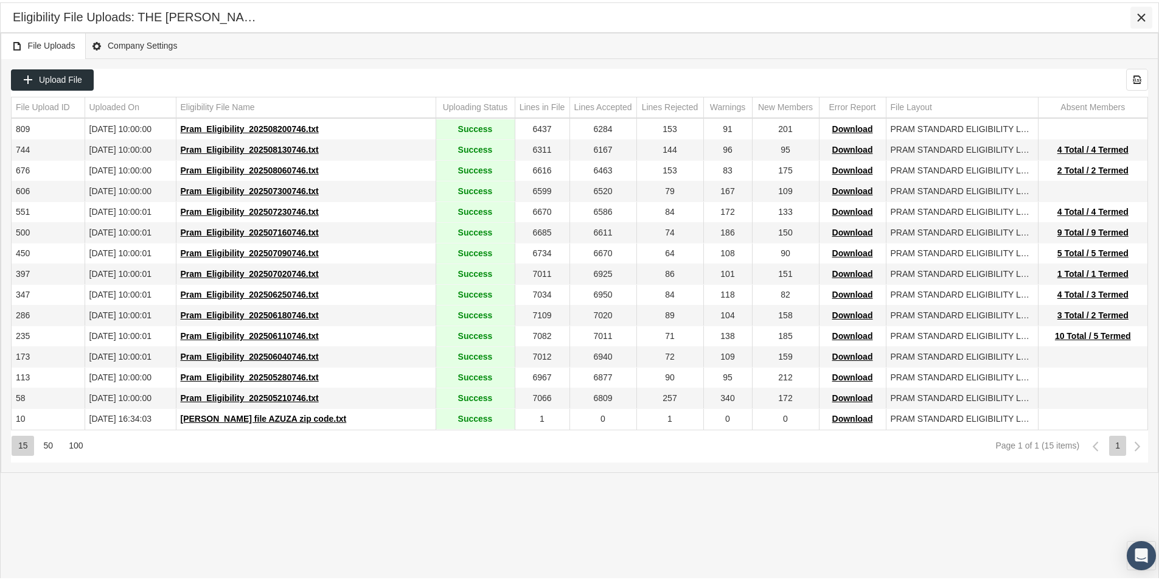
drag, startPoint x: 1138, startPoint y: 13, endPoint x: 1125, endPoint y: 24, distance: 16.4
click at [1137, 13] on icon "Close" at bounding box center [1141, 15] width 11 height 11
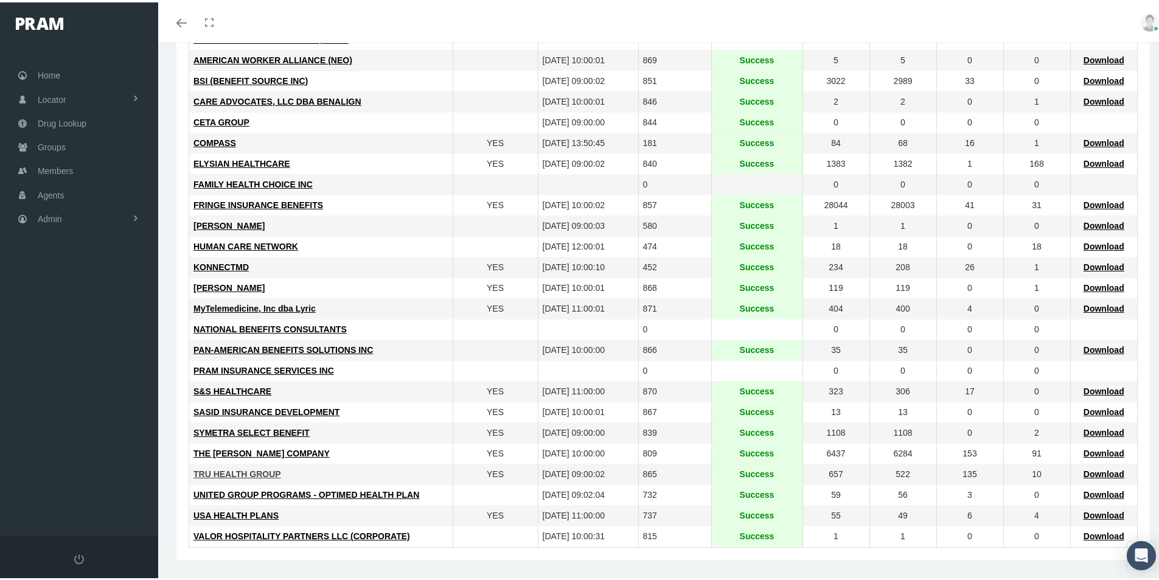
click at [242, 468] on span "TRU HEALTH GROUP" at bounding box center [238, 472] width 88 height 10
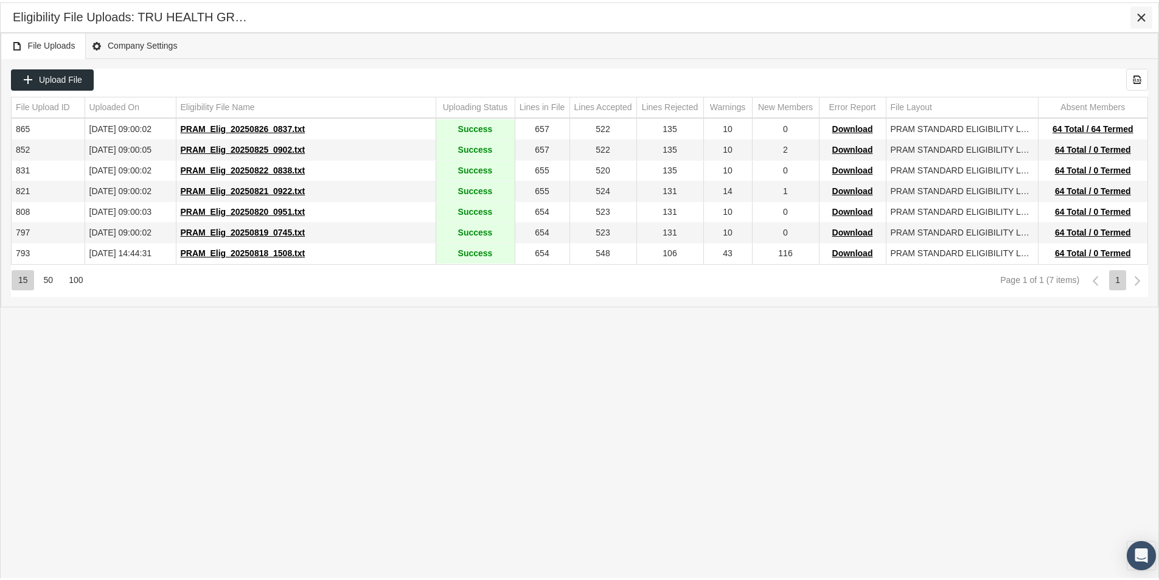
click at [1141, 19] on icon "Close" at bounding box center [1141, 15] width 11 height 11
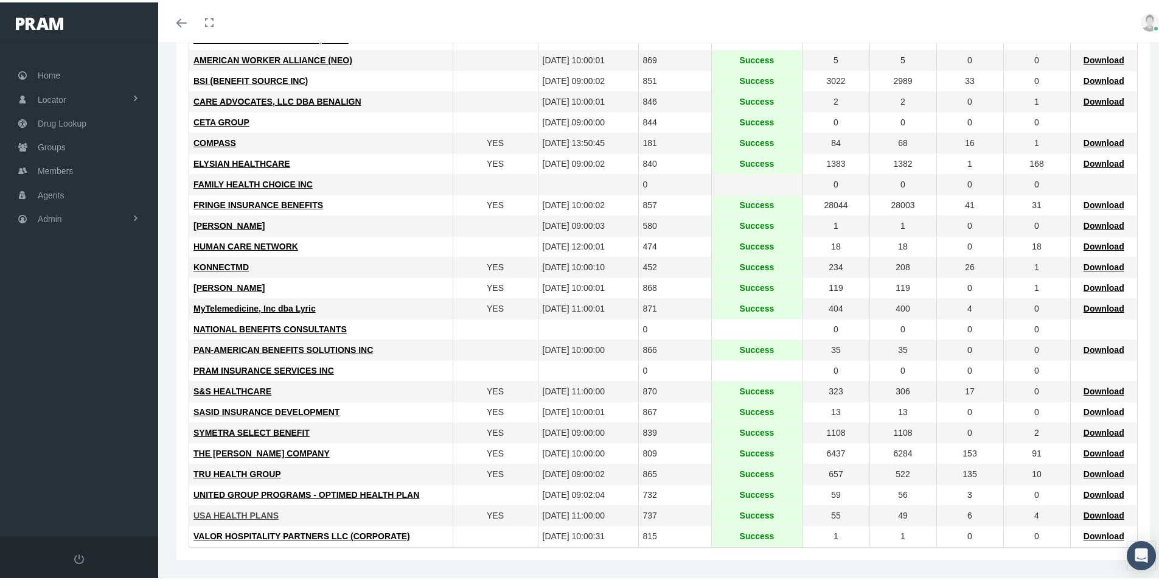
click at [229, 514] on span "USA HEALTH PLANS" at bounding box center [236, 513] width 85 height 10
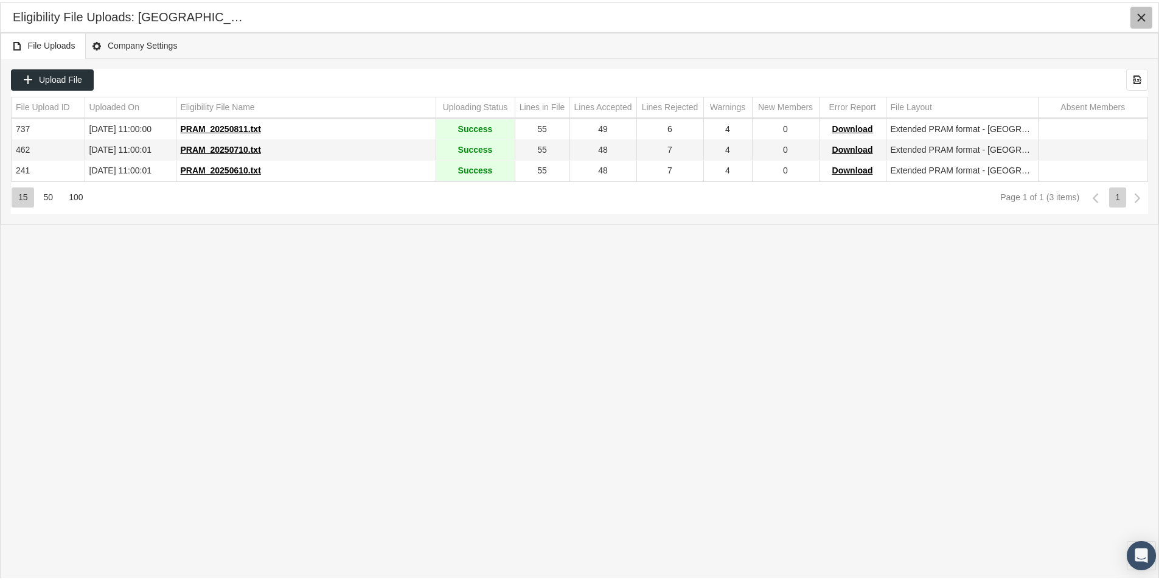
drag, startPoint x: 1139, startPoint y: 15, endPoint x: 1122, endPoint y: 25, distance: 19.6
click at [1138, 17] on icon "Close" at bounding box center [1141, 15] width 11 height 11
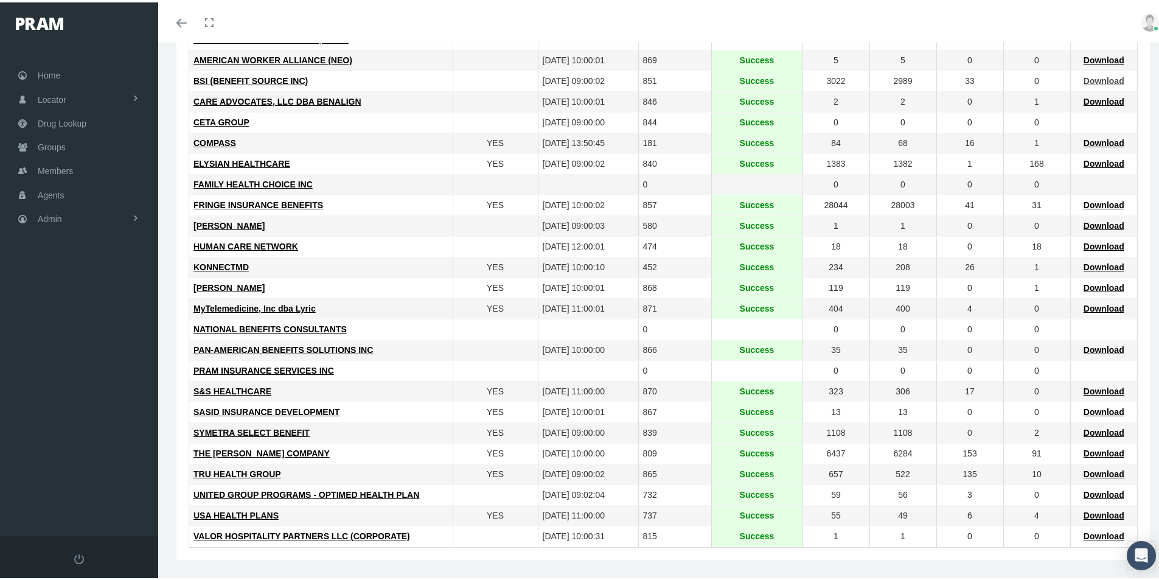
click at [1093, 77] on span "Download" at bounding box center [1104, 79] width 41 height 10
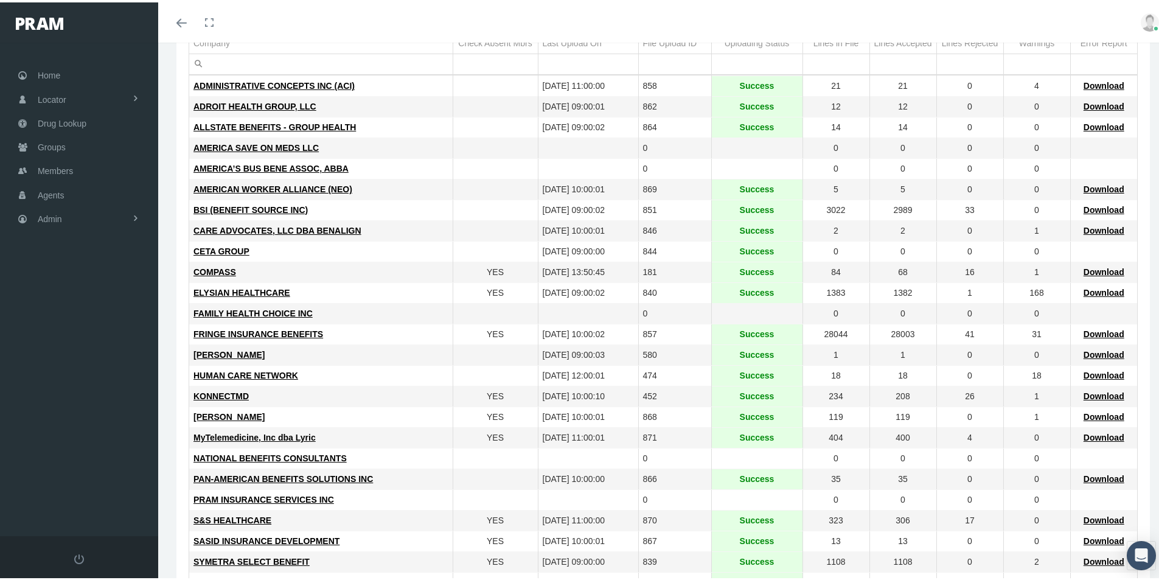
scroll to position [0, 0]
